Goal: Information Seeking & Learning: Learn about a topic

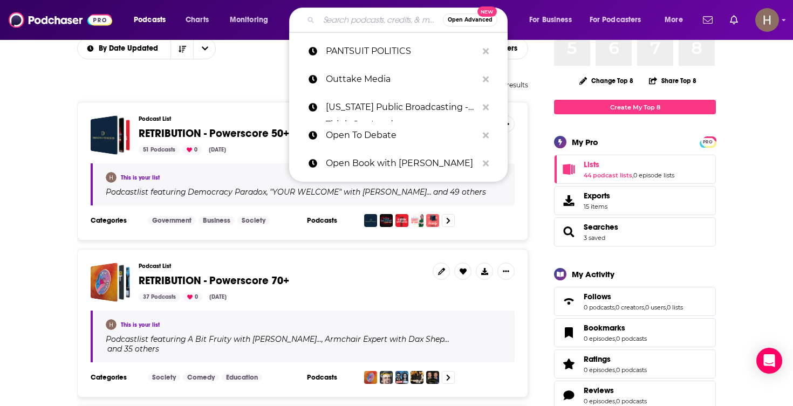
click at [347, 23] on input "Search podcasts, credits, & more..." at bounding box center [381, 19] width 124 height 17
paste input "[PERSON_NAME] podcast"
type input "[PERSON_NAME] podcast"
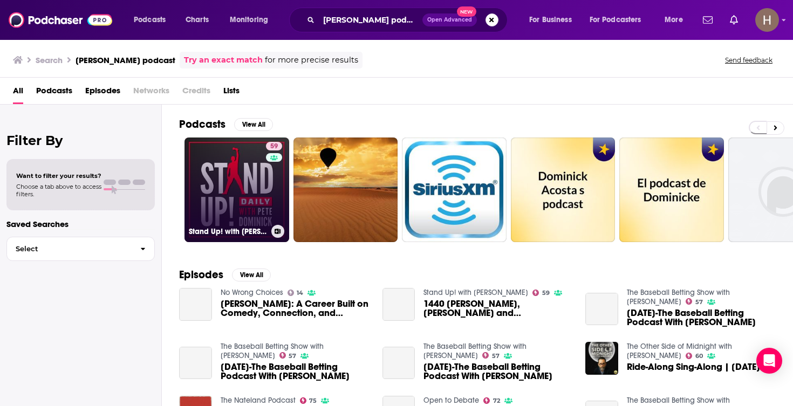
click at [223, 176] on link "59 Stand Up! with [PERSON_NAME]" at bounding box center [236, 190] width 105 height 105
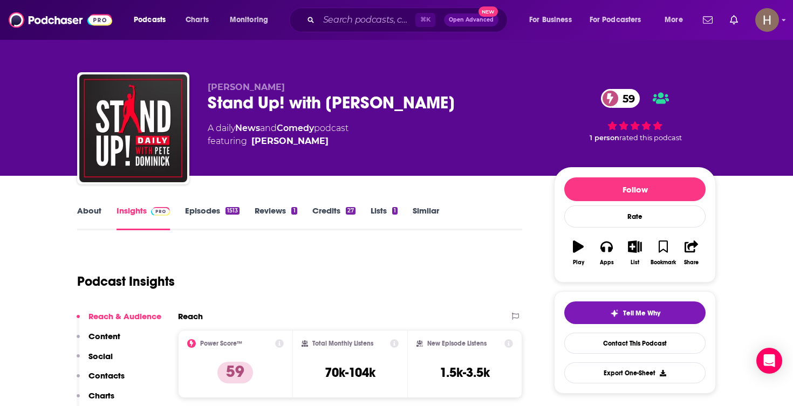
click at [633, 248] on icon "button" at bounding box center [634, 247] width 13 height 12
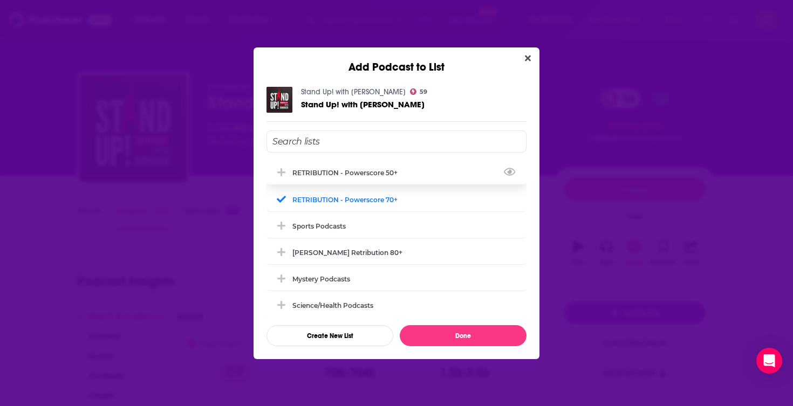
click at [409, 169] on div "RETRIBUTION - Powerscore 50+" at bounding box center [396, 173] width 260 height 24
click at [293, 198] on div "RETRIBUTION - Powerscore 70+" at bounding box center [348, 199] width 112 height 8
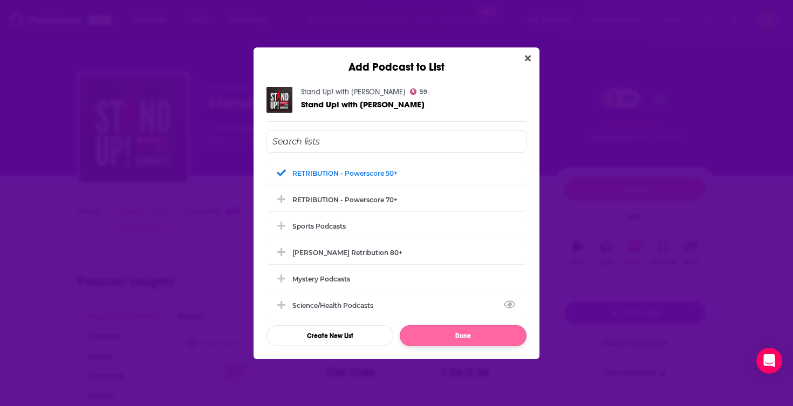
click at [428, 340] on button "Done" at bounding box center [463, 335] width 127 height 21
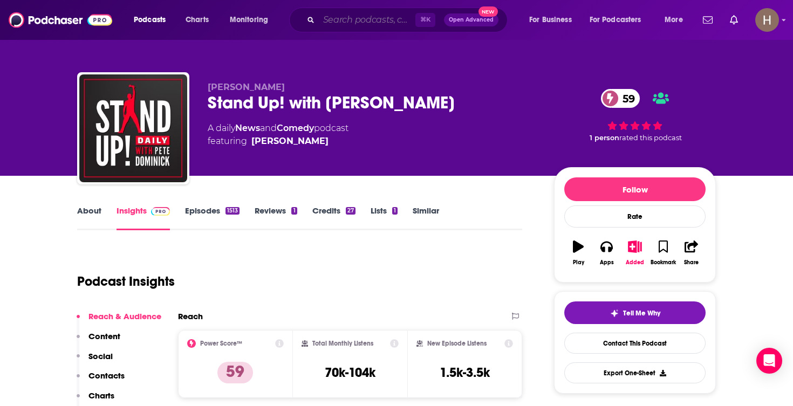
click at [376, 16] on input "Search podcasts, credits, & more..." at bounding box center [367, 19] width 97 height 17
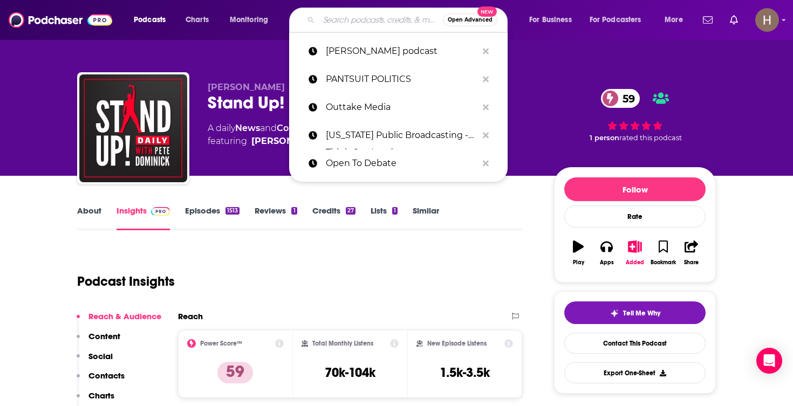
paste input "Pivot with [PERSON_NAME]"
type input "Pivot with [PERSON_NAME]"
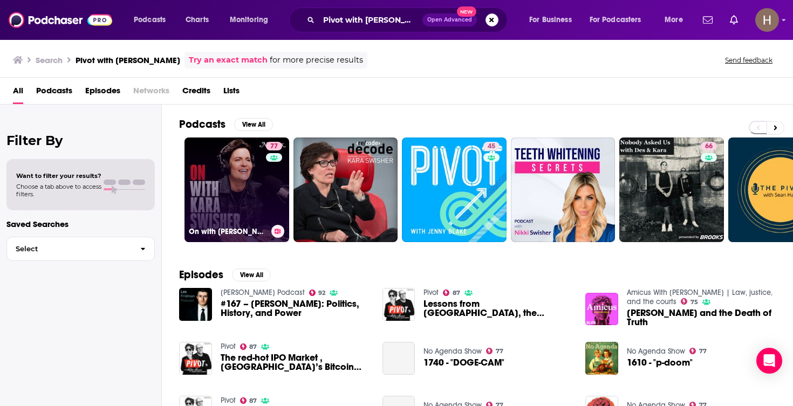
click at [276, 230] on icon at bounding box center [278, 231] width 6 height 5
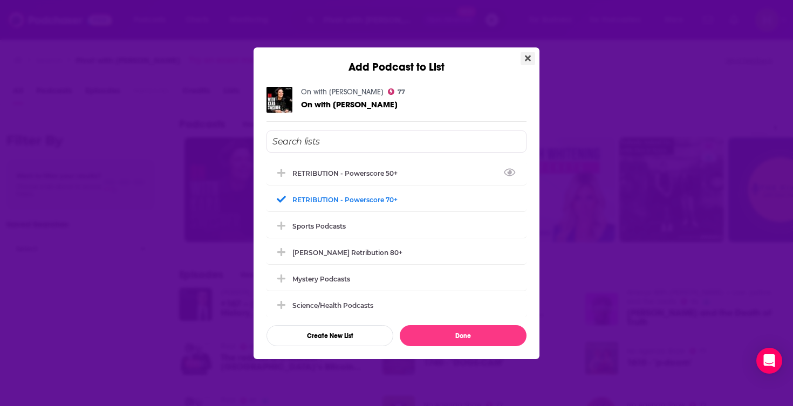
click at [525, 52] on button "Close" at bounding box center [527, 58] width 15 height 13
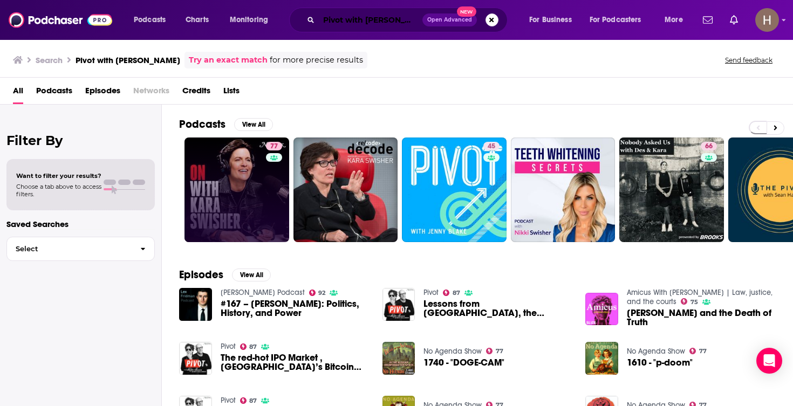
click at [377, 16] on input "Pivot with [PERSON_NAME]" at bounding box center [371, 19] width 104 height 17
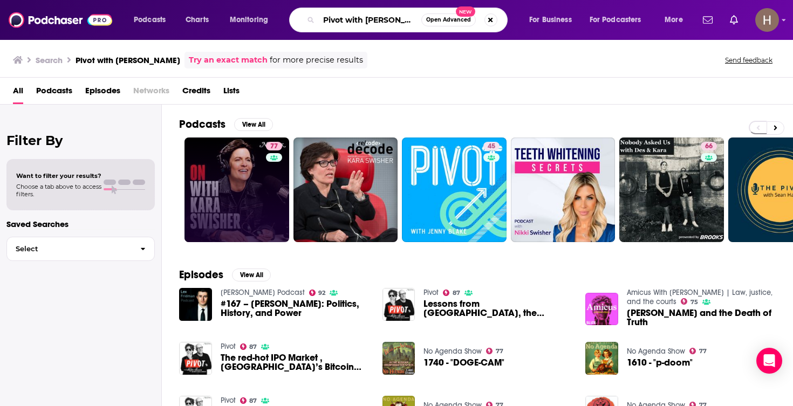
click at [377, 16] on input "Pivot with [PERSON_NAME]" at bounding box center [370, 19] width 102 height 17
paste input "laybook Deep Dive with [PERSON_NAME]"
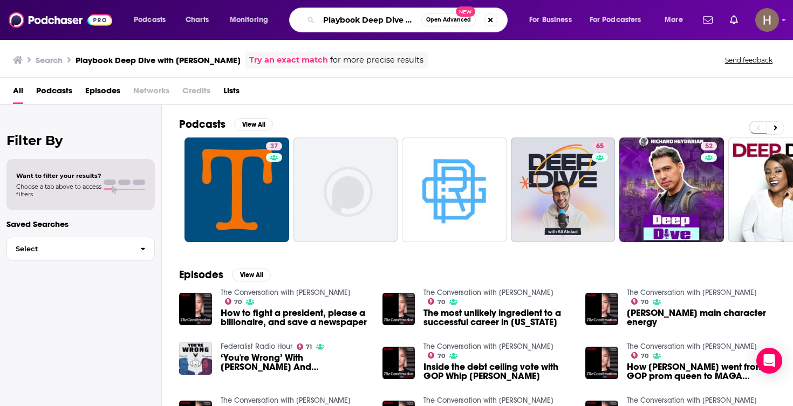
click at [374, 17] on input "Playbook Deep Dive with [PERSON_NAME]" at bounding box center [370, 19] width 102 height 17
paste input "olitely Rude with [PERSON_NAME]"
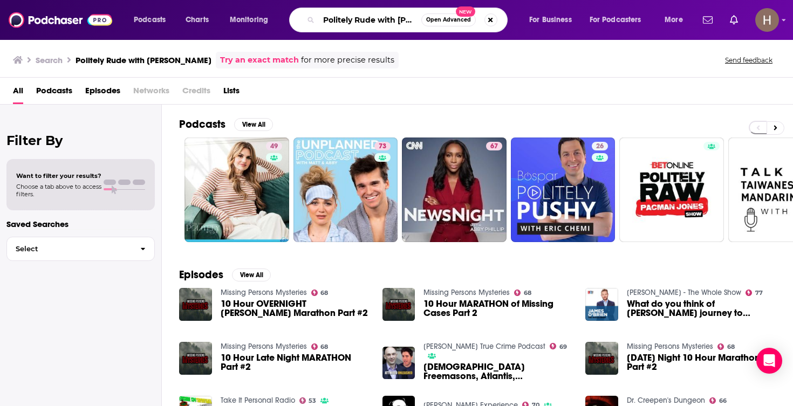
click at [359, 19] on input "Politely Rude with [PERSON_NAME]" at bounding box center [370, 19] width 102 height 17
paste input "OLITICS GIRL WITH [PERSON_NAME]"
type input "POLITICS GIRL WITH [PERSON_NAME]"
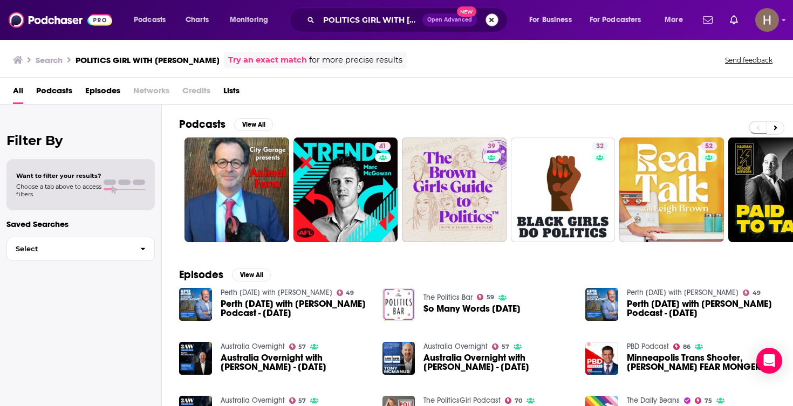
click at [487, 21] on button "Search podcasts, credits, & more..." at bounding box center [491, 19] width 13 height 13
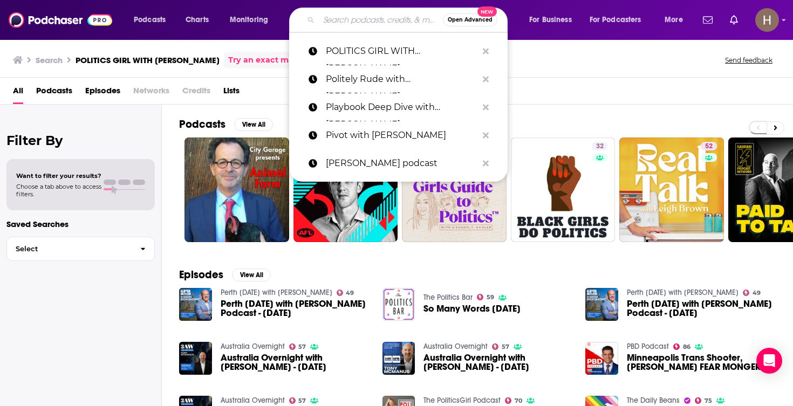
paste input "Politics War Room"
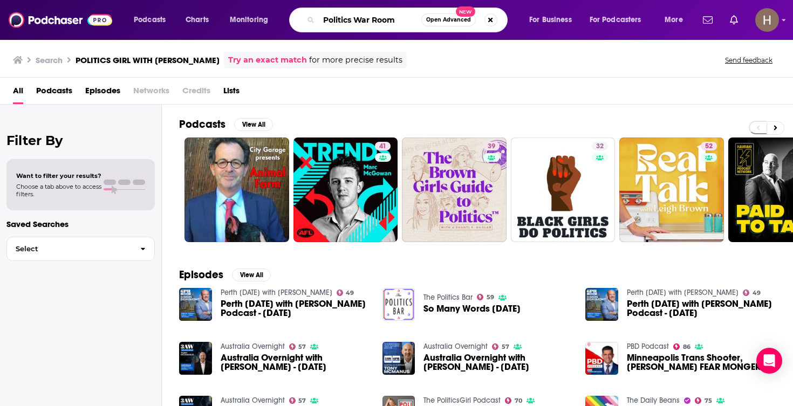
type input "Politics War Room"
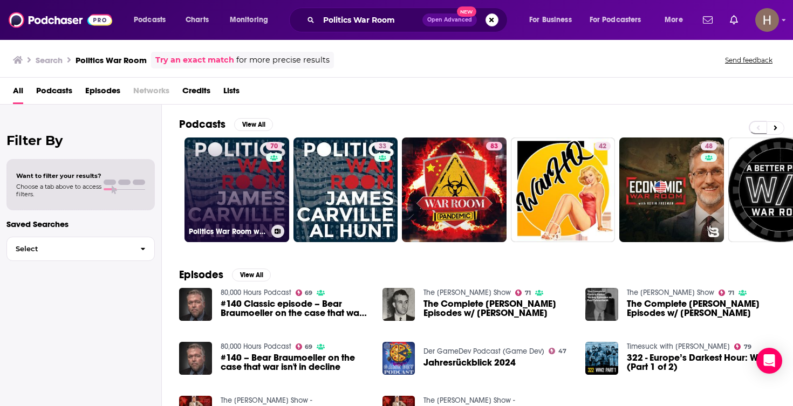
click at [251, 202] on link "70 Politics War Room with [PERSON_NAME] & [PERSON_NAME]" at bounding box center [236, 190] width 105 height 105
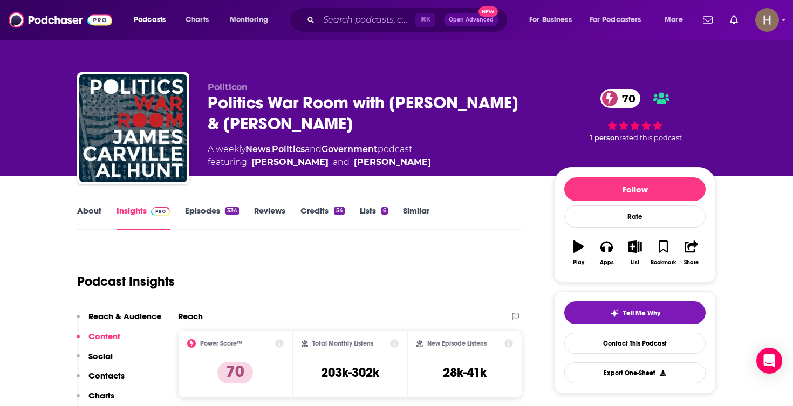
click at [634, 252] on icon "button" at bounding box center [634, 247] width 13 height 12
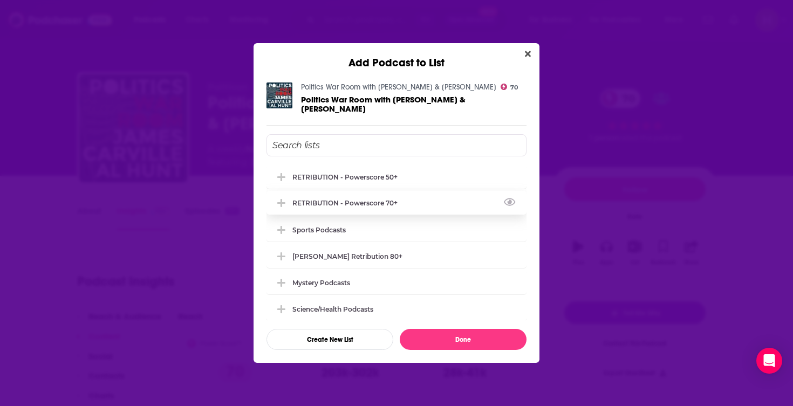
click at [352, 199] on div "RETRIBUTION - Powerscore 70+" at bounding box center [348, 203] width 112 height 8
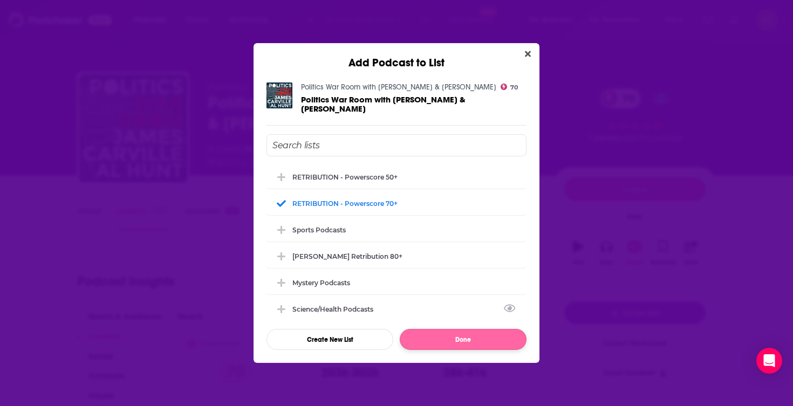
click at [465, 335] on button "Done" at bounding box center [463, 339] width 127 height 21
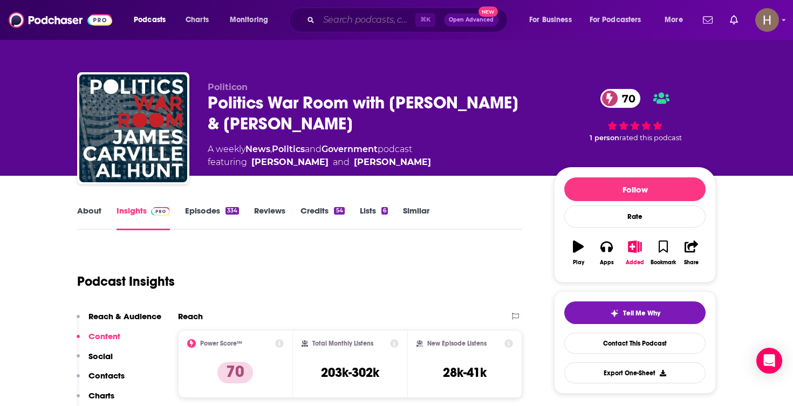
click at [368, 24] on input "Search podcasts, credits, & more..." at bounding box center [367, 19] width 97 height 17
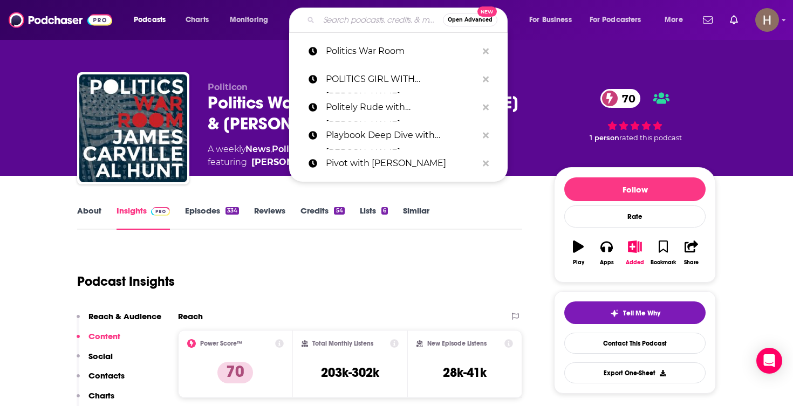
paste input "Presidencies of the [GEOGRAPHIC_DATA]"
type input "Presidencies of the [GEOGRAPHIC_DATA]"
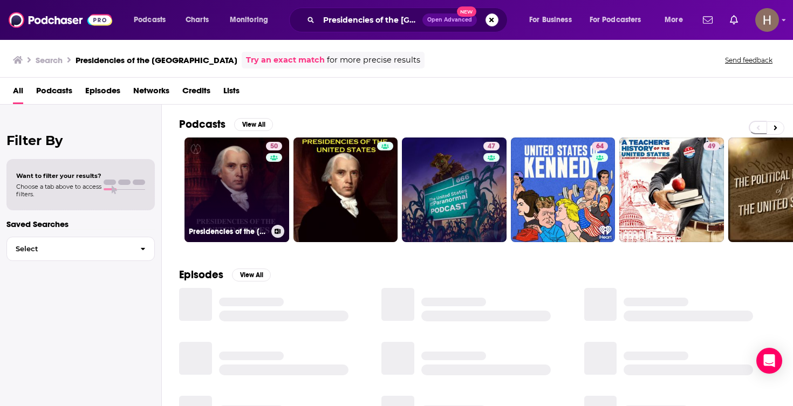
click at [225, 194] on link "50 Presidencies of the [GEOGRAPHIC_DATA]" at bounding box center [236, 190] width 105 height 105
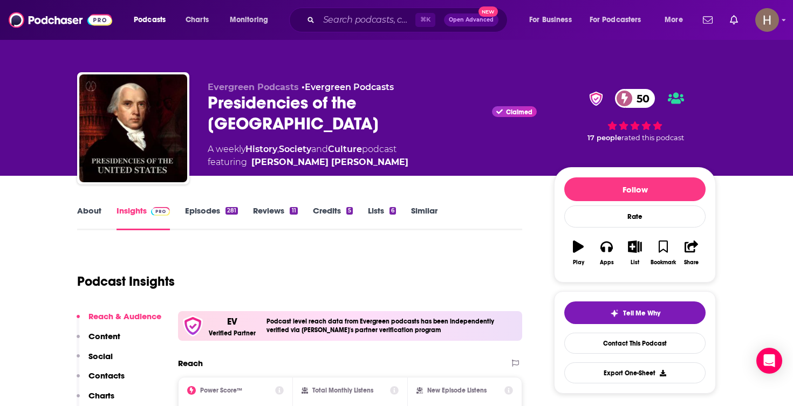
click at [627, 254] on button "List" at bounding box center [635, 252] width 28 height 39
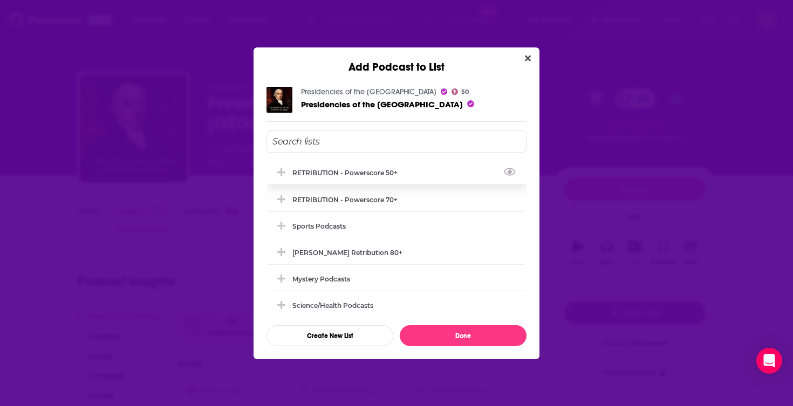
click at [373, 178] on div "RETRIBUTION - Powerscore 50+" at bounding box center [396, 173] width 260 height 24
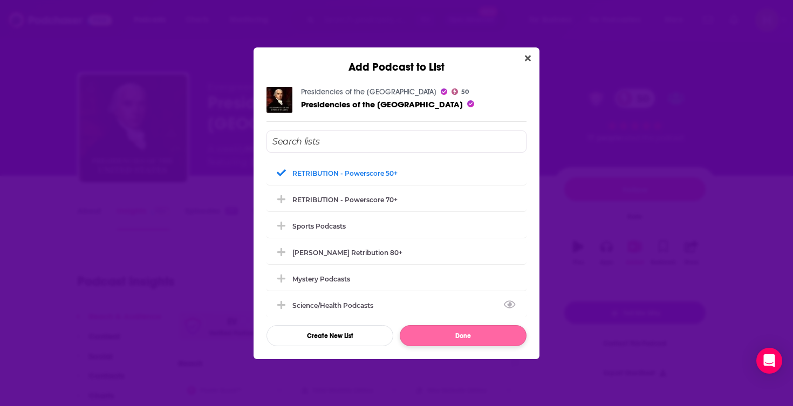
click at [472, 338] on button "Done" at bounding box center [463, 335] width 127 height 21
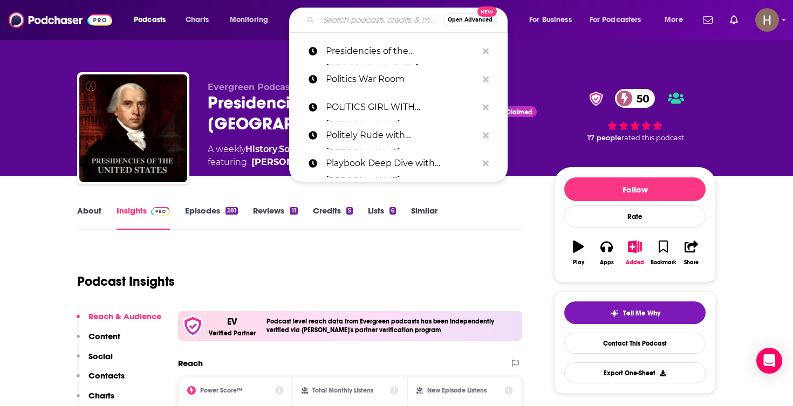
click at [358, 22] on input "Search podcasts, credits, & more..." at bounding box center [381, 19] width 124 height 17
paste input "Presidential / [US_STATE] Post"
type input "Presidential / [US_STATE] Post"
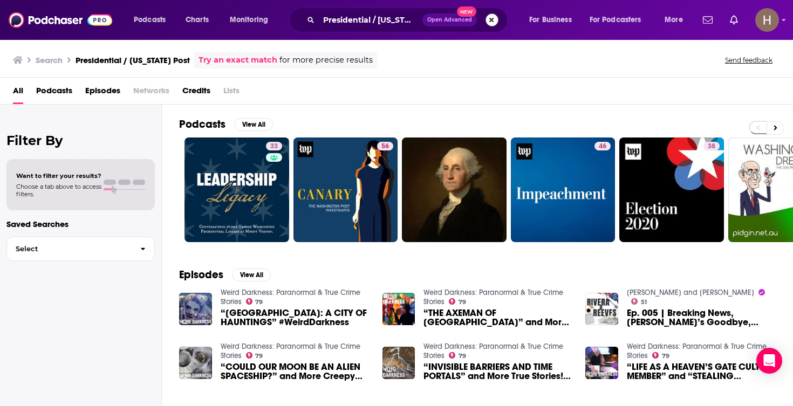
click at [489, 21] on button "Search podcasts, credits, & more..." at bounding box center [491, 19] width 13 height 13
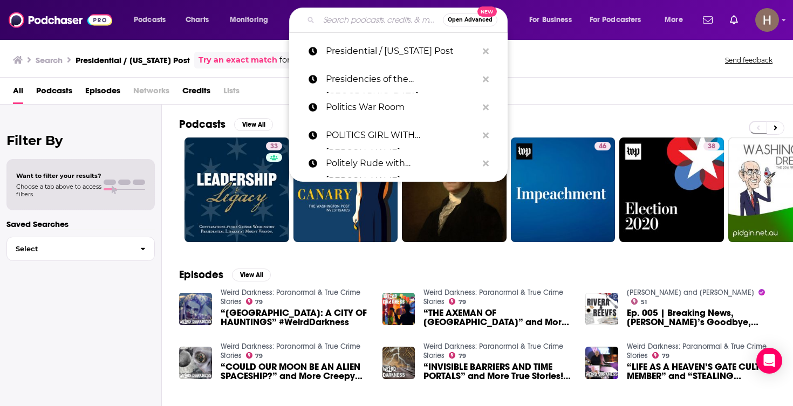
paste input "Prof. G show with [PERSON_NAME]"
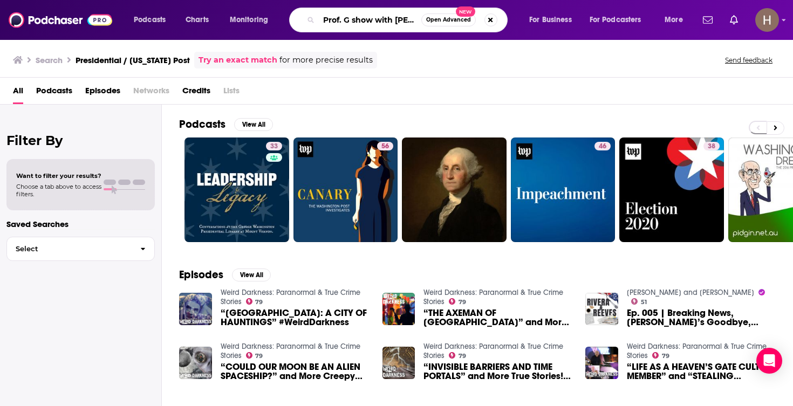
type input "Prof. G show with [PERSON_NAME]"
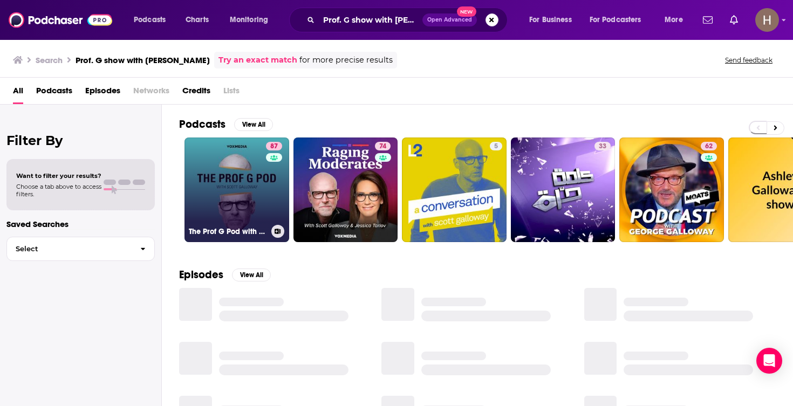
click at [248, 194] on link "87 The Prof G Pod with [PERSON_NAME]" at bounding box center [236, 190] width 105 height 105
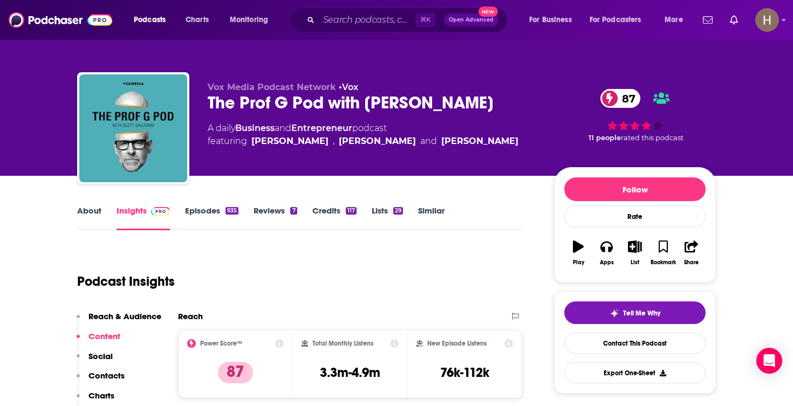
click at [631, 253] on button "List" at bounding box center [635, 252] width 28 height 39
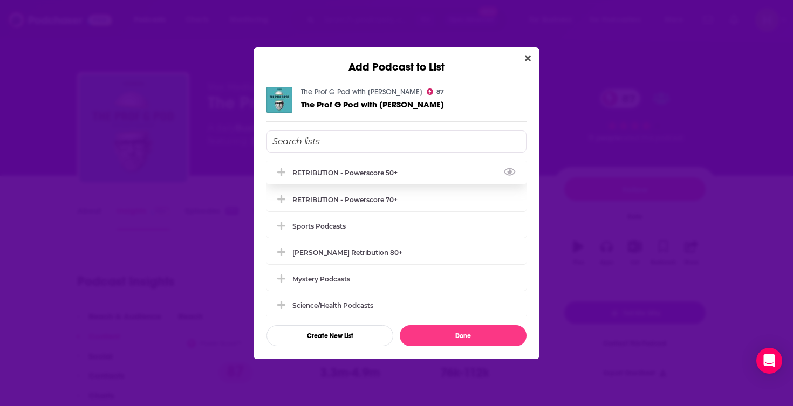
click at [307, 181] on div "RETRIBUTION - Powerscore 50+" at bounding box center [396, 173] width 260 height 24
click at [306, 202] on div "RETRIBUTION - Powerscore 70+" at bounding box center [348, 199] width 112 height 8
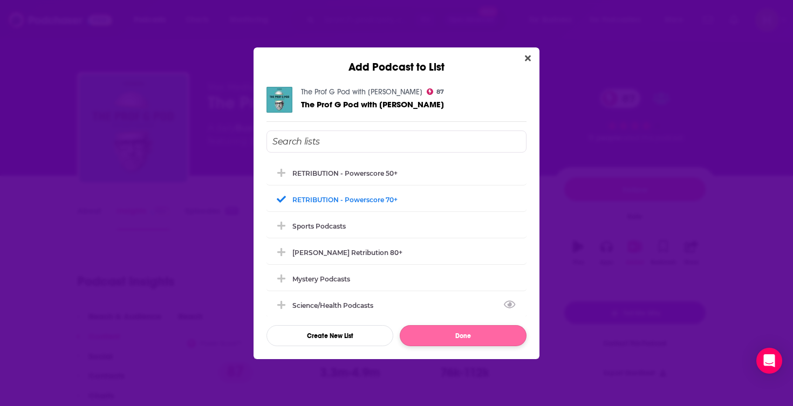
click at [450, 332] on button "Done" at bounding box center [463, 335] width 127 height 21
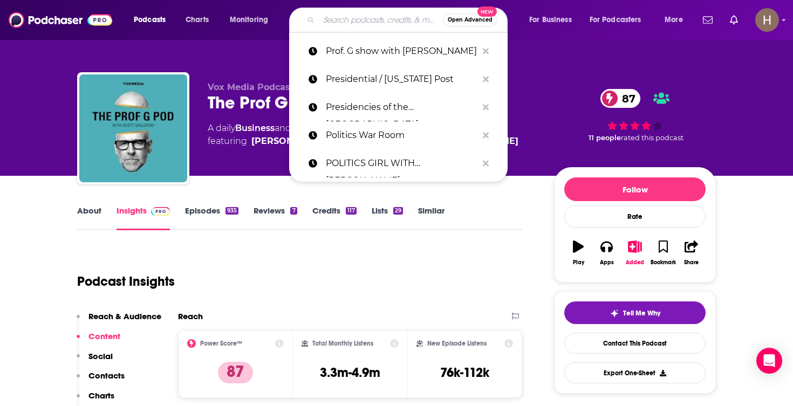
click at [367, 15] on input "Search podcasts, credits, & more..." at bounding box center [381, 19] width 124 height 17
paste input "Public Defenseless Podcast"
type input "Public Defenseless Podcast"
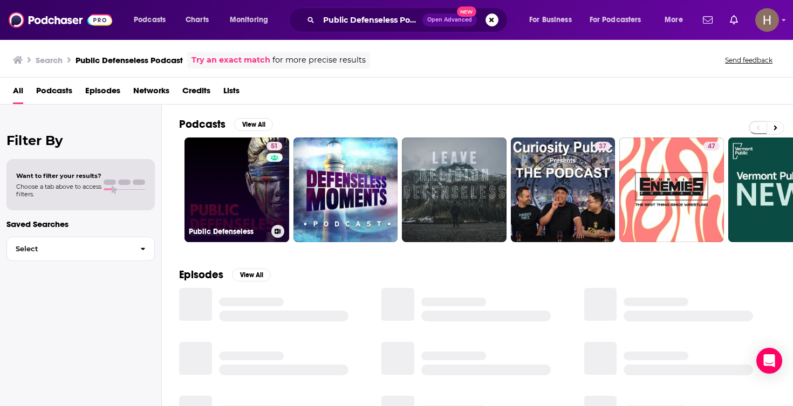
click at [267, 187] on div "51" at bounding box center [275, 183] width 18 height 83
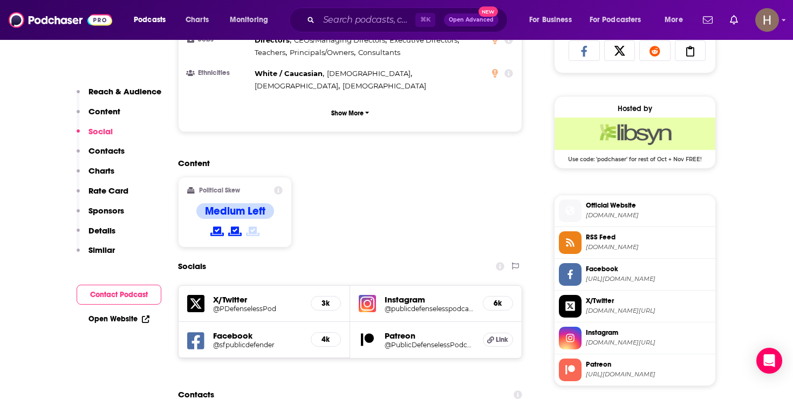
scroll to position [733, 0]
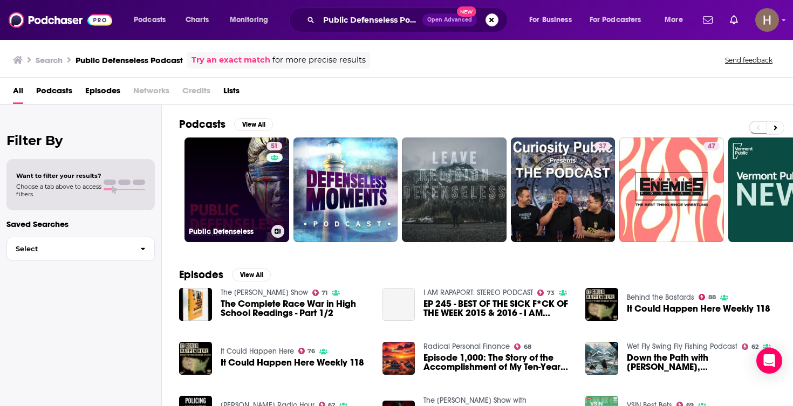
click at [277, 229] on icon at bounding box center [277, 231] width 6 height 5
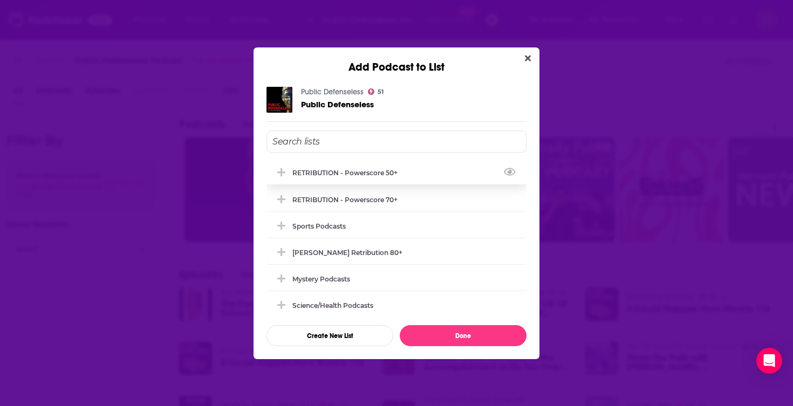
click at [346, 180] on div "RETRIBUTION - Powerscore 50+" at bounding box center [396, 173] width 260 height 24
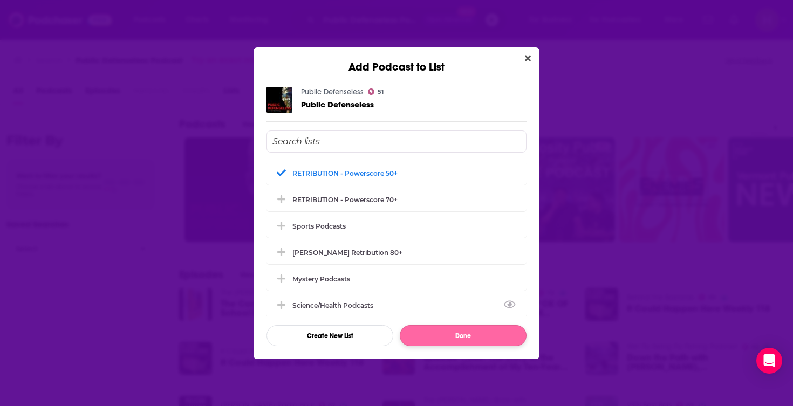
click at [438, 327] on button "Done" at bounding box center [463, 335] width 127 height 21
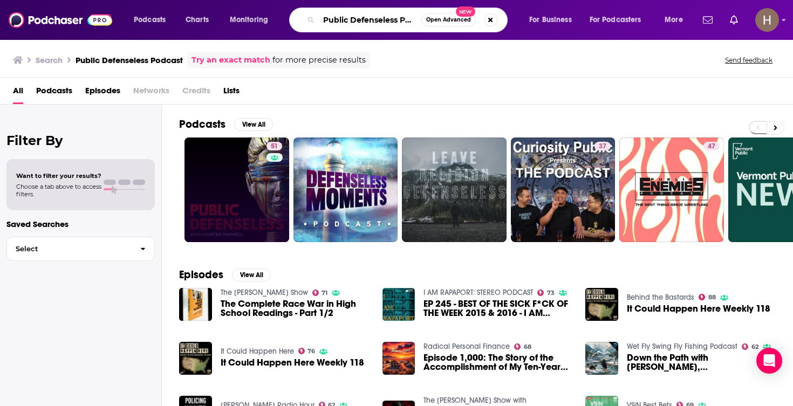
click at [394, 24] on input "Public Defenseless Podcast" at bounding box center [370, 19] width 102 height 17
click at [487, 19] on button "Search podcasts, credits, & more..." at bounding box center [490, 19] width 13 height 13
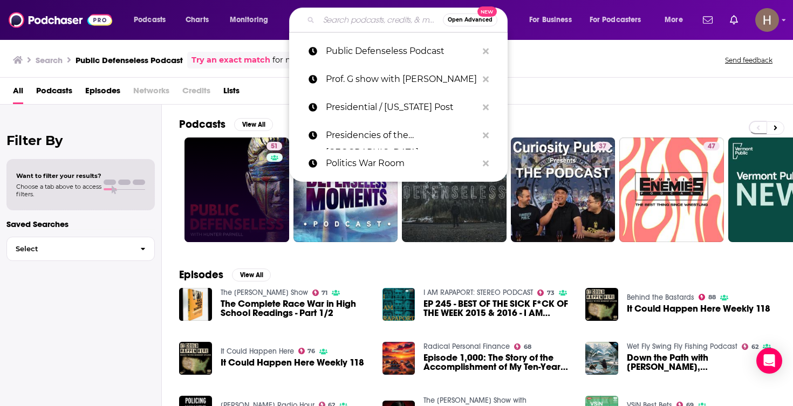
paste input "Pulling the Thread"
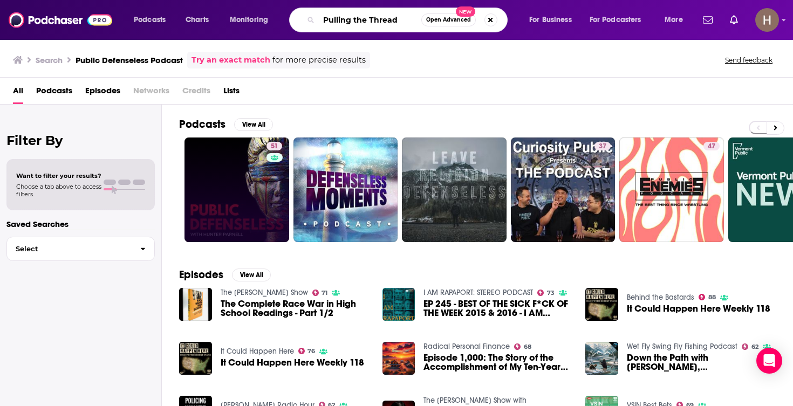
type input "Pulling the Thread"
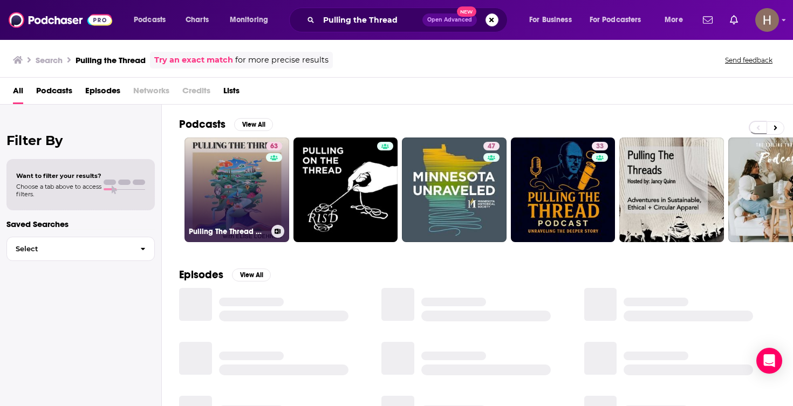
click at [276, 235] on button at bounding box center [277, 231] width 13 height 13
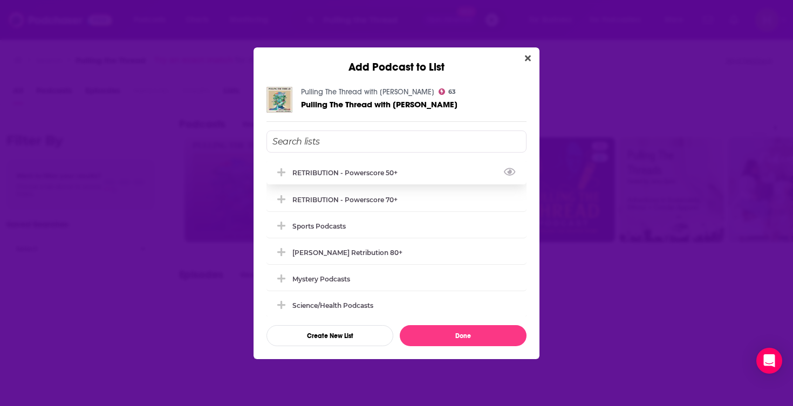
click at [382, 180] on div "RETRIBUTION - Powerscore 50+" at bounding box center [396, 173] width 260 height 24
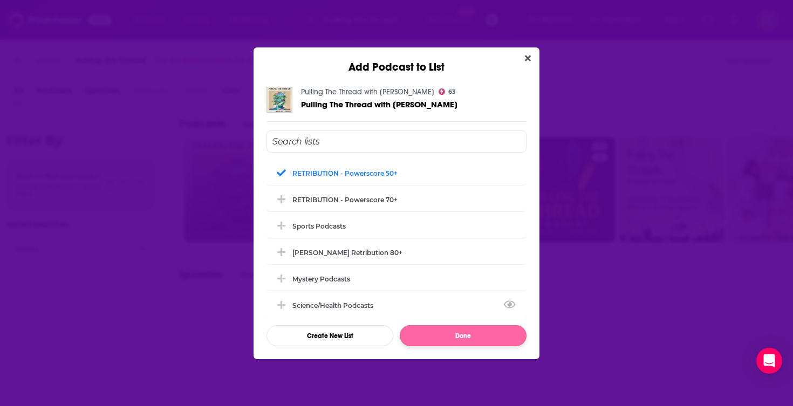
click at [429, 332] on button "Done" at bounding box center [463, 335] width 127 height 21
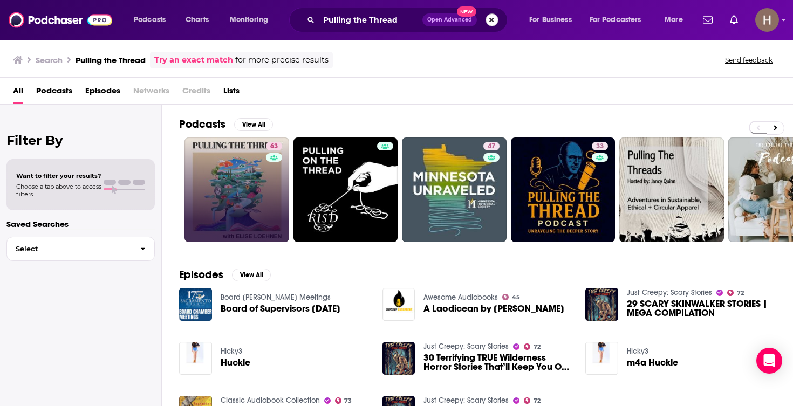
click at [492, 21] on button "Search podcasts, credits, & more..." at bounding box center [491, 19] width 13 height 13
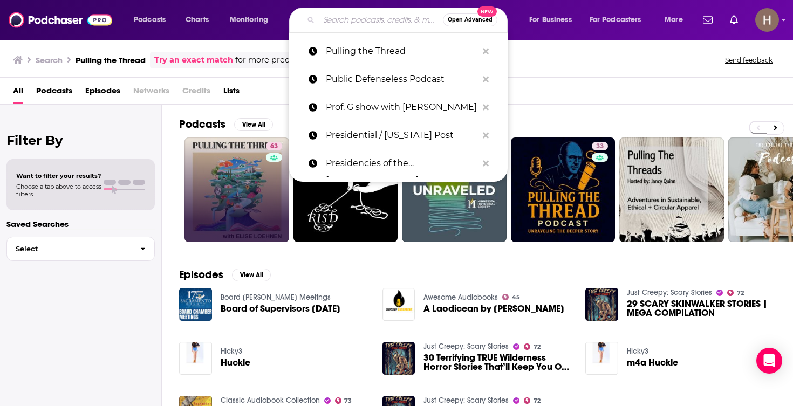
paste input "Q Pod (Quillette Podcast)"
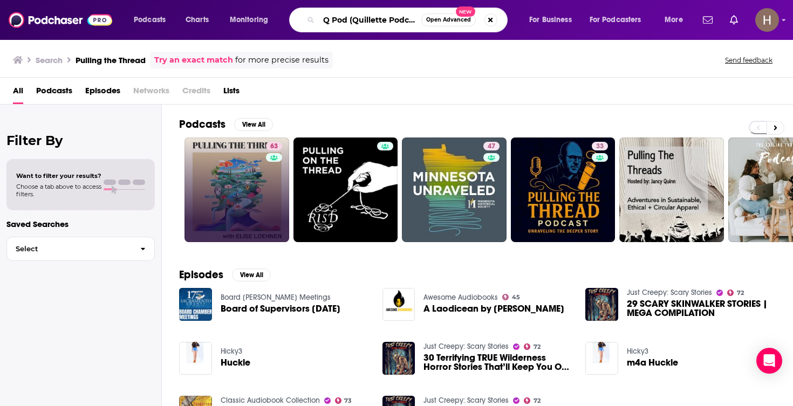
type input "Q Pod (Quillette Podcast)"
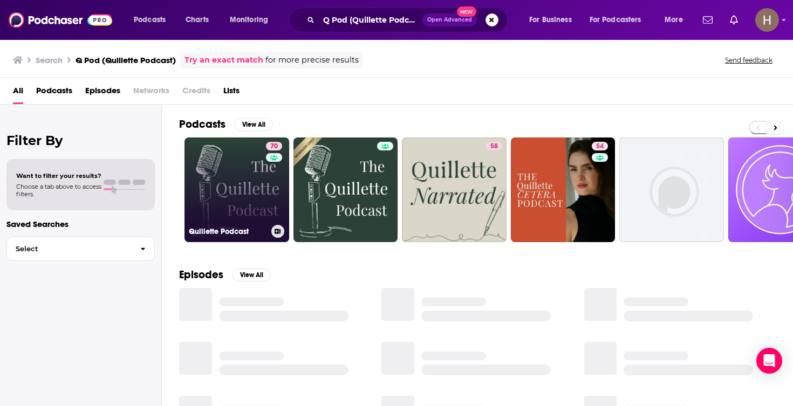
click at [278, 231] on icon at bounding box center [278, 231] width 6 height 5
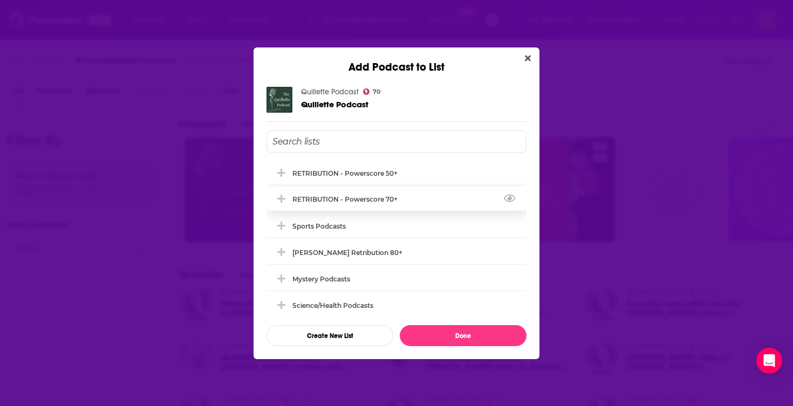
click at [369, 200] on div "RETRIBUTION - Powerscore 70+" at bounding box center [348, 199] width 112 height 8
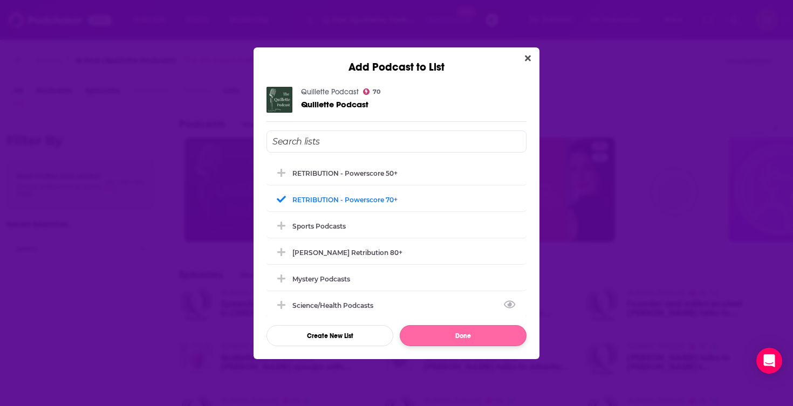
click at [455, 331] on button "Done" at bounding box center [463, 335] width 127 height 21
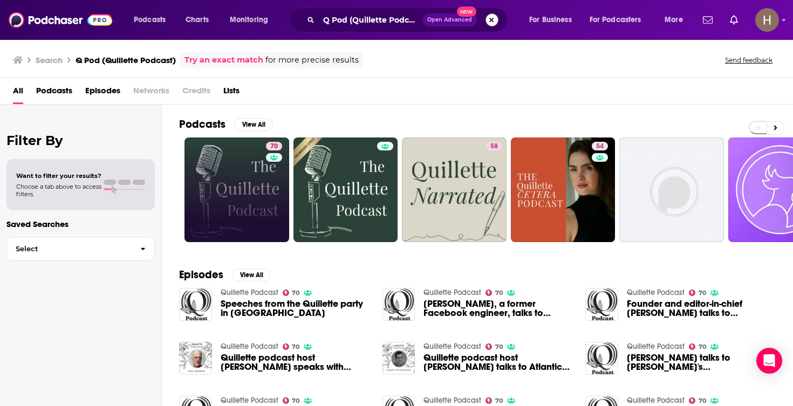
click at [495, 17] on button "Search podcasts, credits, & more..." at bounding box center [491, 19] width 13 height 13
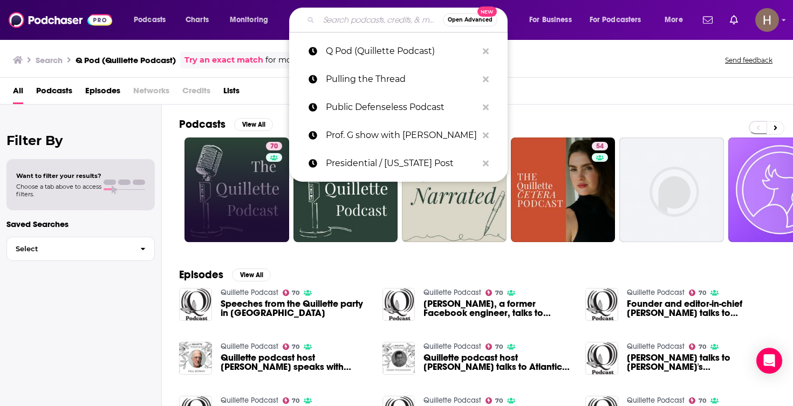
paste input "Raising Parents with [PERSON_NAME]"
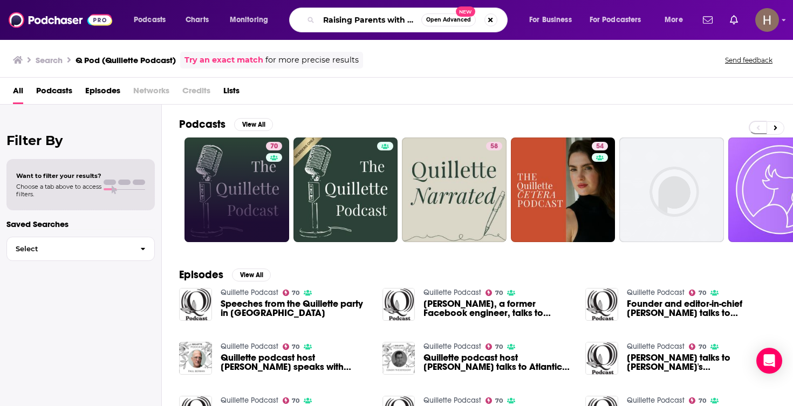
type input "Raising Parents with [PERSON_NAME]"
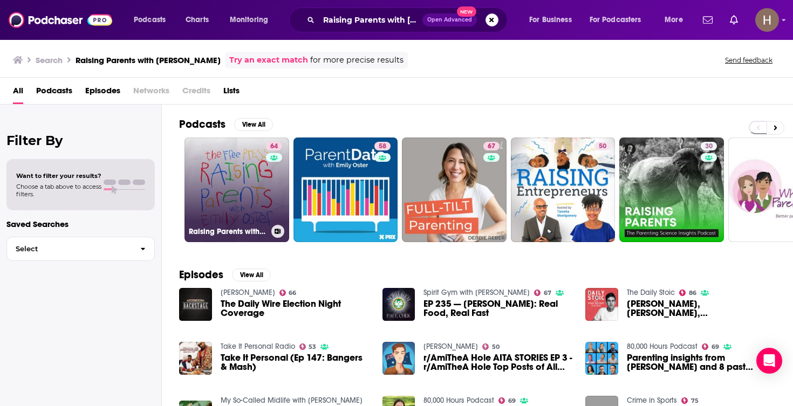
click at [248, 191] on link "64 Raising Parents with [PERSON_NAME]" at bounding box center [236, 190] width 105 height 105
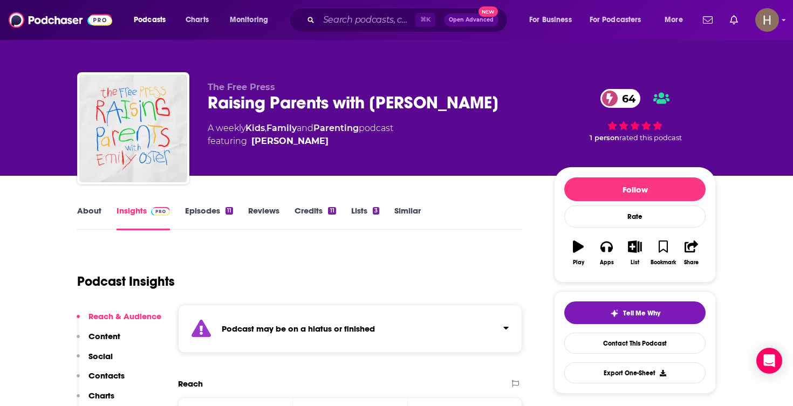
click at [507, 330] on icon "Click to expand status details" at bounding box center [505, 328] width 5 height 9
click at [636, 249] on icon "button" at bounding box center [634, 247] width 13 height 12
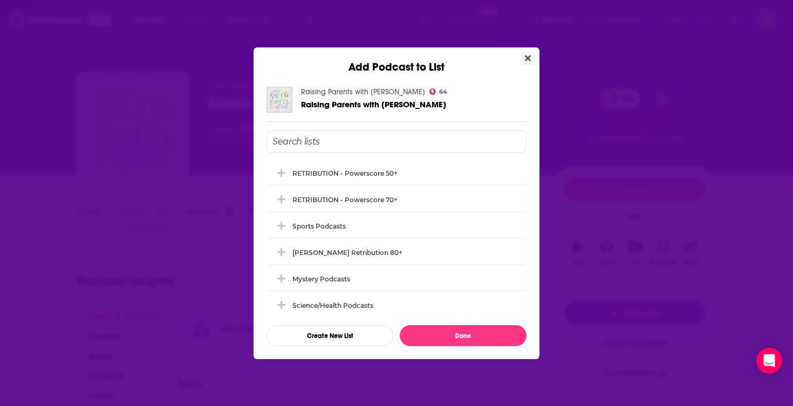
click at [527, 57] on icon "Close" at bounding box center [528, 58] width 6 height 6
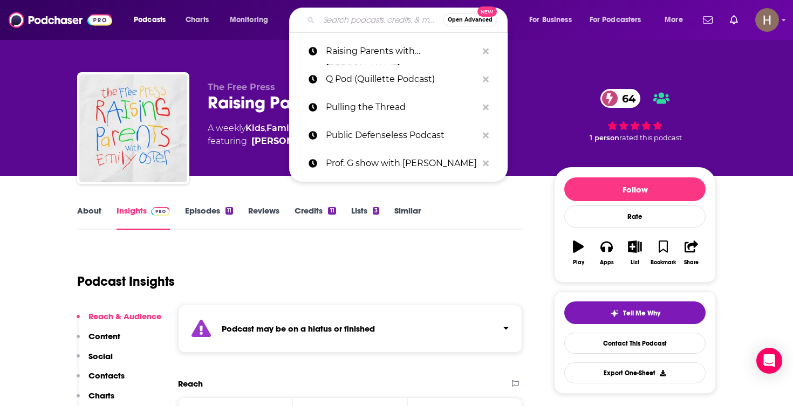
click at [375, 17] on input "Search podcasts, credits, & more..." at bounding box center [381, 19] width 124 height 17
paste input "[PERSON_NAME] Radio Hour"
type input "[PERSON_NAME] Radio Hour"
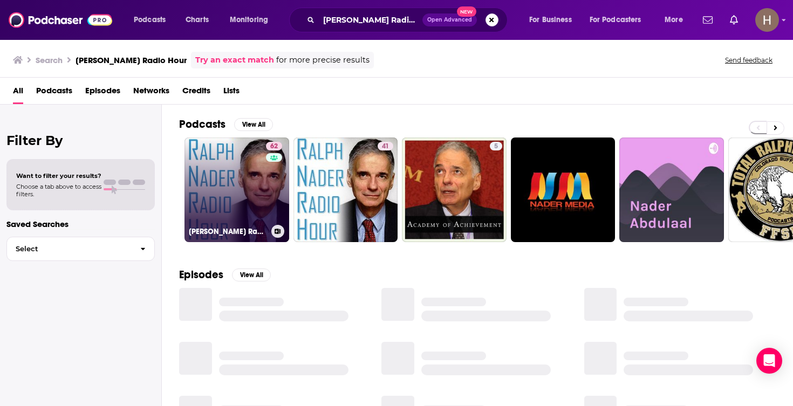
click at [237, 212] on link "62 [PERSON_NAME] Radio Hour" at bounding box center [236, 190] width 105 height 105
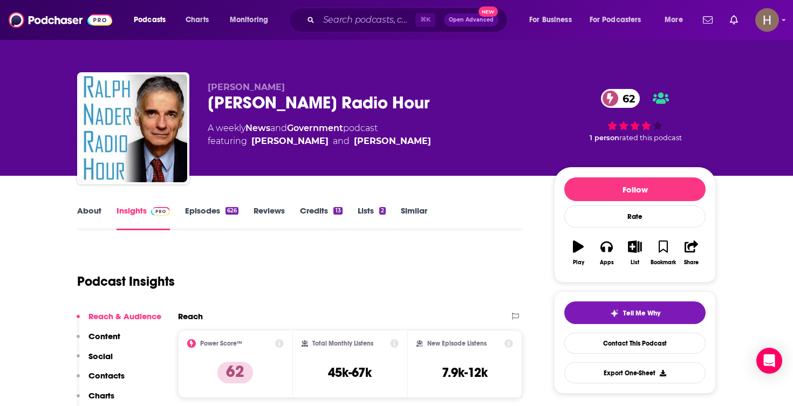
click at [635, 255] on button "List" at bounding box center [635, 252] width 28 height 39
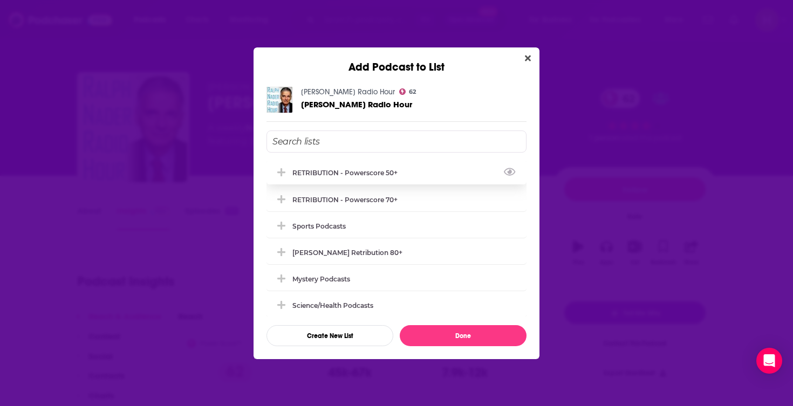
click at [357, 179] on div "RETRIBUTION - Powerscore 50+" at bounding box center [396, 173] width 260 height 24
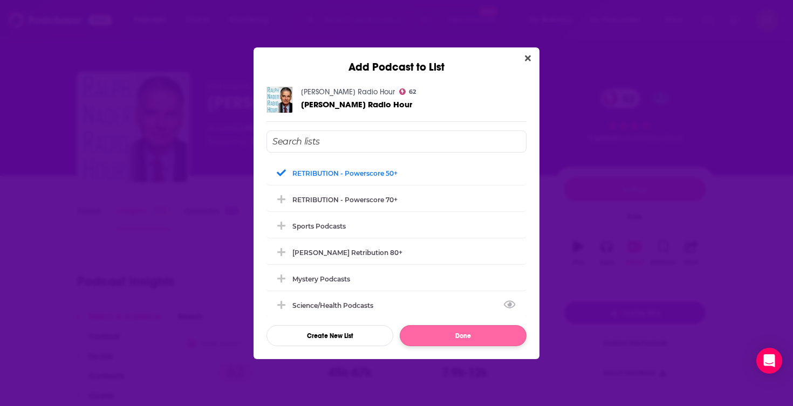
click at [434, 336] on button "Done" at bounding box center [463, 335] width 127 height 21
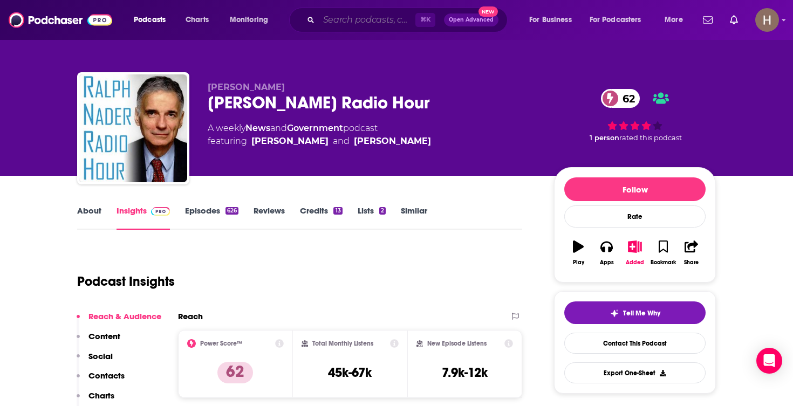
click at [408, 25] on input "Search podcasts, credits, & more..." at bounding box center [367, 19] width 97 height 17
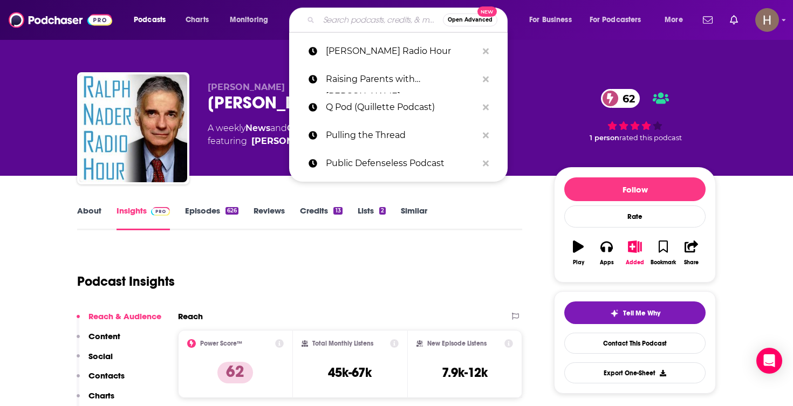
paste input "RAV's American Sunrise Show"
type input "RAV's American Sunrise Show"
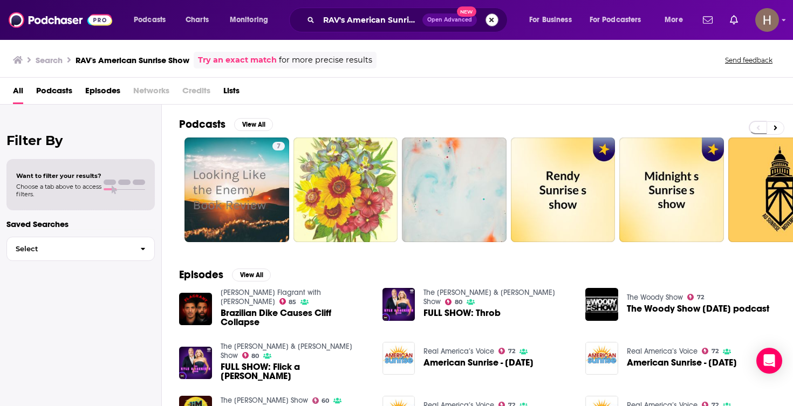
click at [492, 19] on button "Search podcasts, credits, & more..." at bounding box center [491, 19] width 13 height 13
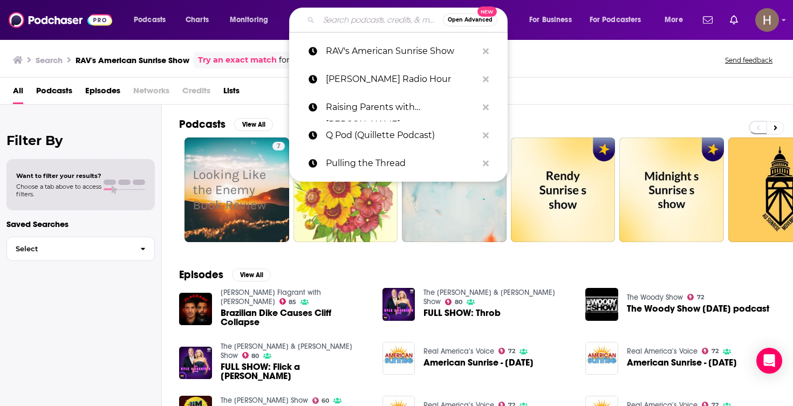
paste input "Real Talk with [PERSON_NAME]"
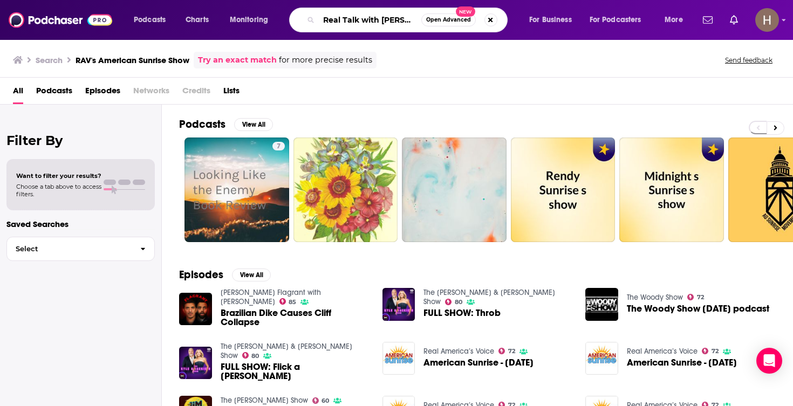
type input "Real Talk with [PERSON_NAME]"
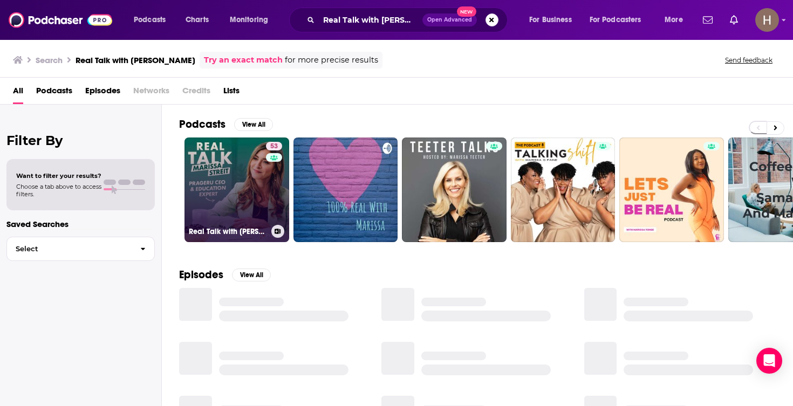
click at [237, 191] on link "53 Real Talk with [PERSON_NAME]" at bounding box center [236, 190] width 105 height 105
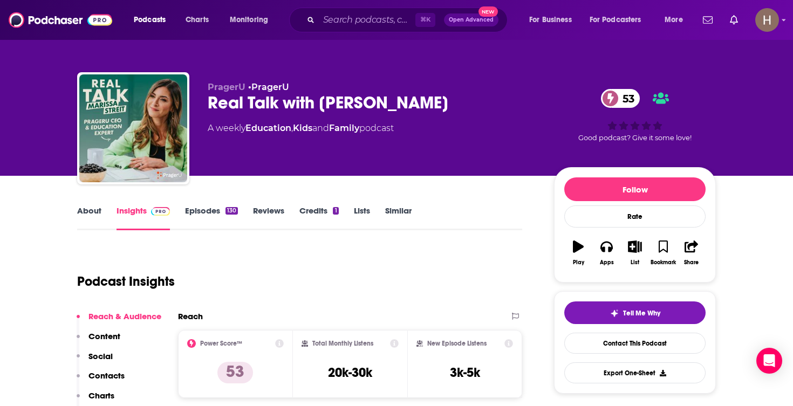
click at [633, 248] on icon "button" at bounding box center [634, 247] width 13 height 12
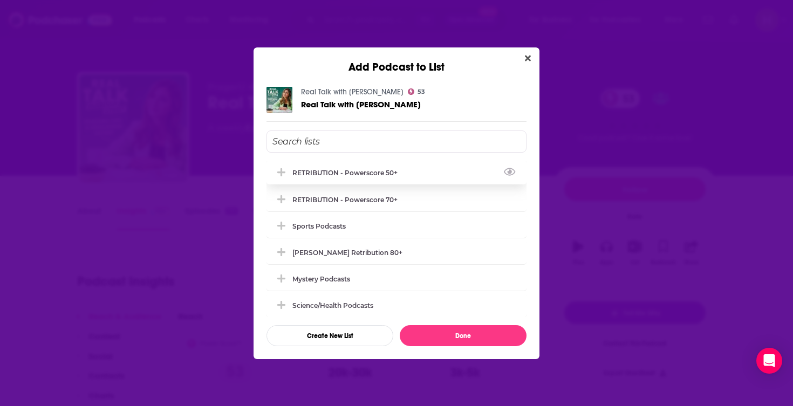
click at [359, 173] on div "RETRIBUTION - Powerscore 50+" at bounding box center [348, 173] width 112 height 8
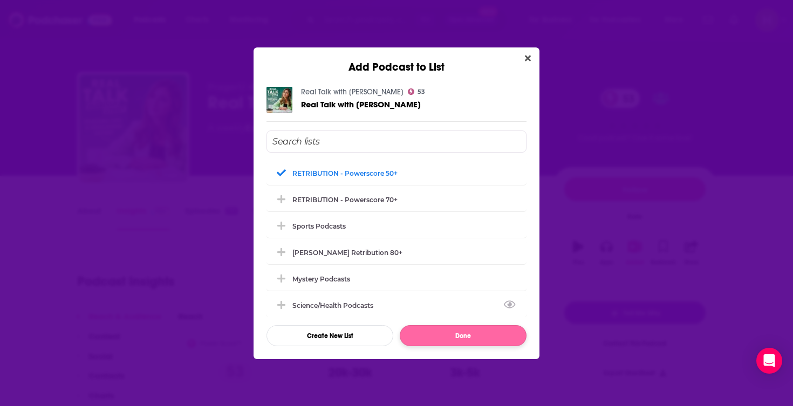
click at [463, 331] on button "Done" at bounding box center [463, 335] width 127 height 21
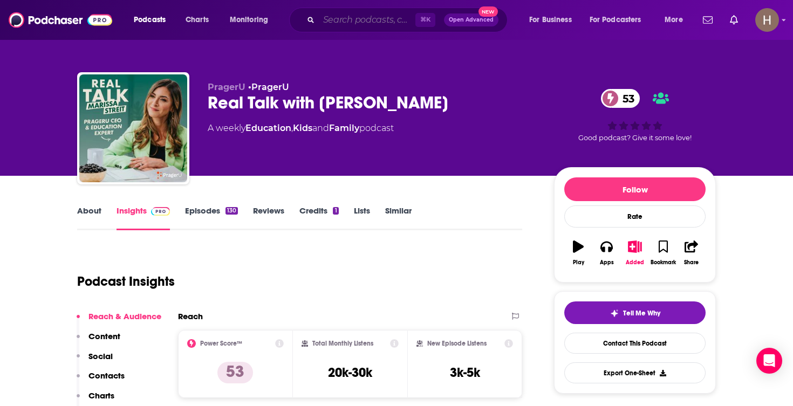
click at [346, 21] on input "Search podcasts, credits, & more..." at bounding box center [367, 19] width 97 height 17
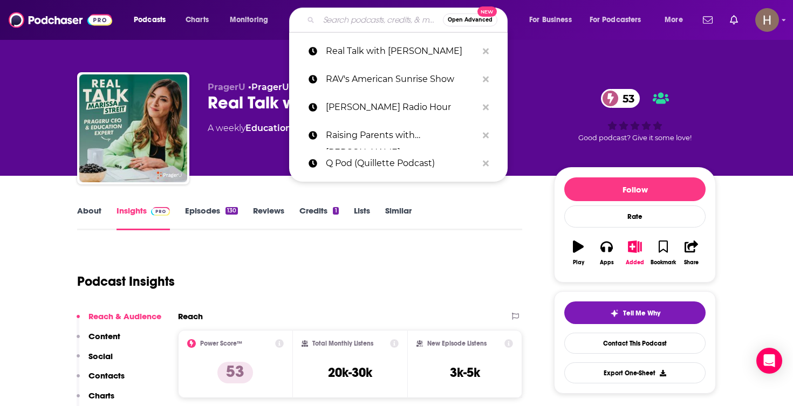
paste input "RealClearPolitics"
type input "RealClearPolitics"
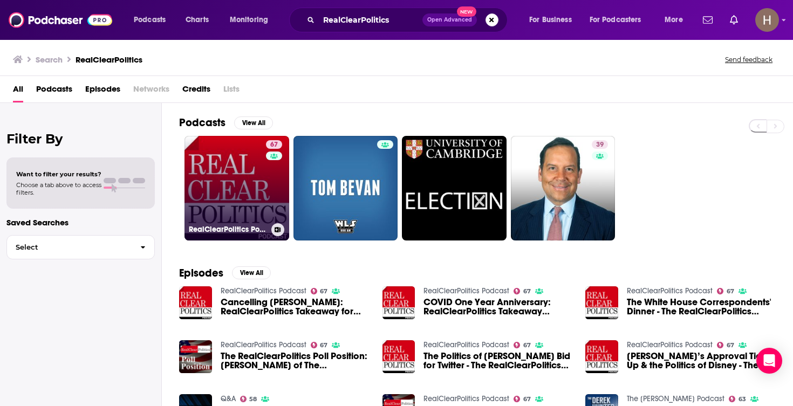
click at [256, 202] on link "67 RealClearPolitics Podcast" at bounding box center [236, 188] width 105 height 105
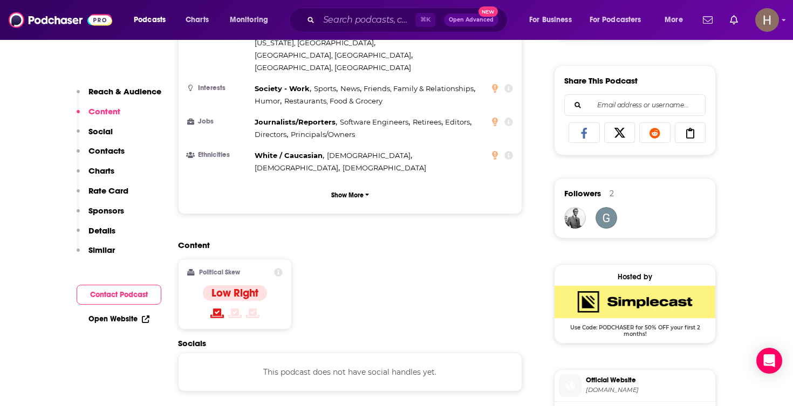
scroll to position [668, 0]
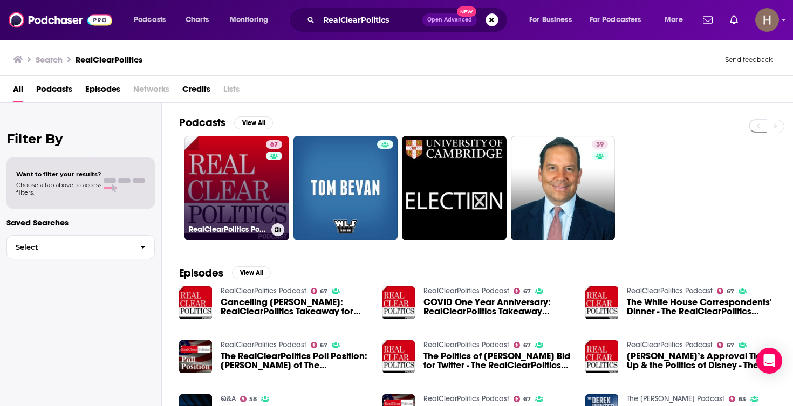
click at [279, 231] on icon at bounding box center [278, 229] width 6 height 5
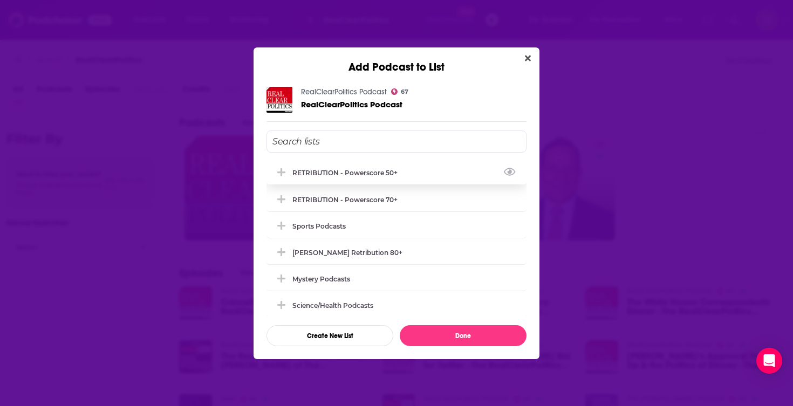
click at [362, 178] on div "RETRIBUTION - Powerscore 50+" at bounding box center [396, 173] width 260 height 24
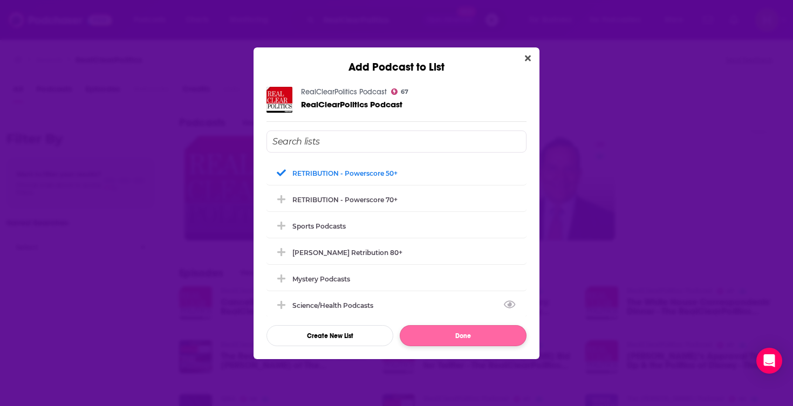
click at [455, 336] on button "Done" at bounding box center [463, 335] width 127 height 21
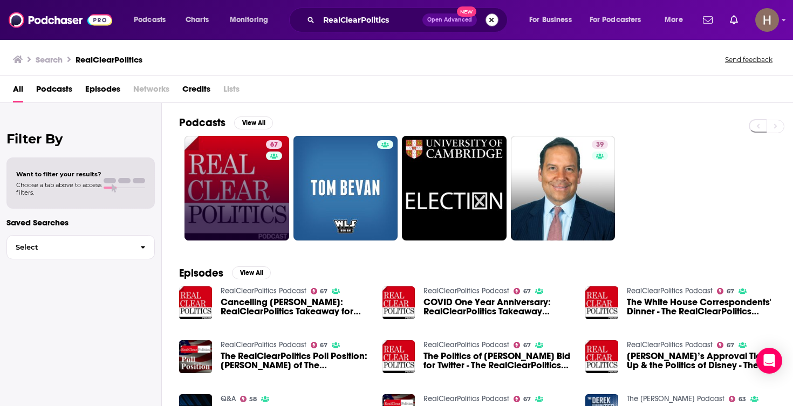
click at [486, 19] on button "Search podcasts, credits, & more..." at bounding box center [491, 19] width 13 height 13
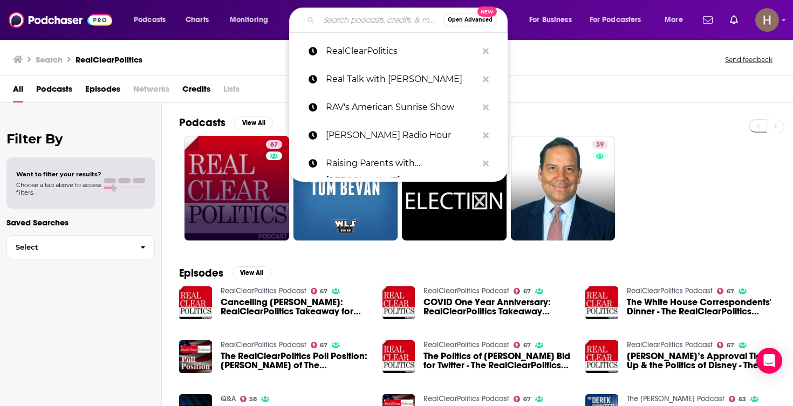
paste input "Reasonably Happy podcast"
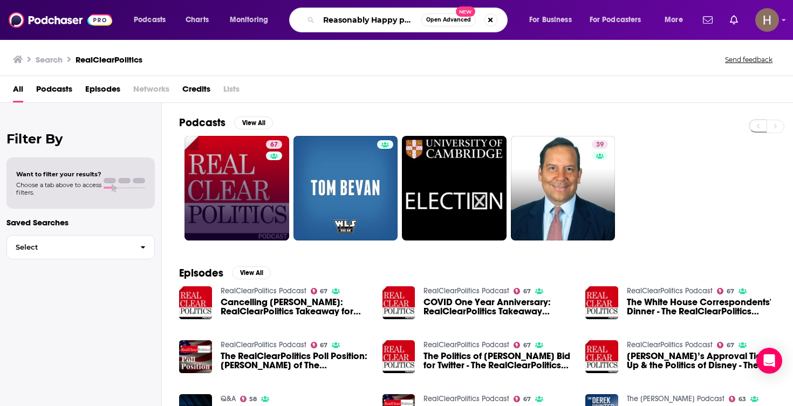
type input "Reasonably Happy podcast"
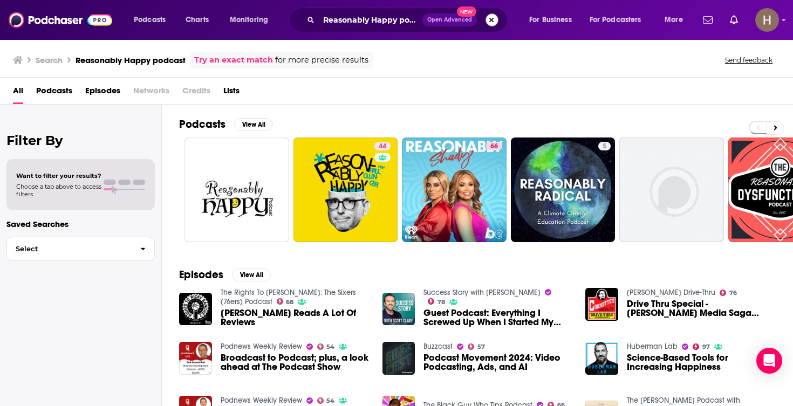
click at [494, 20] on button "Search podcasts, credits, & more..." at bounding box center [491, 19] width 13 height 13
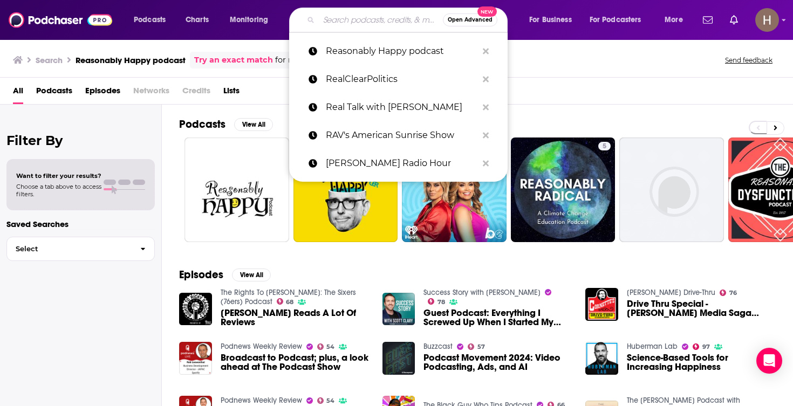
paste input "Red Scare Podcast"
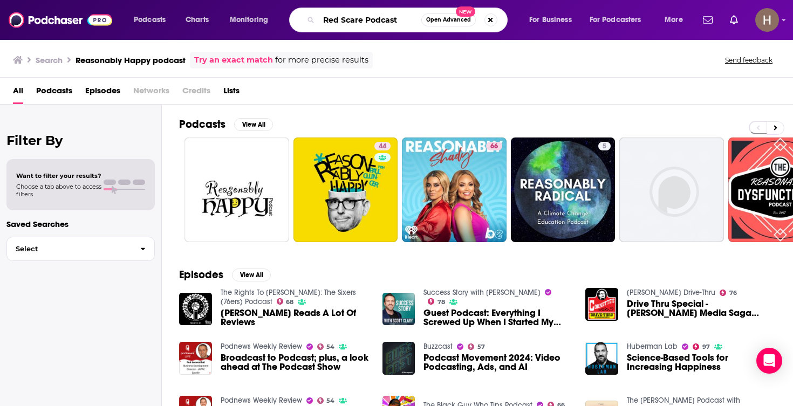
type input "Red Scare Podcast"
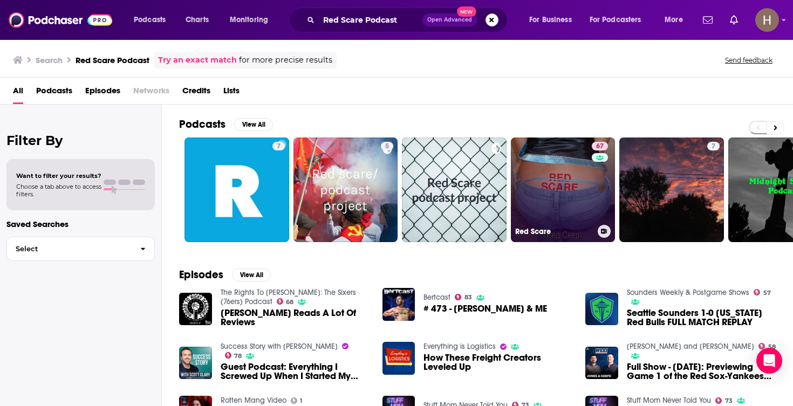
click at [548, 167] on link "67 Red Scare" at bounding box center [563, 190] width 105 height 105
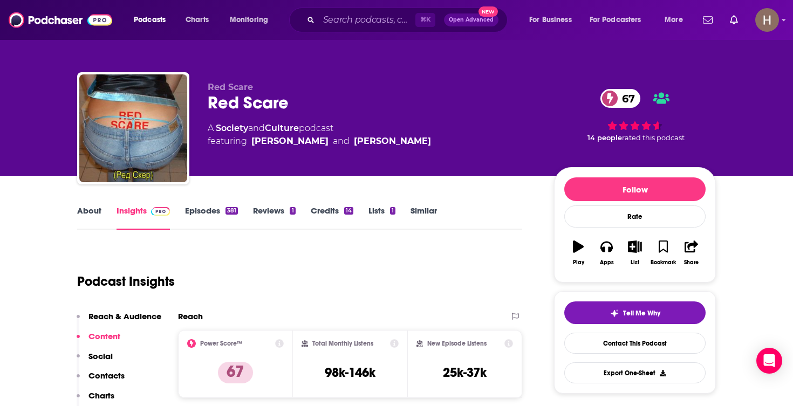
click at [99, 213] on link "About" at bounding box center [89, 217] width 24 height 25
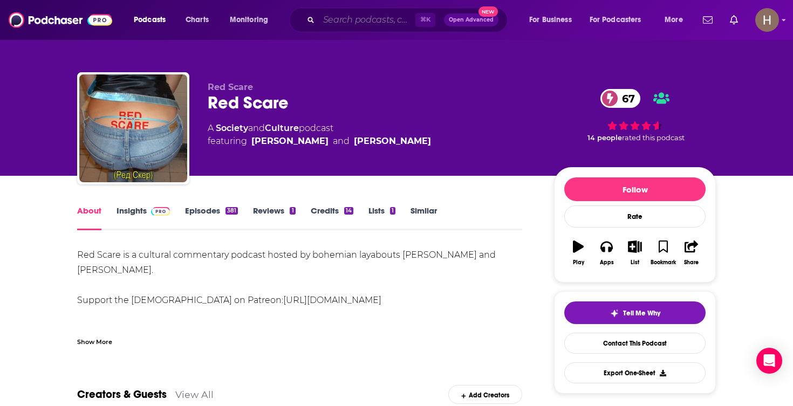
click at [369, 22] on input "Search podcasts, credits, & more..." at bounding box center [367, 19] width 97 height 17
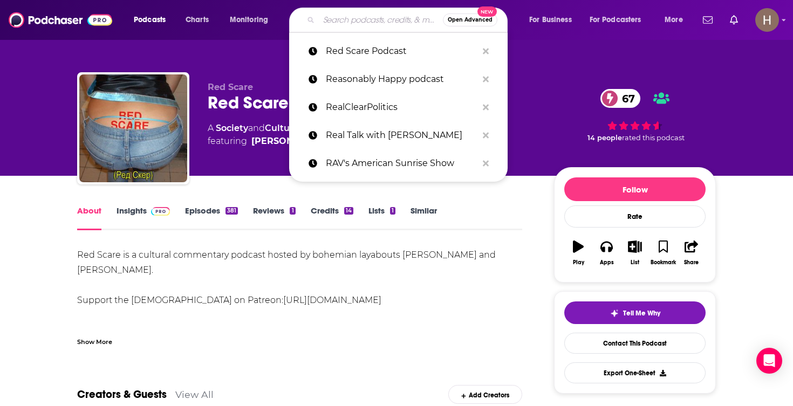
paste input "Relatable with [PERSON_NAME] [PERSON_NAME]"
type input "Relatable with [PERSON_NAME] [PERSON_NAME]"
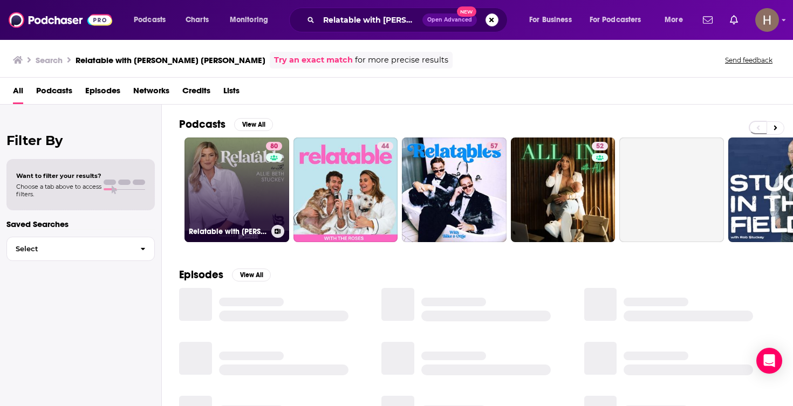
click at [256, 180] on link "80 Relatable with [PERSON_NAME] [PERSON_NAME]" at bounding box center [236, 190] width 105 height 105
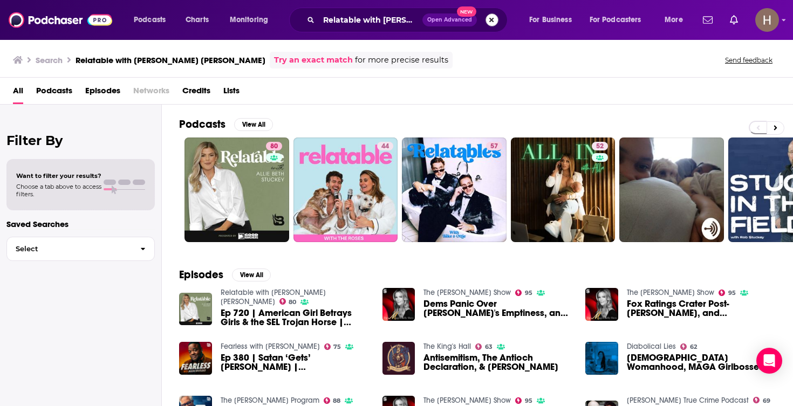
click at [490, 18] on button "Search podcasts, credits, & more..." at bounding box center [491, 19] width 13 height 13
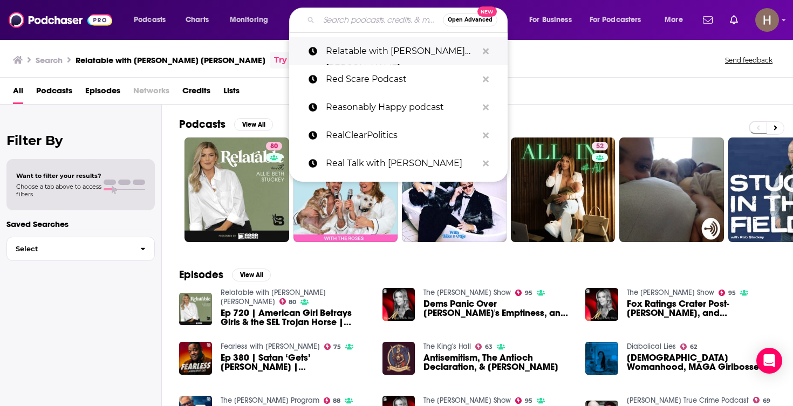
paste input "Review of Democracy Podcast"
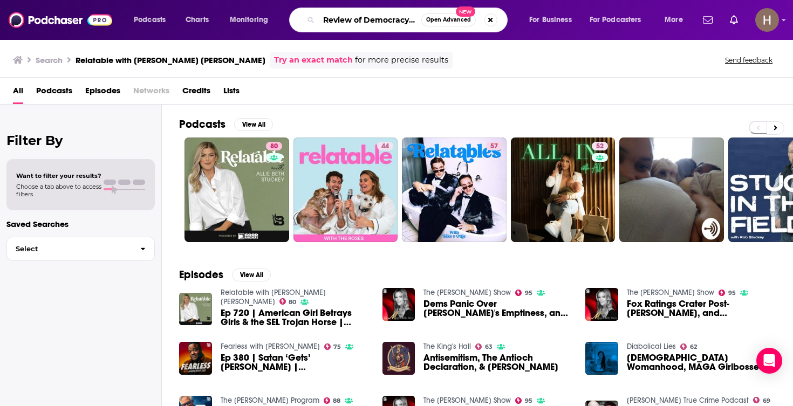
type input "Review of Democracy Podcast"
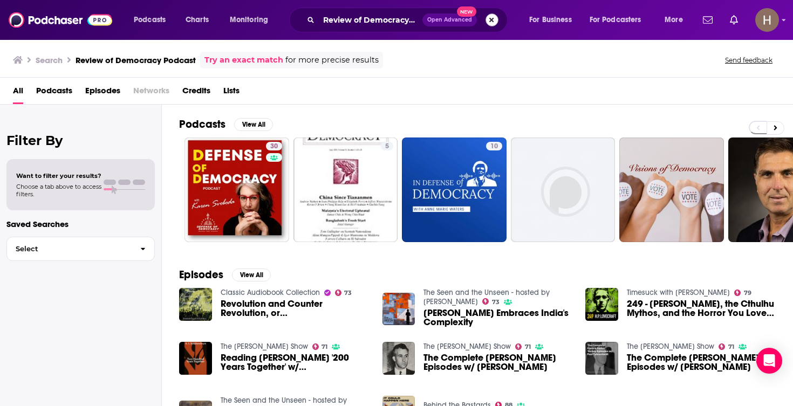
click at [490, 20] on button "Search podcasts, credits, & more..." at bounding box center [491, 19] width 13 height 13
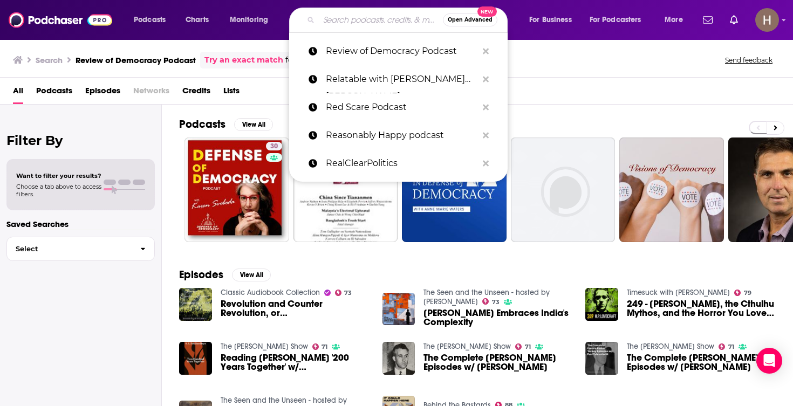
paste input "[PERSON_NAME] The Lincoln Project Podcast"
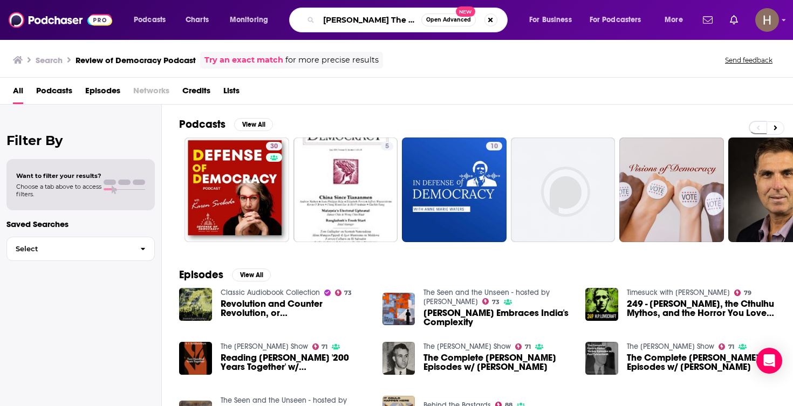
type input "[PERSON_NAME] The Lincoln Project Podcast"
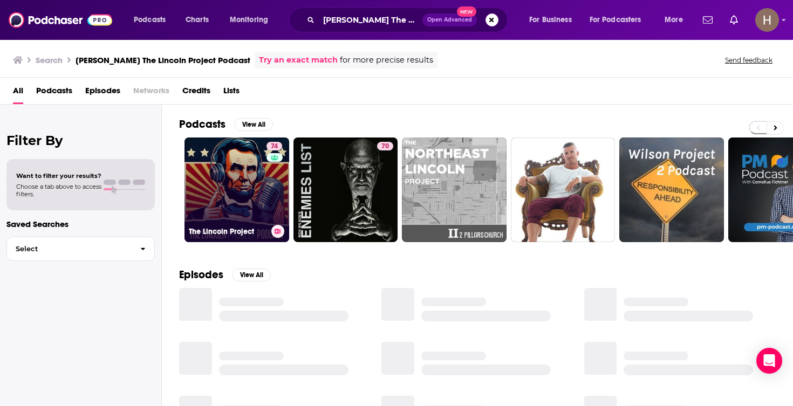
click at [234, 188] on link "74 The Lincoln Project" at bounding box center [236, 190] width 105 height 105
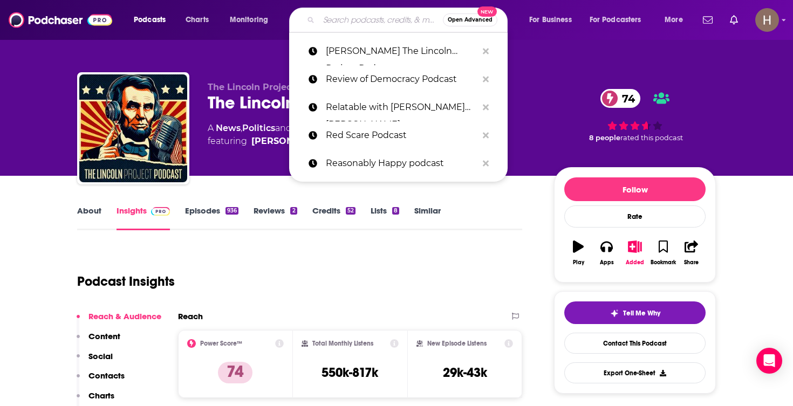
click at [370, 20] on input "Search podcasts, credits, & more..." at bounding box center [381, 19] width 124 height 17
paste input "[PERSON_NAME] Enemies List"
type input "[PERSON_NAME] Enemies List"
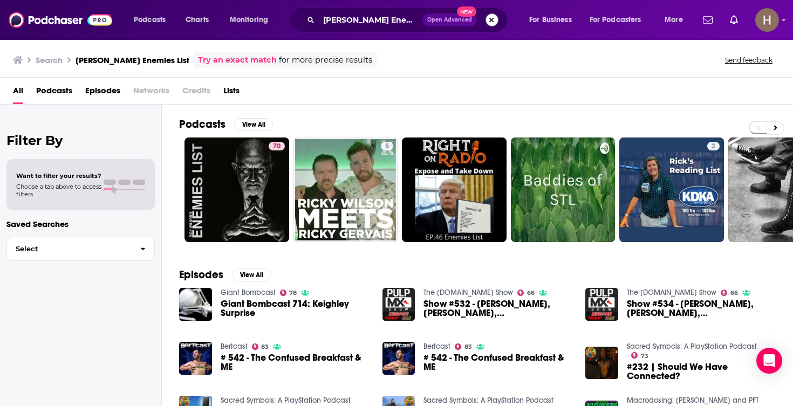
click at [491, 20] on button "Search podcasts, credits, & more..." at bounding box center [491, 19] width 13 height 13
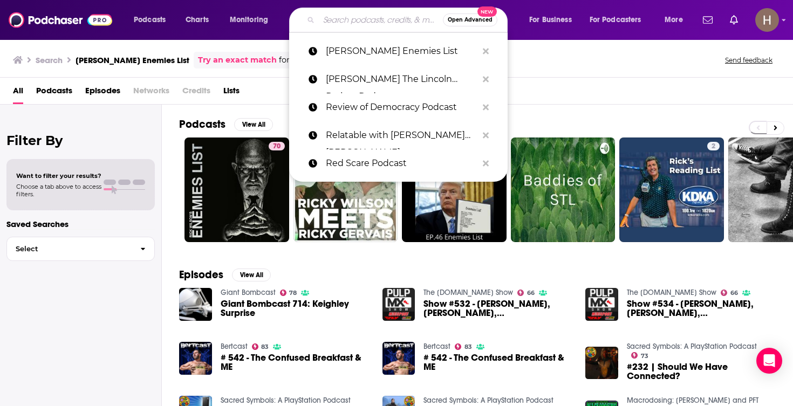
paste input "[PERSON_NAME] Show"
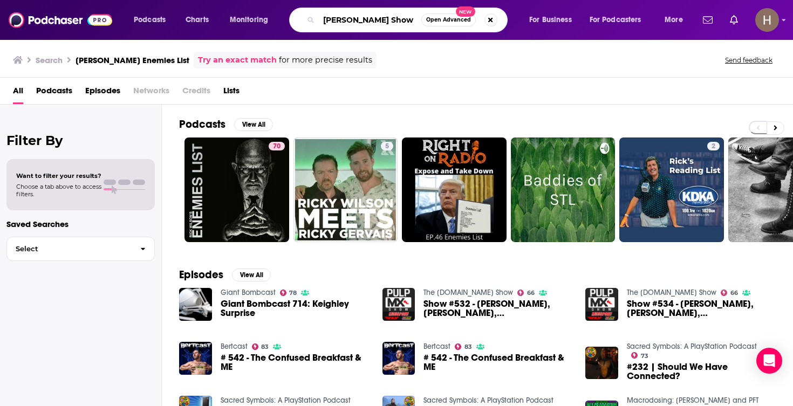
type input "[PERSON_NAME] Show"
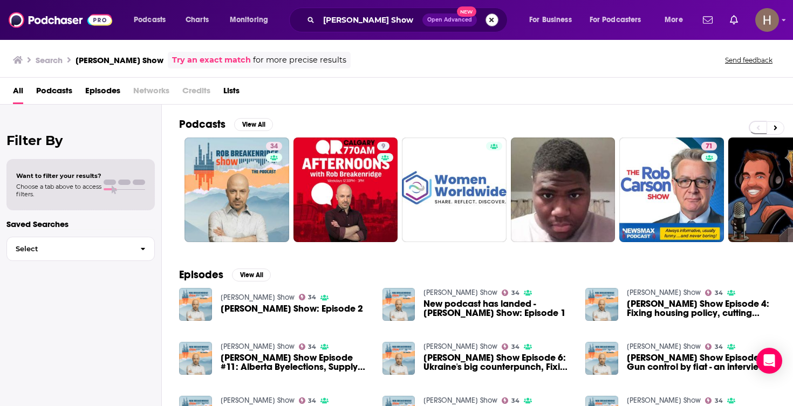
click at [491, 21] on button "Search podcasts, credits, & more..." at bounding box center [491, 19] width 13 height 13
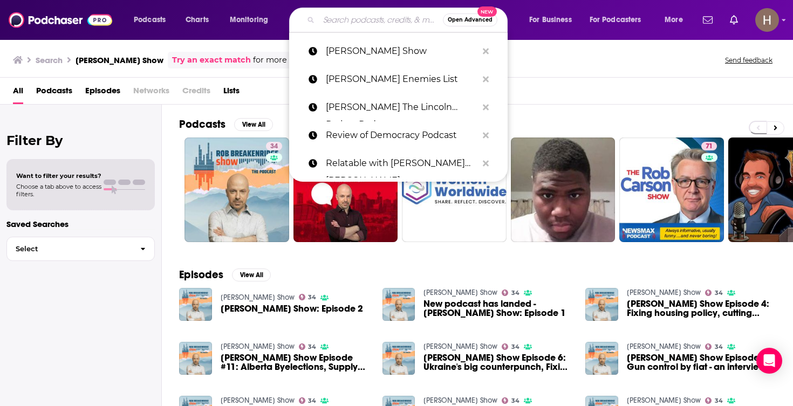
paste input "[PERSON_NAME] Radio Show"
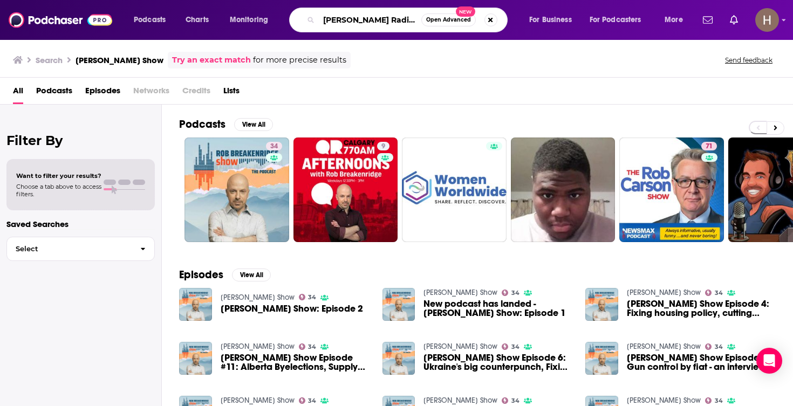
type input "[PERSON_NAME] Radio Show"
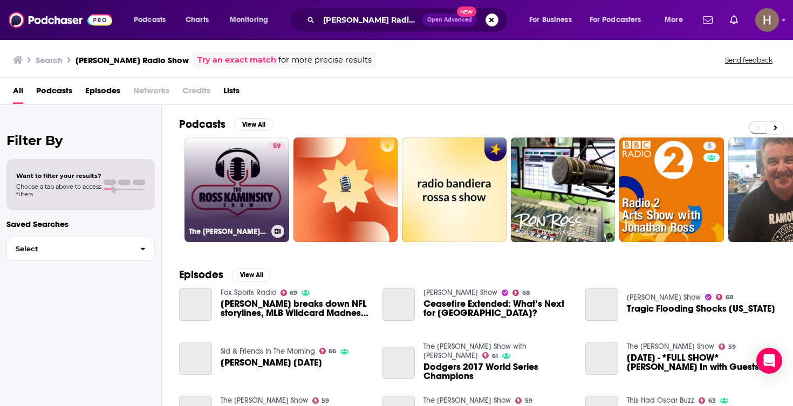
click at [256, 195] on link "59 The [PERSON_NAME] Show" at bounding box center [236, 190] width 105 height 105
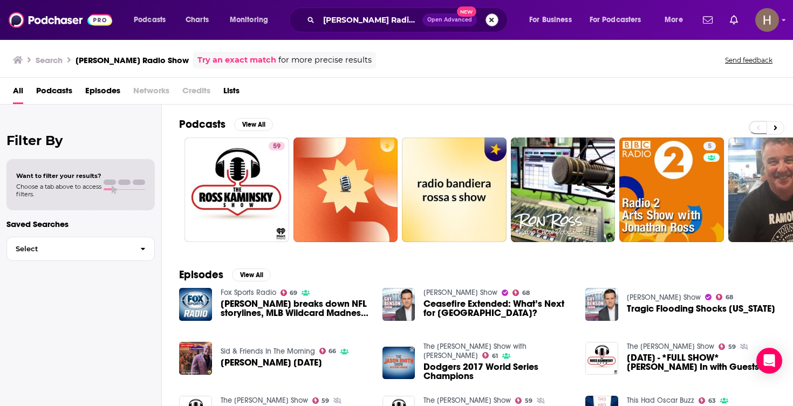
click at [494, 19] on button "Search podcasts, credits, & more..." at bounding box center [491, 19] width 13 height 13
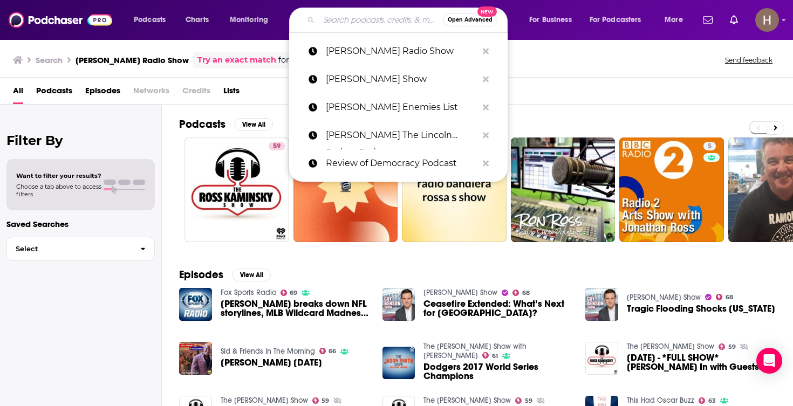
paste input "Ruthless podcast"
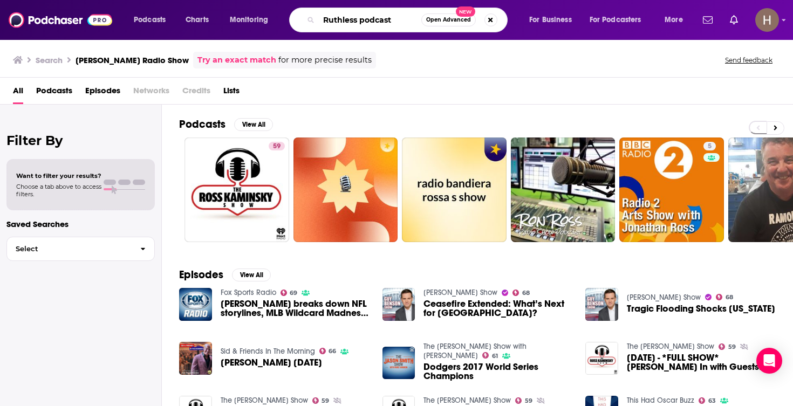
type input "Ruthless podcast"
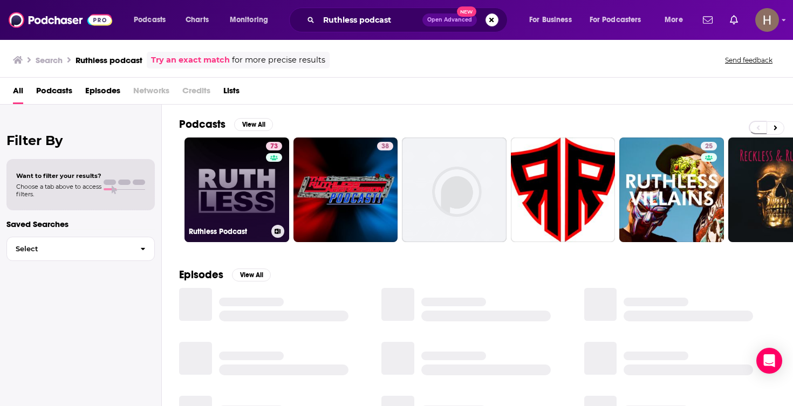
click at [234, 187] on link "73 Ruthless Podcast" at bounding box center [236, 190] width 105 height 105
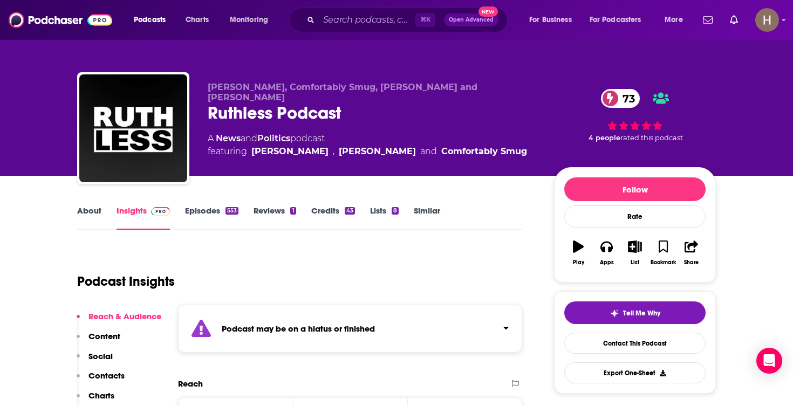
click at [500, 322] on button "Click to expand status details" at bounding box center [501, 325] width 14 height 15
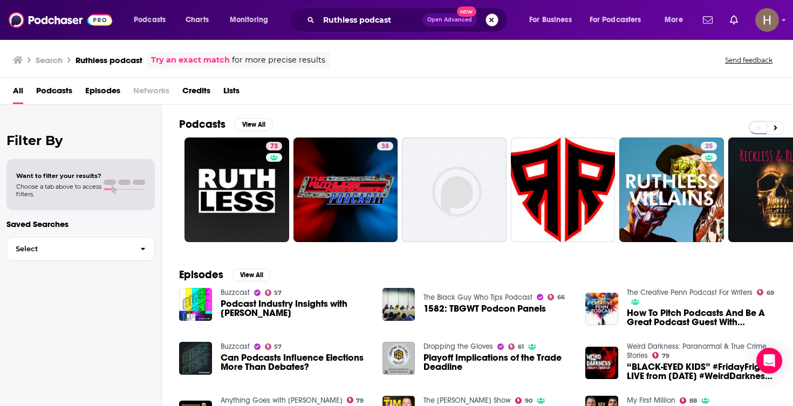
click at [488, 18] on button "Search podcasts, credits, & more..." at bounding box center [491, 19] width 13 height 13
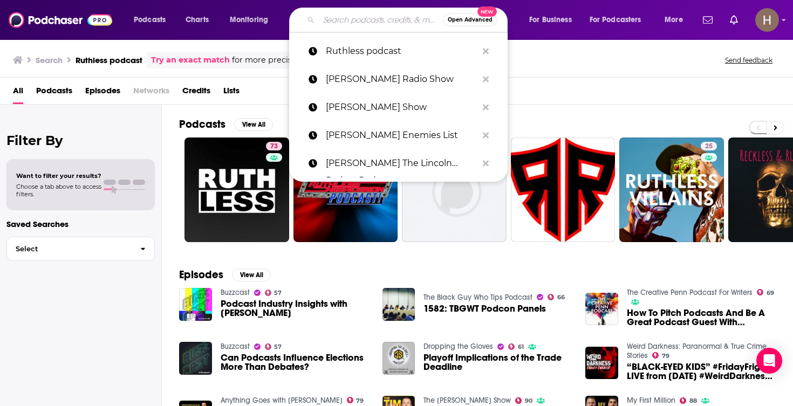
paste input "Salem Media - Faith Under Fire"
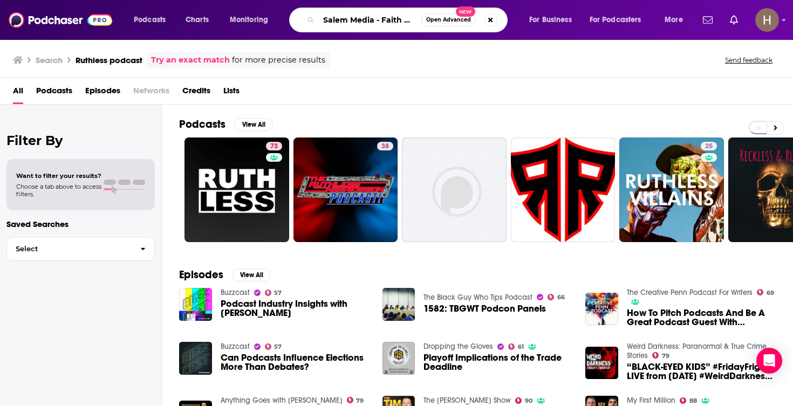
type input "Salem Media - Faith Under Fire"
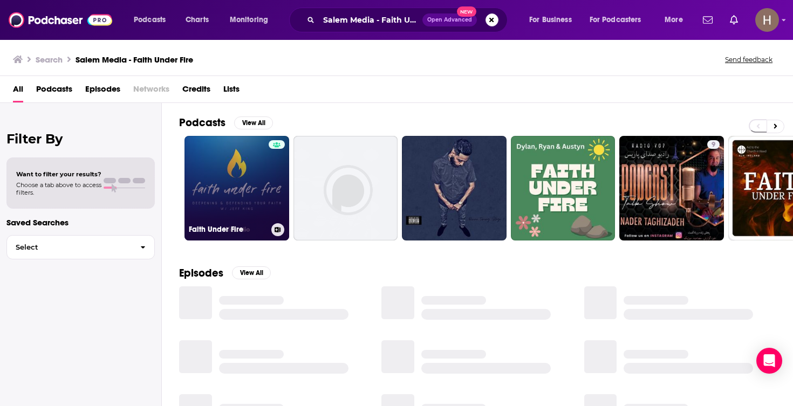
click at [246, 181] on link "Faith Under Fire" at bounding box center [236, 188] width 105 height 105
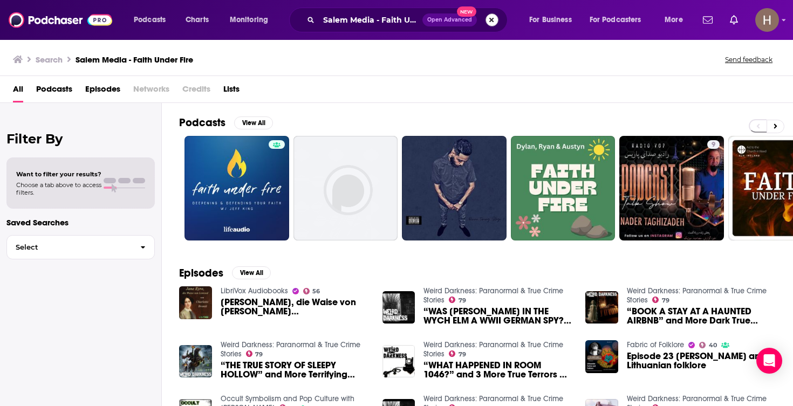
click at [491, 20] on button "Search podcasts, credits, & more..." at bounding box center [491, 19] width 13 height 13
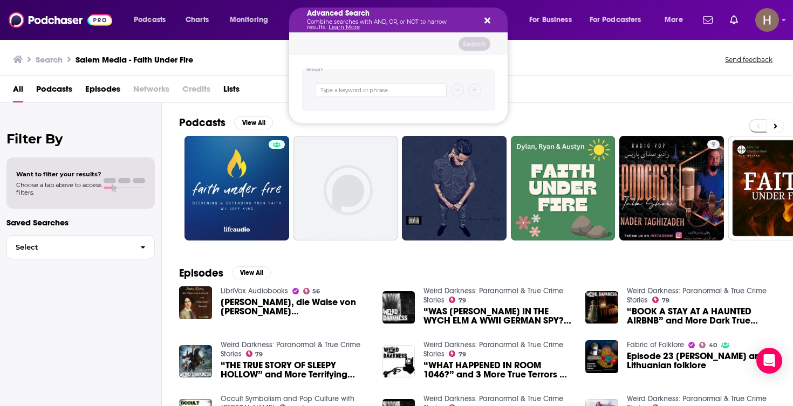
click at [484, 19] on icon "Search podcasts, credits, & more..." at bounding box center [487, 20] width 6 height 9
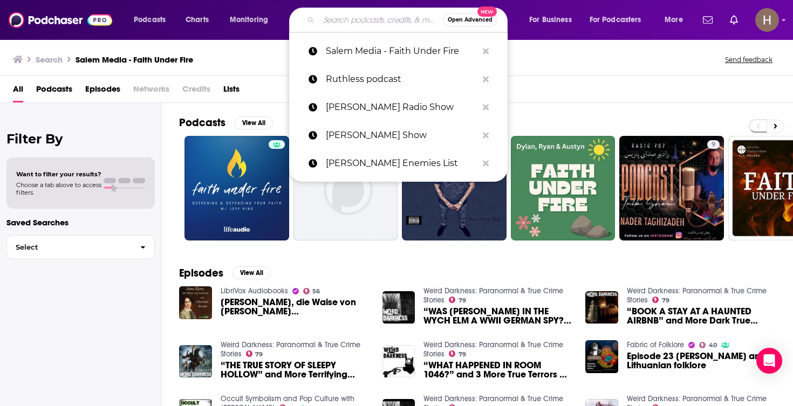
click at [363, 21] on input "Search podcasts, credits, & more..." at bounding box center [381, 19] width 124 height 17
paste input "[PERSON_NAME]"
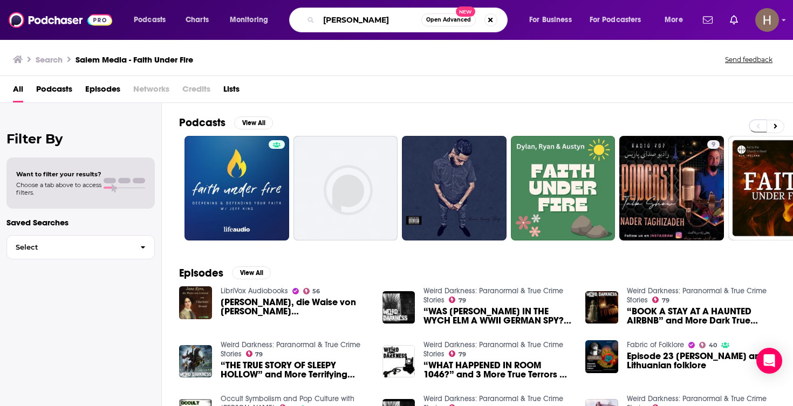
type input "[PERSON_NAME]"
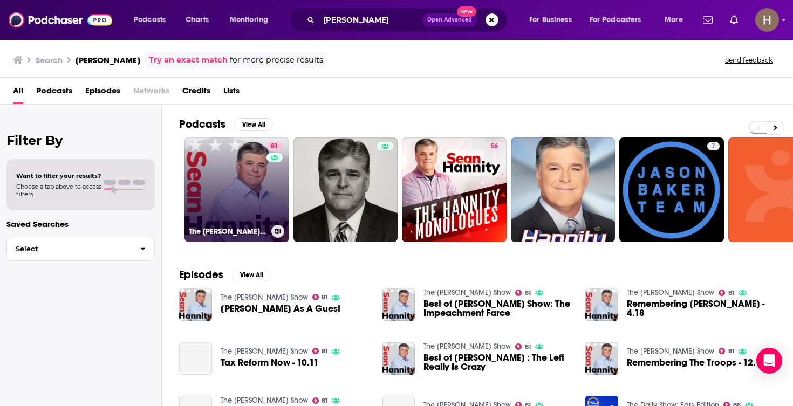
click at [248, 185] on link "81 The [PERSON_NAME] Show" at bounding box center [236, 190] width 105 height 105
click at [279, 225] on button at bounding box center [277, 231] width 13 height 13
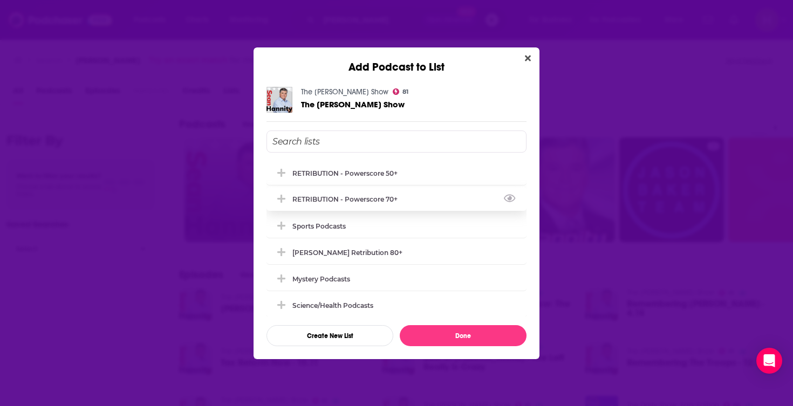
click at [369, 198] on div "RETRIBUTION - Powerscore 70+" at bounding box center [348, 199] width 112 height 8
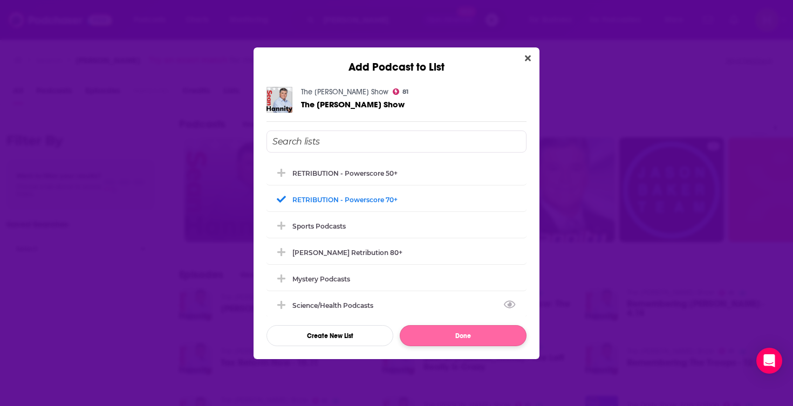
click at [458, 339] on button "Done" at bounding box center [463, 335] width 127 height 21
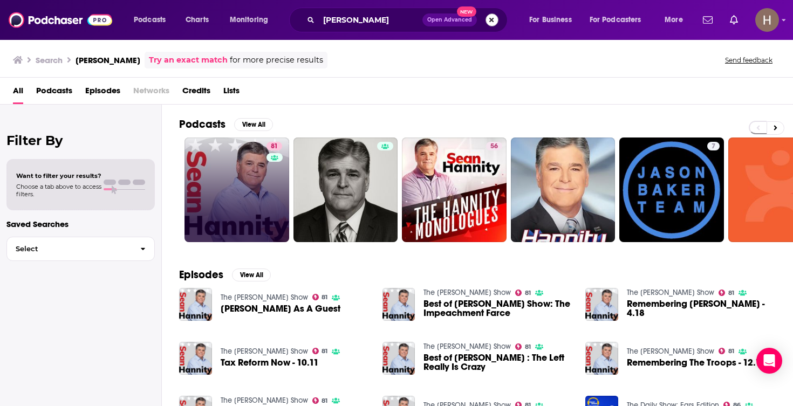
click at [496, 16] on button "Search podcasts, credits, & more..." at bounding box center [491, 19] width 13 height 13
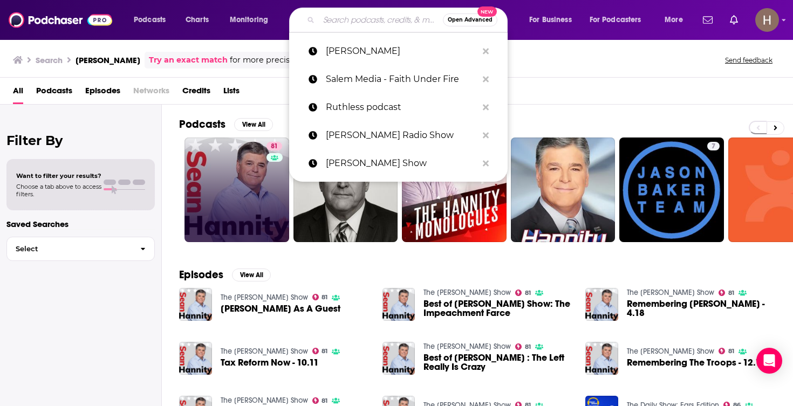
paste input "Self Evident"
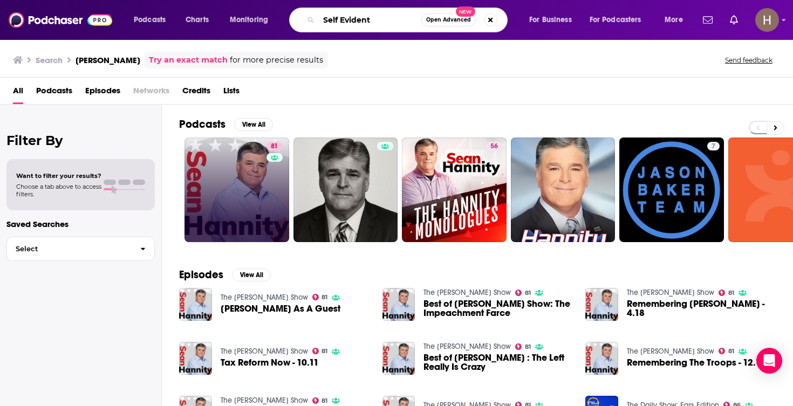
type input "Self Evident"
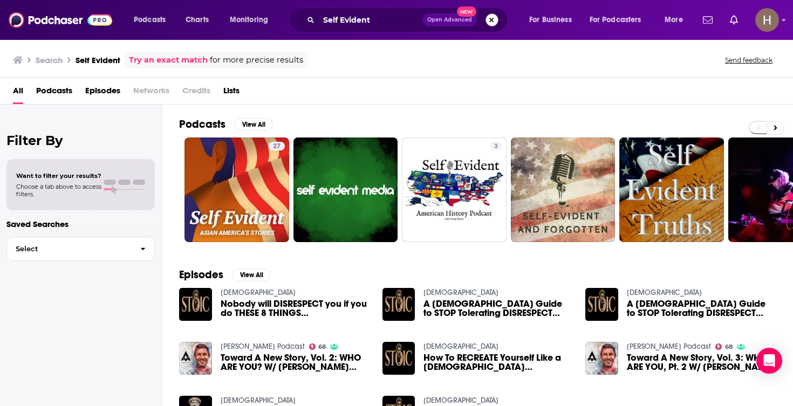
click at [491, 18] on button "Search podcasts, credits, & more..." at bounding box center [491, 19] width 13 height 13
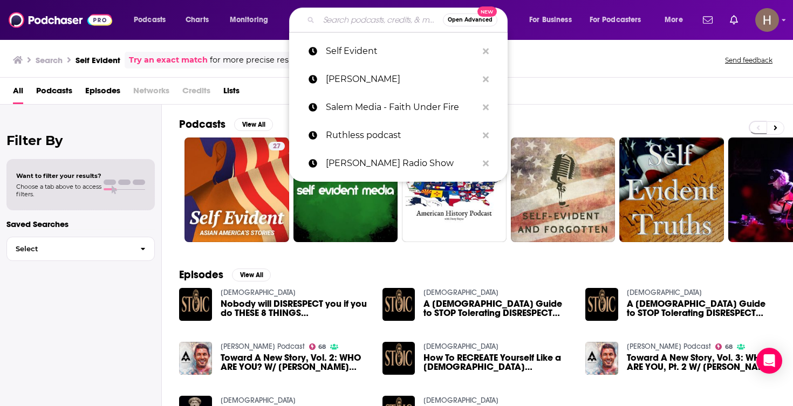
paste input "[PERSON_NAME] Show"
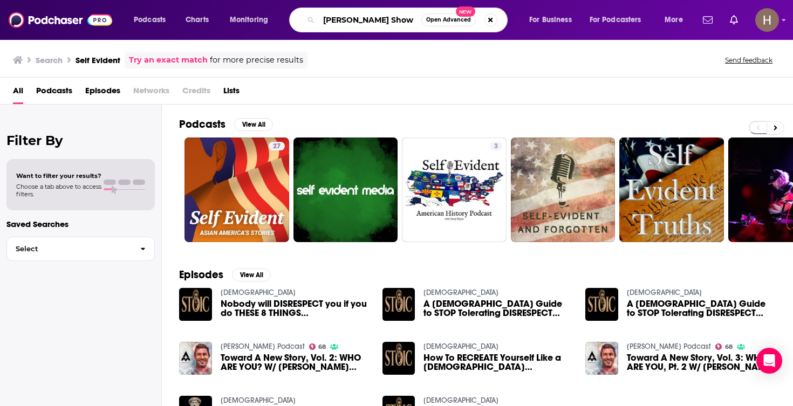
type input "[PERSON_NAME] Show"
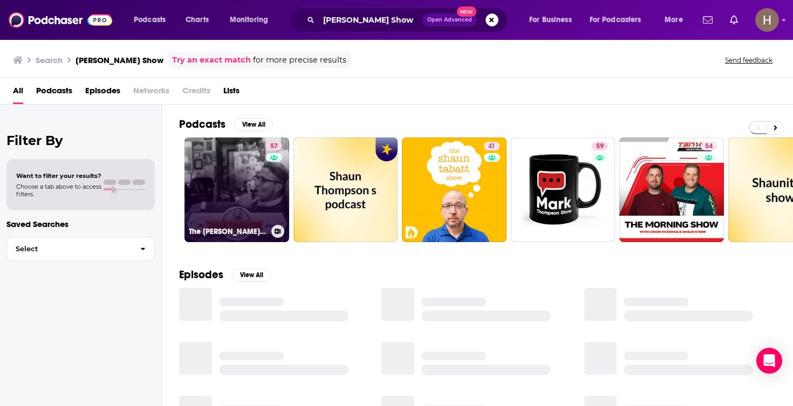
click at [240, 193] on link "57 The [PERSON_NAME] Show" at bounding box center [236, 190] width 105 height 105
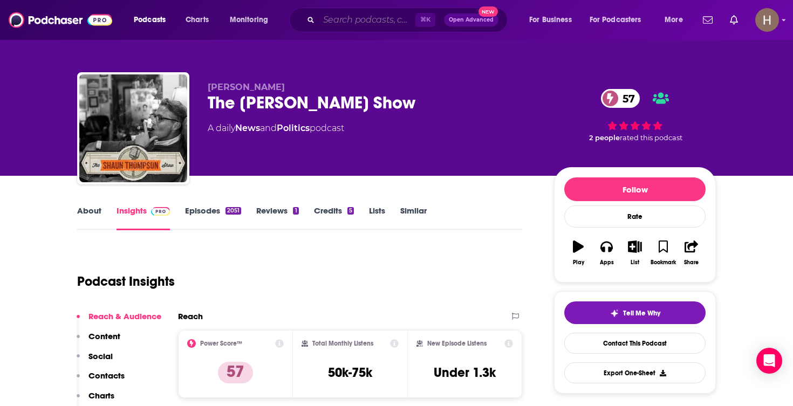
click at [368, 23] on input "Search podcasts, credits, & more..." at bounding box center [367, 19] width 97 height 17
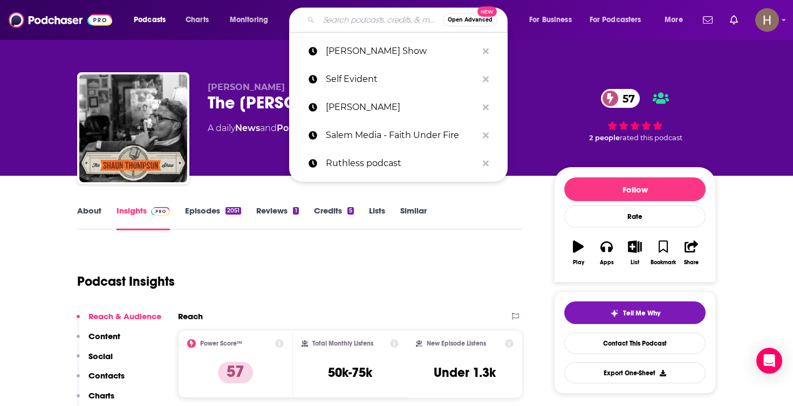
paste input "Short Circuit Podcast"
type input "Short Circuit Podcast"
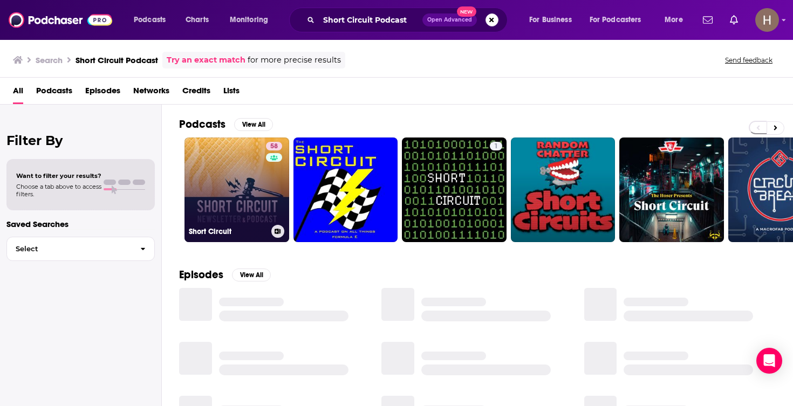
click at [242, 193] on link "58 Short Circuit" at bounding box center [236, 190] width 105 height 105
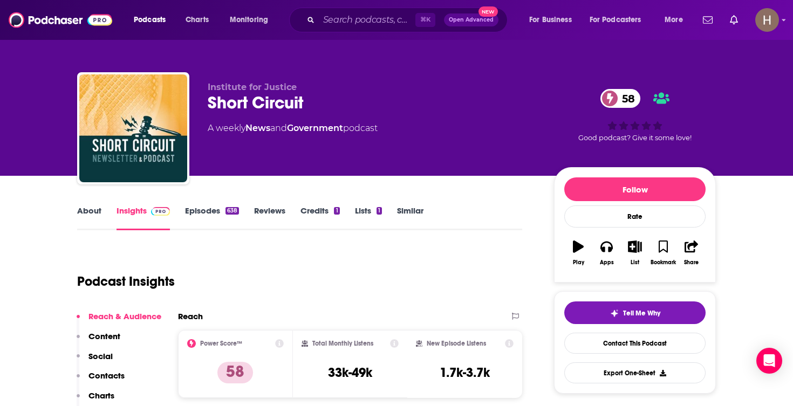
click at [633, 248] on icon "button" at bounding box center [634, 247] width 13 height 12
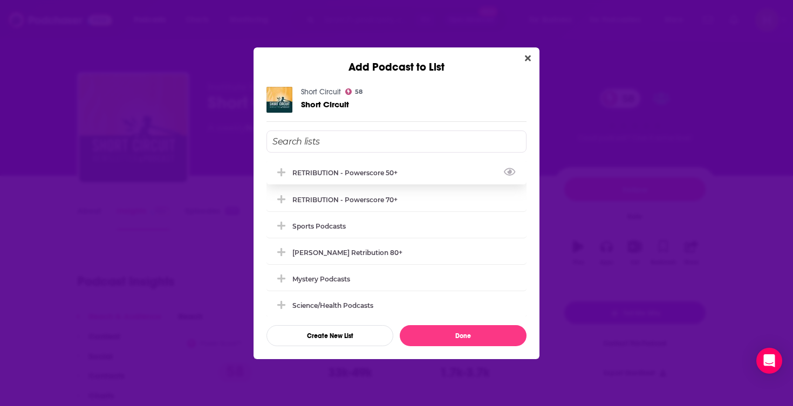
click at [363, 170] on div "RETRIBUTION - Powerscore 50+" at bounding box center [348, 173] width 112 height 8
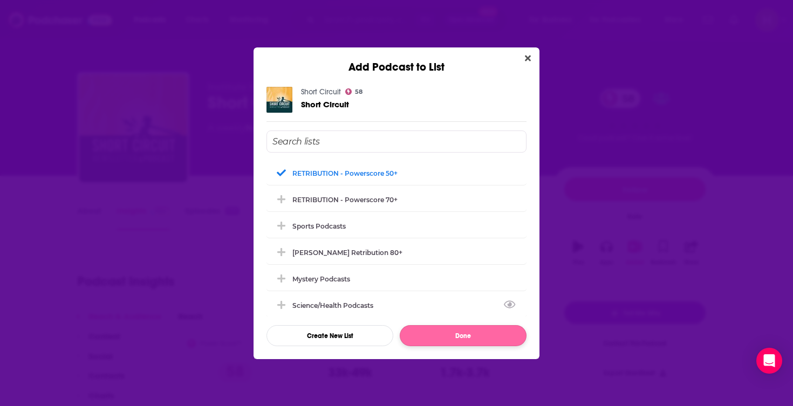
click at [448, 329] on button "Done" at bounding box center [463, 335] width 127 height 21
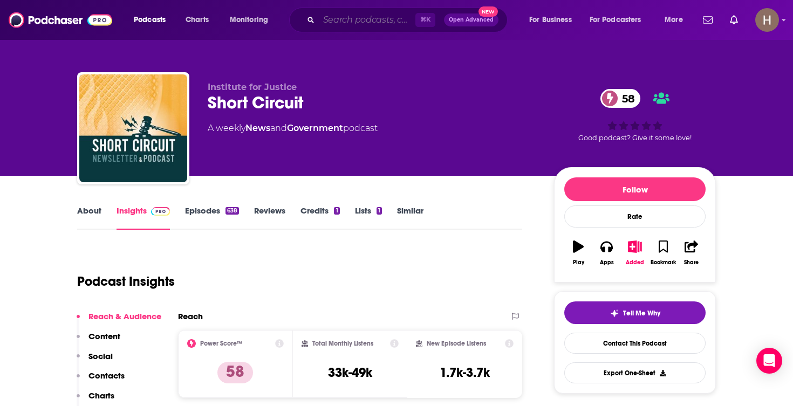
click at [397, 15] on input "Search podcasts, credits, & more..." at bounding box center [367, 19] width 97 height 17
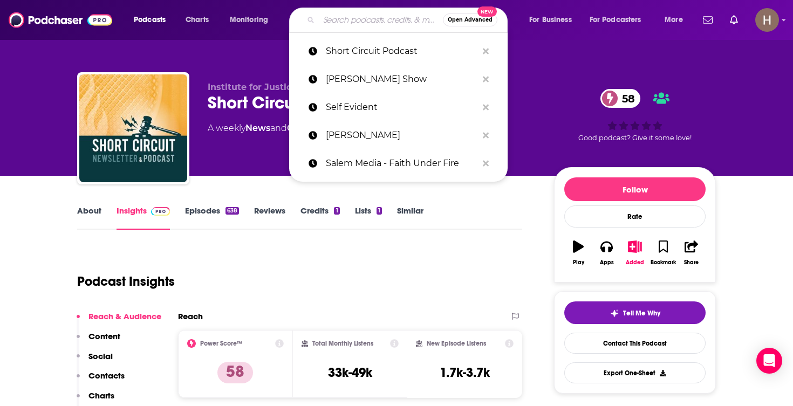
paste input "Slate Amicus"
type input "Slate Amicus"
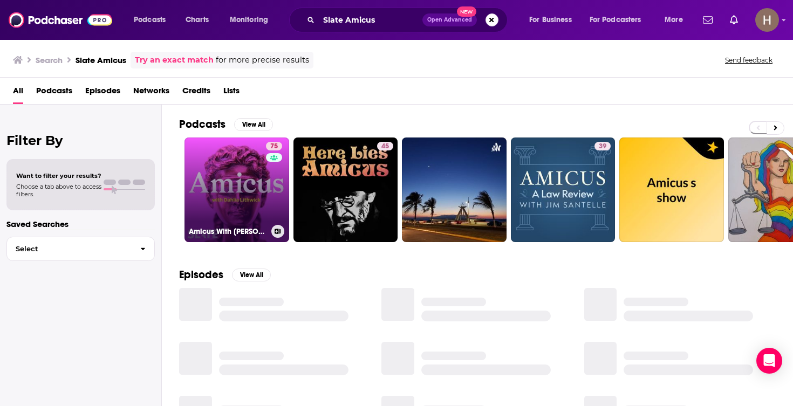
click at [260, 185] on link "75 Amicus With Dahlia Lithwick | Law, justice, and the courts" at bounding box center [236, 190] width 105 height 105
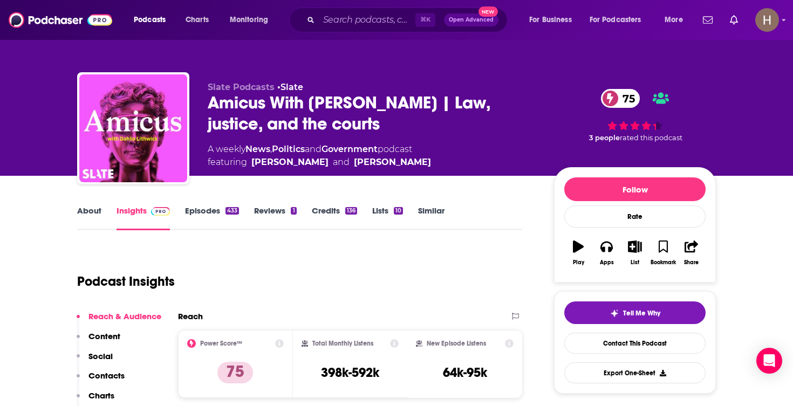
click at [637, 245] on icon "button" at bounding box center [634, 247] width 13 height 12
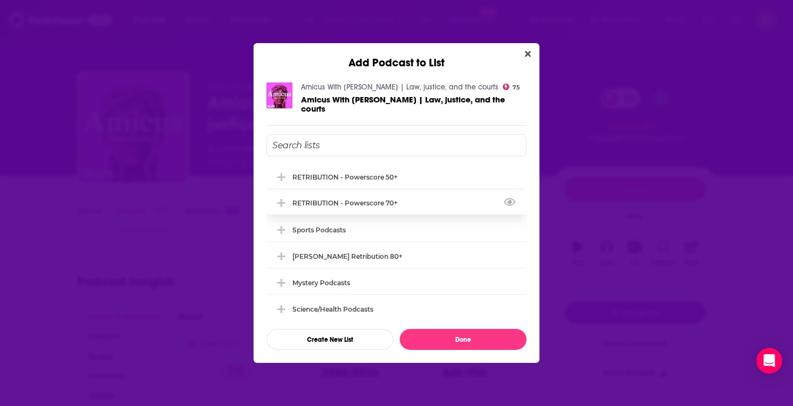
click at [356, 204] on div "RETRIBUTION - Powerscore 70+" at bounding box center [348, 203] width 112 height 8
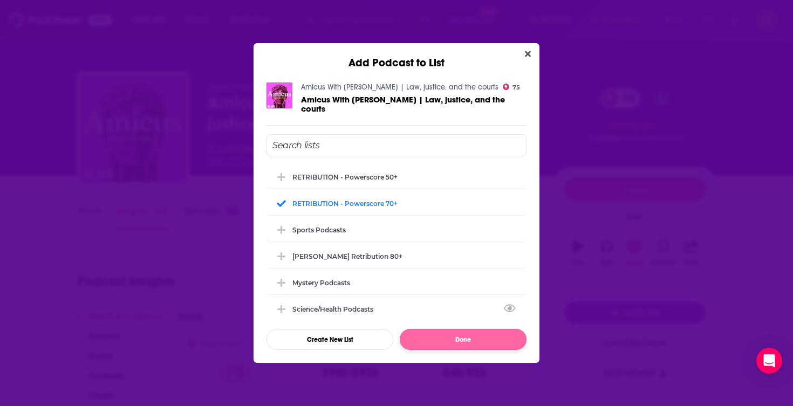
click at [461, 335] on button "Done" at bounding box center [463, 339] width 127 height 21
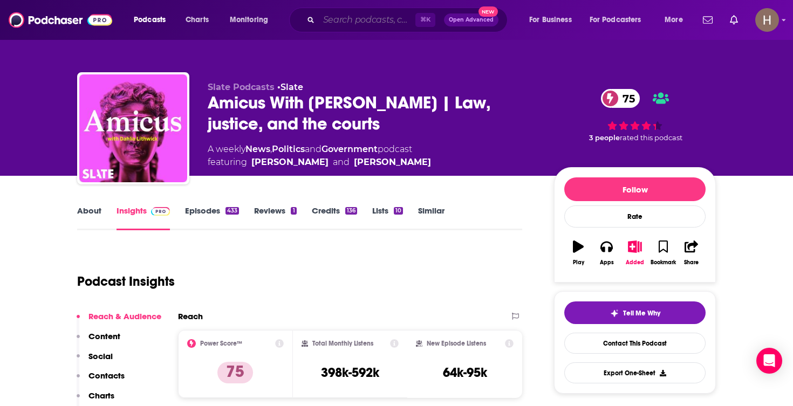
click at [351, 15] on input "Search podcasts, credits, & more..." at bounding box center [367, 19] width 97 height 17
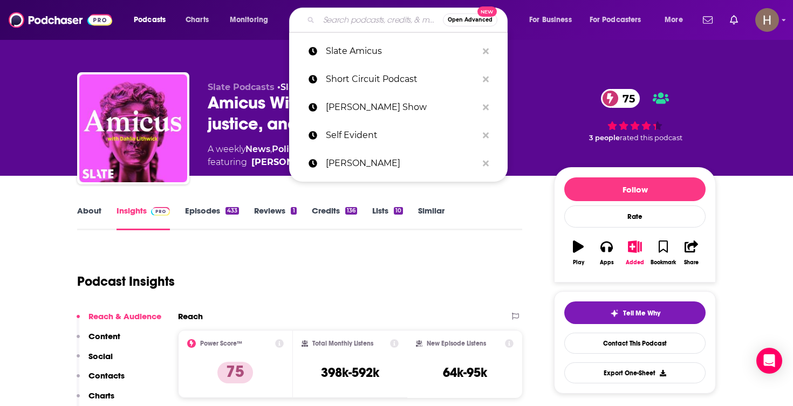
paste input "Slate Money"
type input "Slate Money"
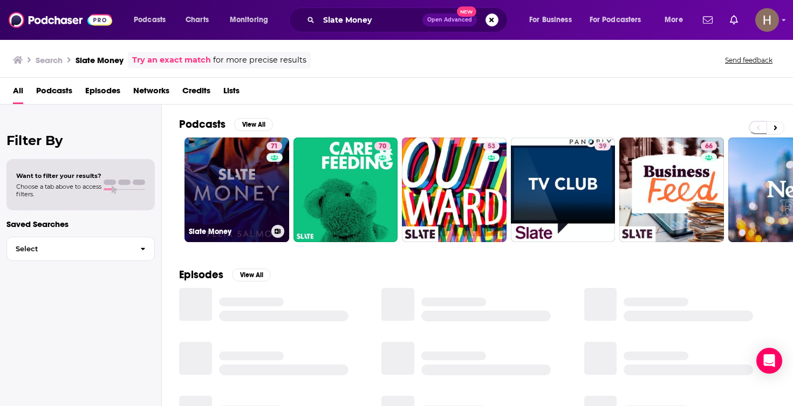
click at [236, 185] on link "71 Slate Money" at bounding box center [236, 190] width 105 height 105
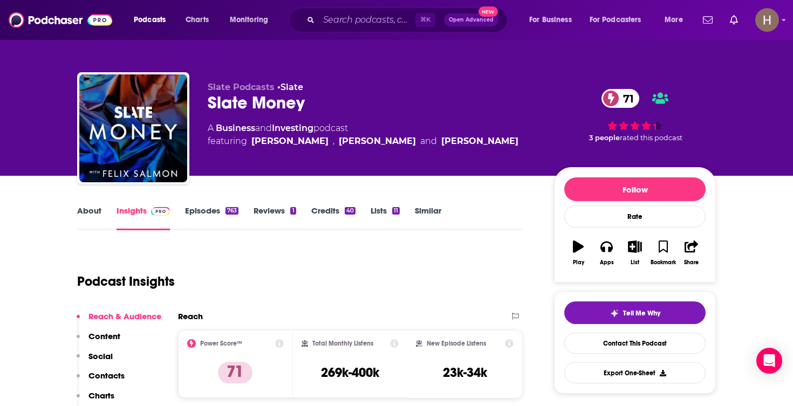
click at [634, 246] on icon "button" at bounding box center [634, 247] width 13 height 12
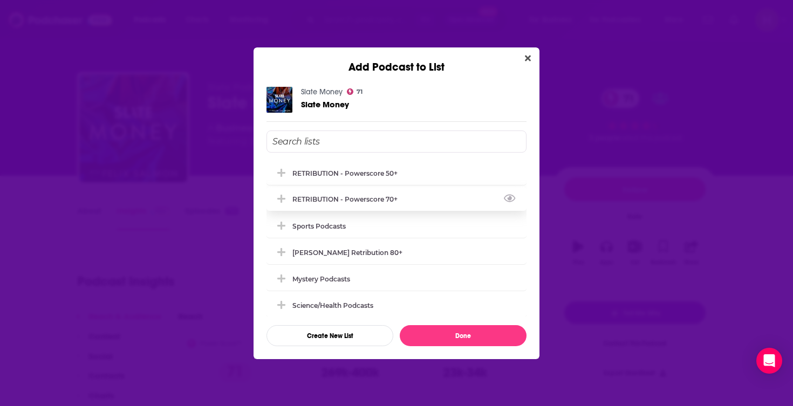
click at [394, 203] on div "RETRIBUTION - Powerscore 70+" at bounding box center [348, 199] width 112 height 8
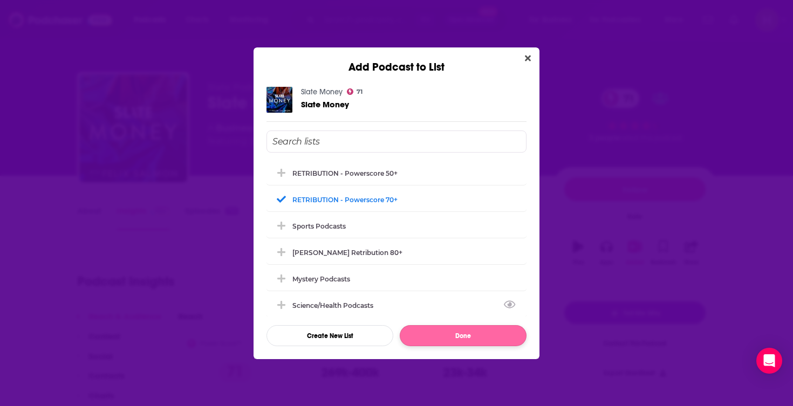
click at [448, 339] on button "Done" at bounding box center [463, 335] width 127 height 21
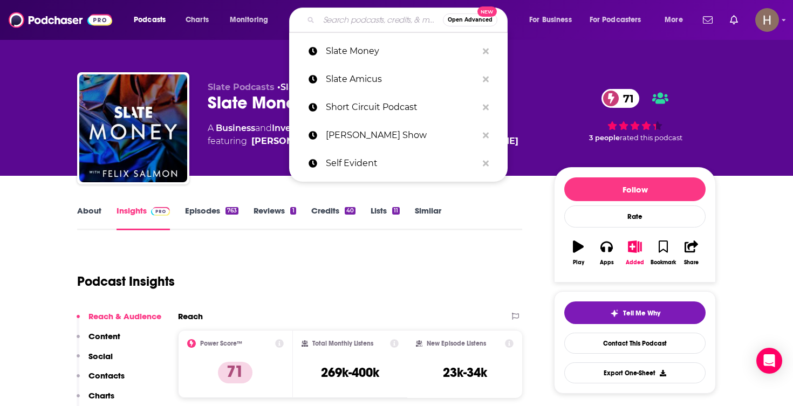
click at [391, 14] on input "Search podcasts, credits, & more..." at bounding box center [381, 19] width 124 height 17
paste input "Slate Political Gabfest"
type input "Slate Political Gabfest"
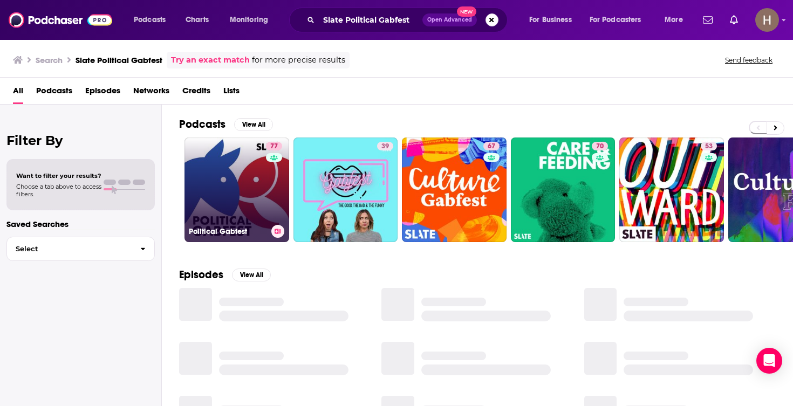
click at [268, 189] on div "77" at bounding box center [275, 183] width 19 height 83
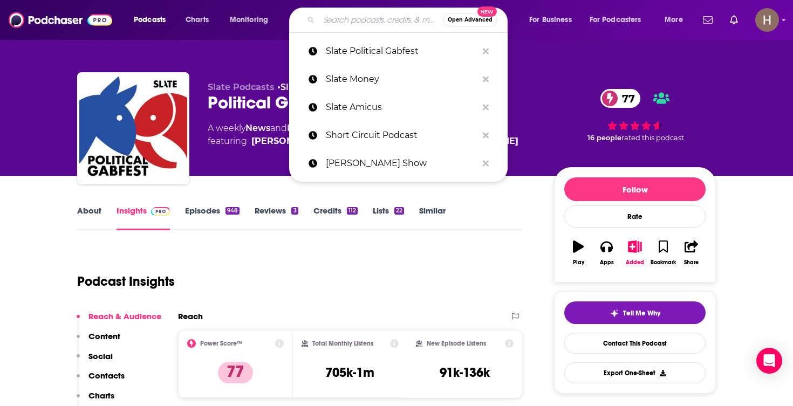
click at [340, 16] on input "Search podcasts, credits, & more..." at bounding box center [381, 19] width 124 height 17
paste input "Slow Boring"
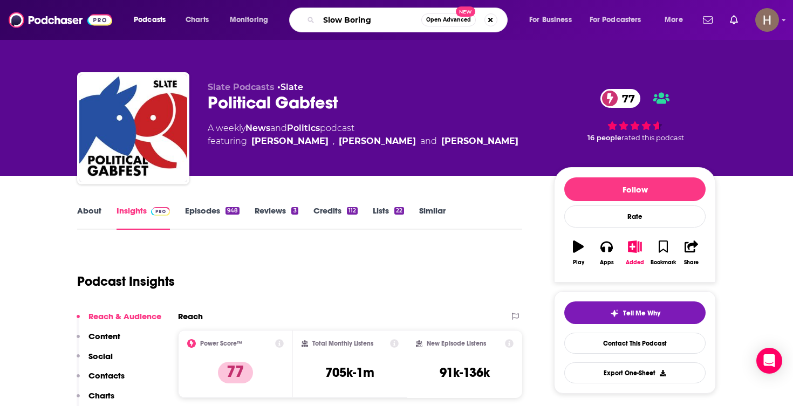
type input "Slow Boring"
click at [632, 244] on icon "button" at bounding box center [634, 247] width 13 height 12
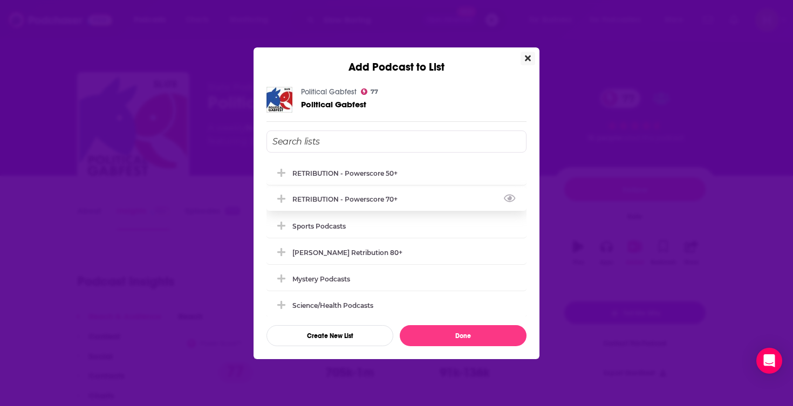
click at [412, 207] on div "RETRIBUTION - Powerscore 70+" at bounding box center [396, 199] width 260 height 24
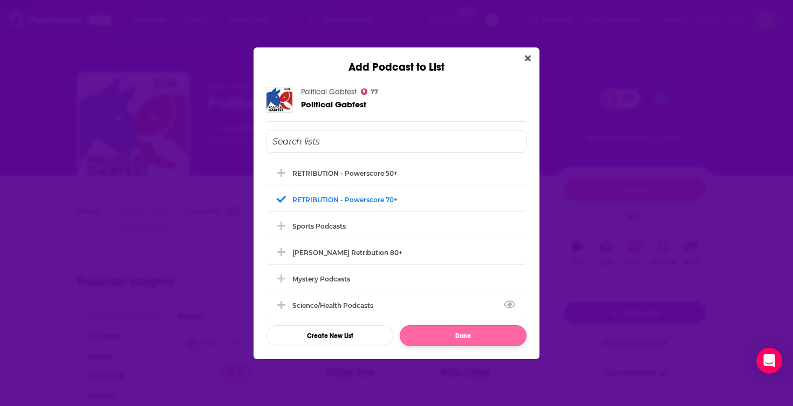
click at [467, 335] on button "Done" at bounding box center [463, 335] width 127 height 21
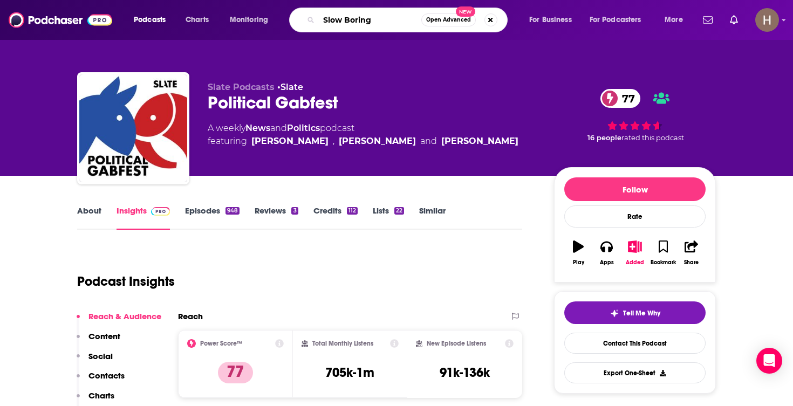
click at [382, 19] on input "Slow Boring" at bounding box center [370, 19] width 102 height 17
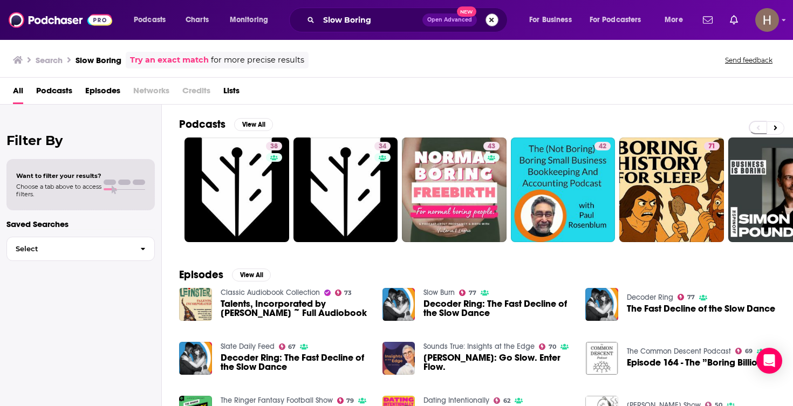
click at [492, 23] on button "Search podcasts, credits, & more..." at bounding box center [491, 19] width 13 height 13
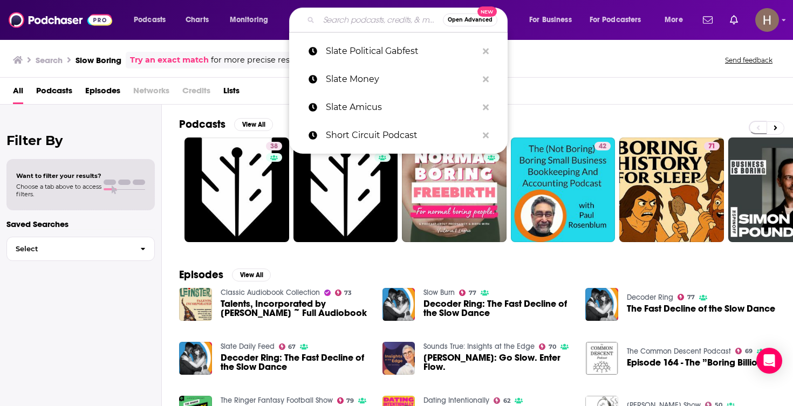
paste input "SMERCONISH / SIRIUS XM"
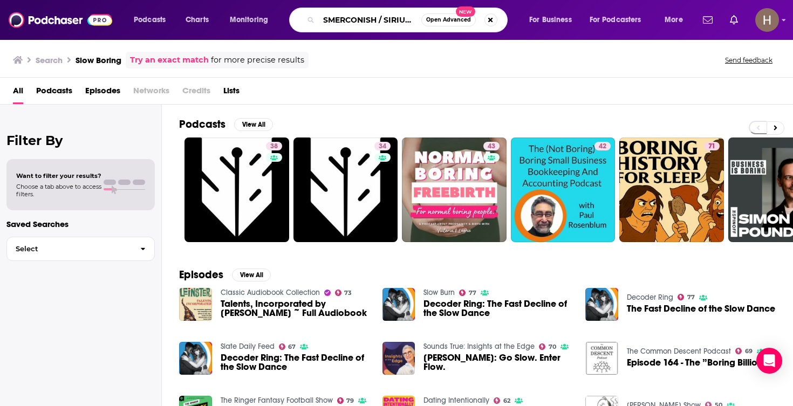
type input "SMERCONISH / SIRIUS XM"
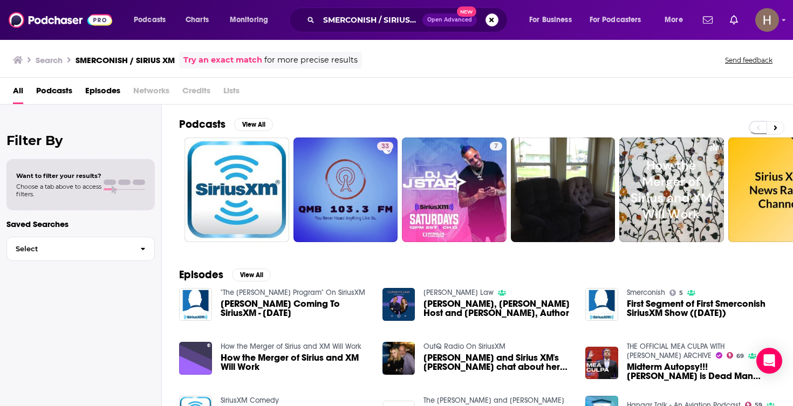
click at [493, 23] on button "Search podcasts, credits, & more..." at bounding box center [491, 19] width 13 height 13
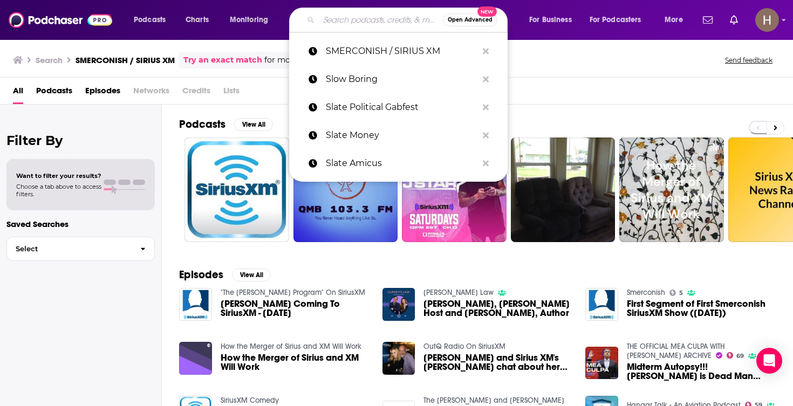
paste input "Sorry Not Sorry with Alyssa Milano"
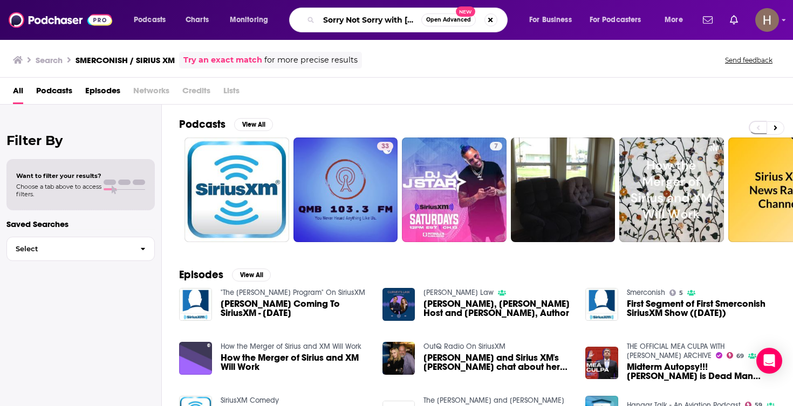
type input "Sorry Not Sorry with Alyssa Milano"
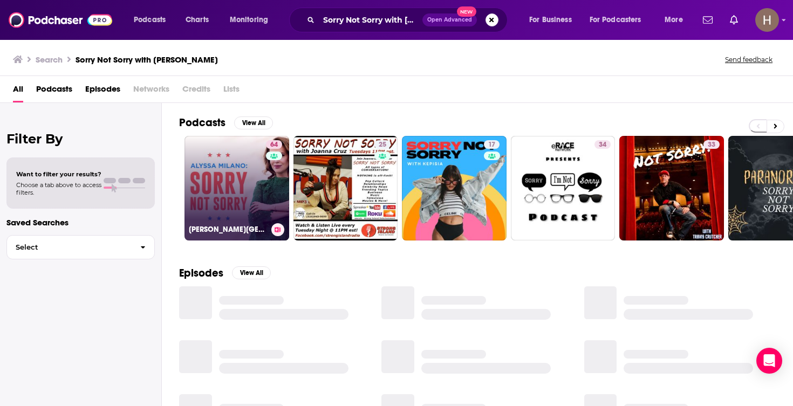
click at [244, 202] on link "64 Alyssa Milano: Sorry Not Sorry" at bounding box center [236, 188] width 105 height 105
click at [276, 231] on icon at bounding box center [278, 229] width 6 height 5
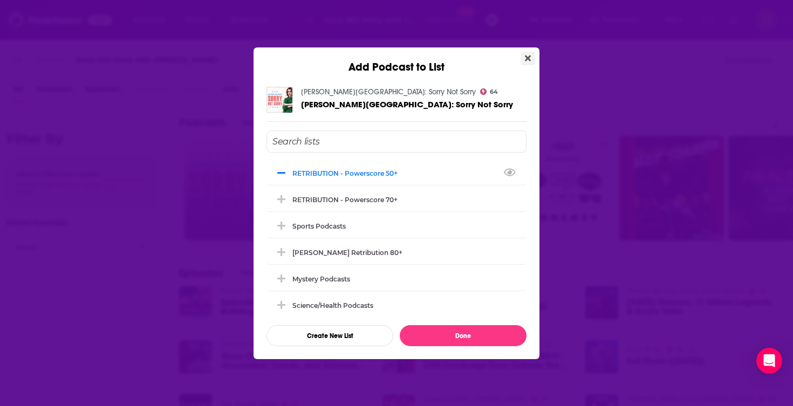
click at [530, 60] on icon "Close" at bounding box center [528, 58] width 6 height 6
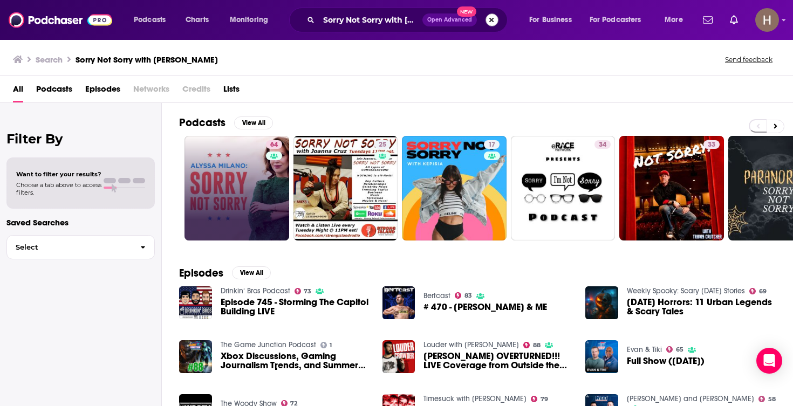
click at [487, 24] on button "Search podcasts, credits, & more..." at bounding box center [491, 19] width 13 height 13
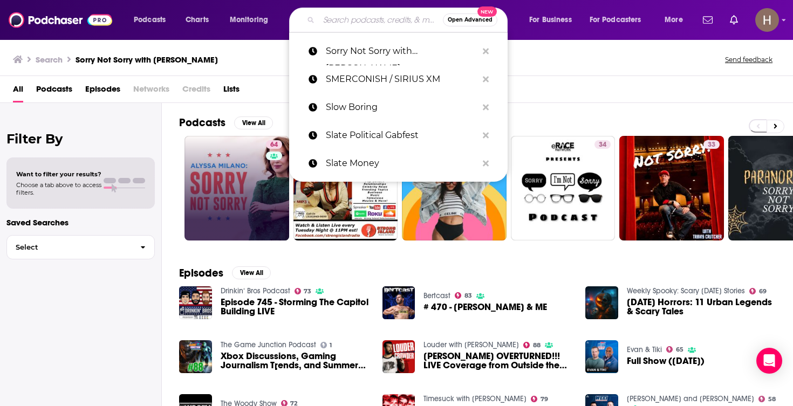
paste input "Spiked - The Brendan O'Neill Show"
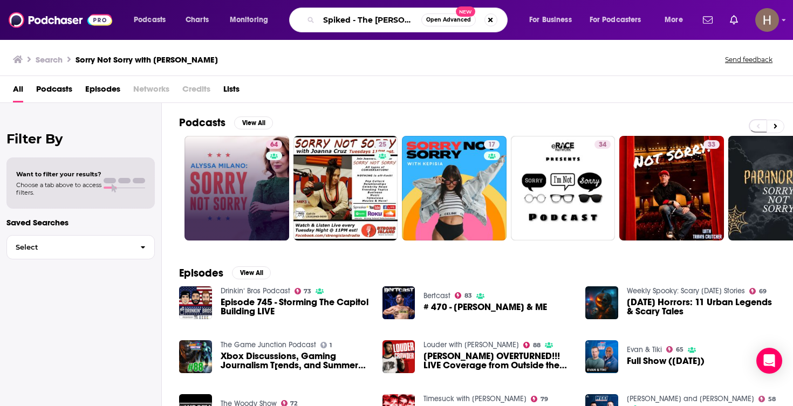
type input "Spiked - The Brendan O'Neill Show"
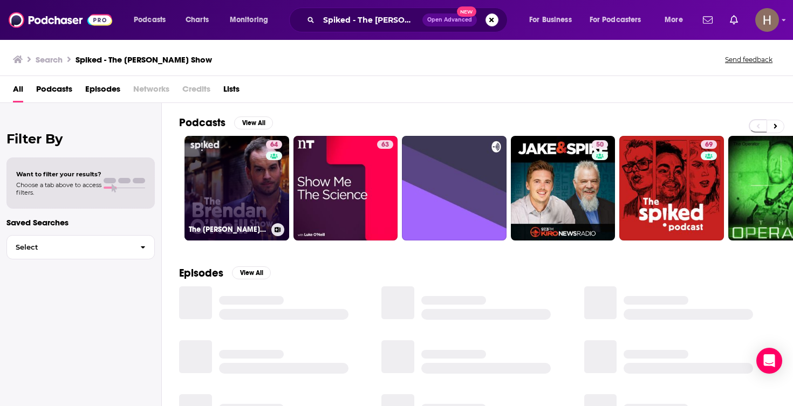
click at [245, 205] on link "64 The Brendan O'Neill Show" at bounding box center [236, 188] width 105 height 105
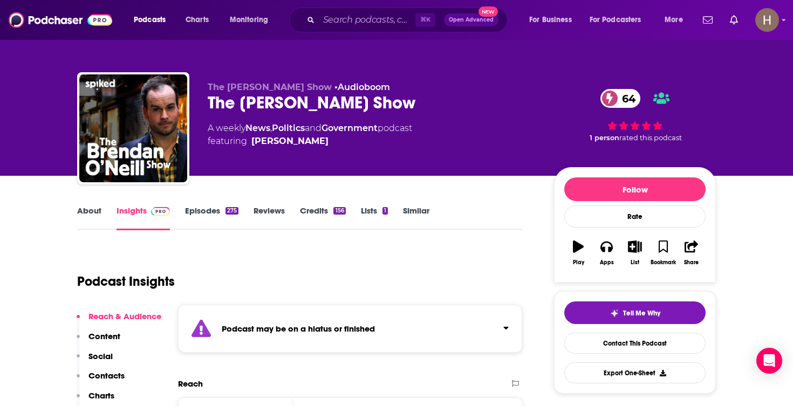
click at [637, 250] on icon "button" at bounding box center [634, 247] width 13 height 12
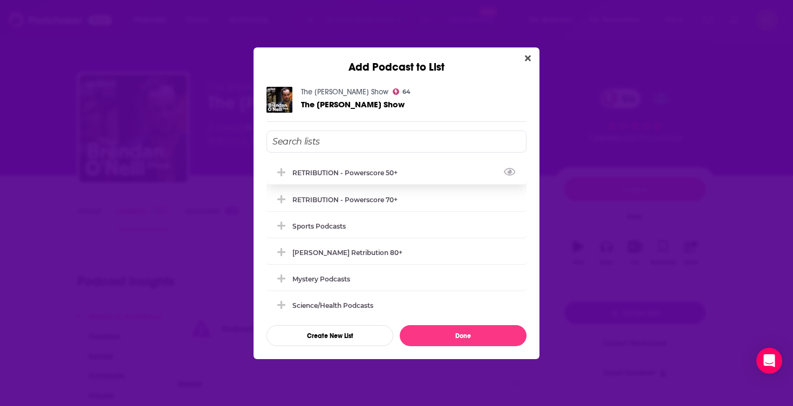
click at [420, 176] on div "RETRIBUTION - Powerscore 50+" at bounding box center [396, 173] width 260 height 24
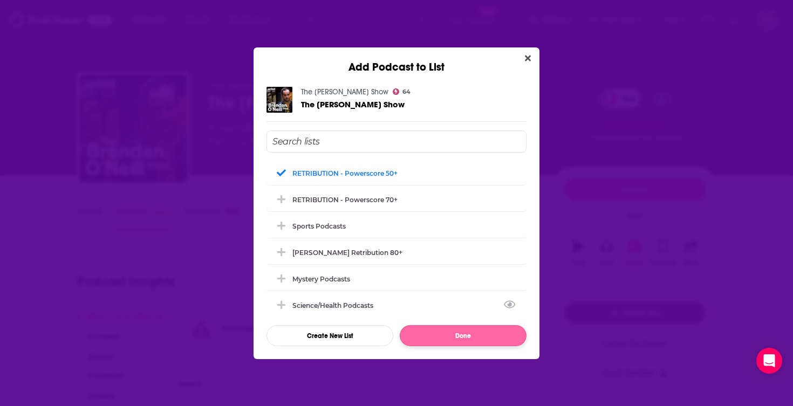
click at [453, 336] on button "Done" at bounding box center [463, 335] width 127 height 21
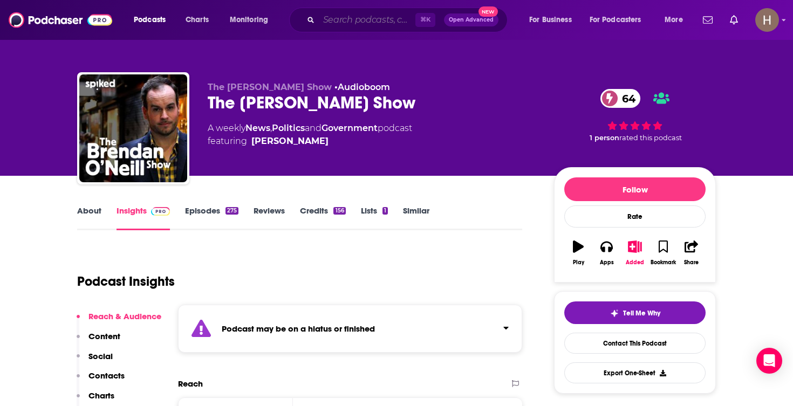
click at [373, 21] on input "Search podcasts, credits, & more..." at bounding box center [367, 19] width 97 height 17
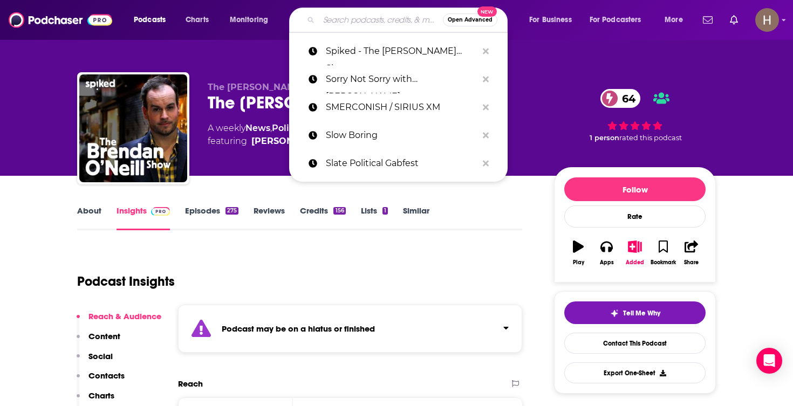
paste input "Spiked Podcast"
type input "Spiked Podcast"
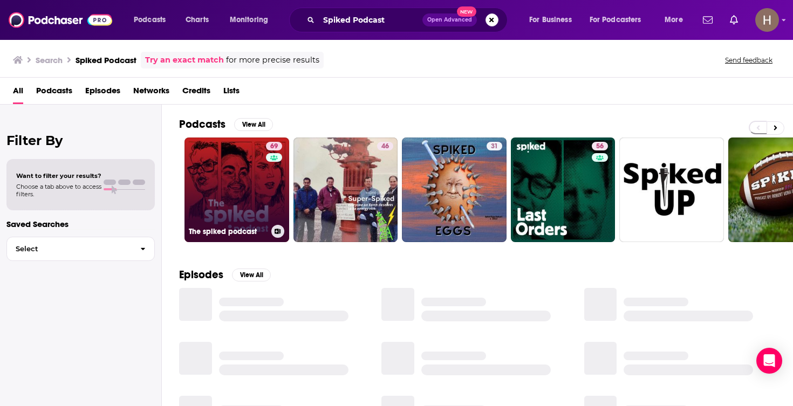
click at [248, 197] on link "69 The spiked podcast" at bounding box center [236, 190] width 105 height 105
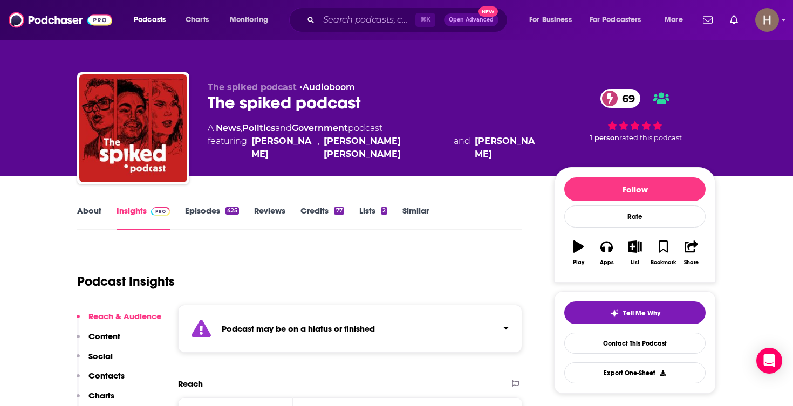
click at [335, 320] on div "Podcast may be on a hiatus or finished" at bounding box center [350, 329] width 344 height 48
click at [384, 20] on input "Search podcasts, credits, & more..." at bounding box center [367, 19] width 97 height 17
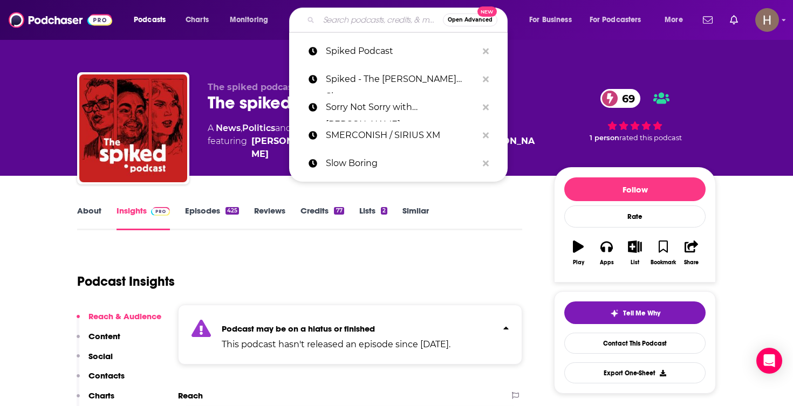
paste input "Stand Up with Pete Dominick"
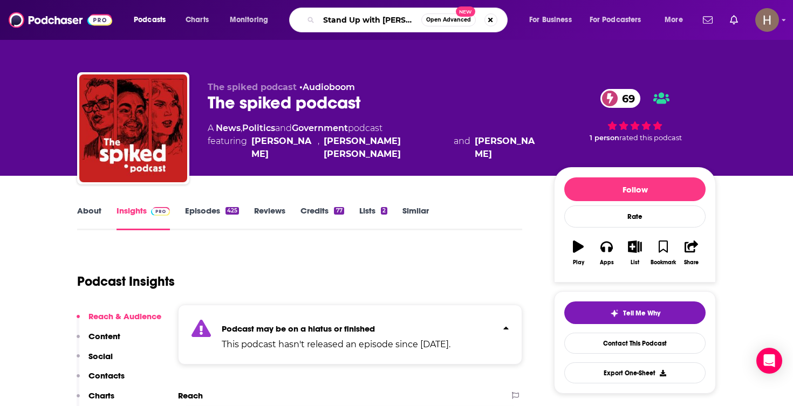
type input "Stand Up with Pete Dominick"
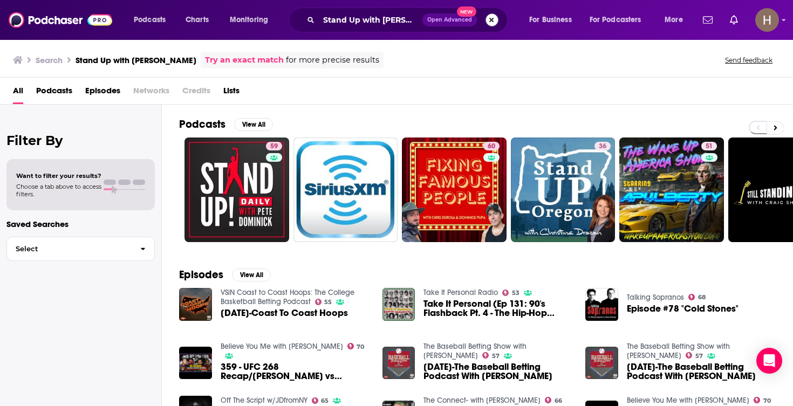
click at [492, 20] on button "Search podcasts, credits, & more..." at bounding box center [491, 19] width 13 height 13
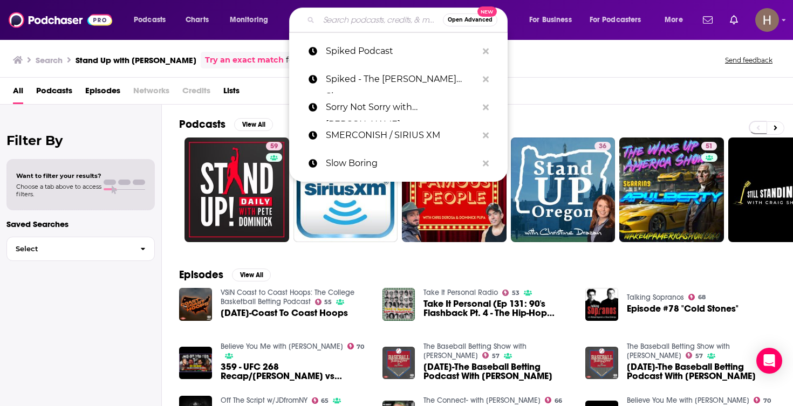
paste input "Stay Reformed"
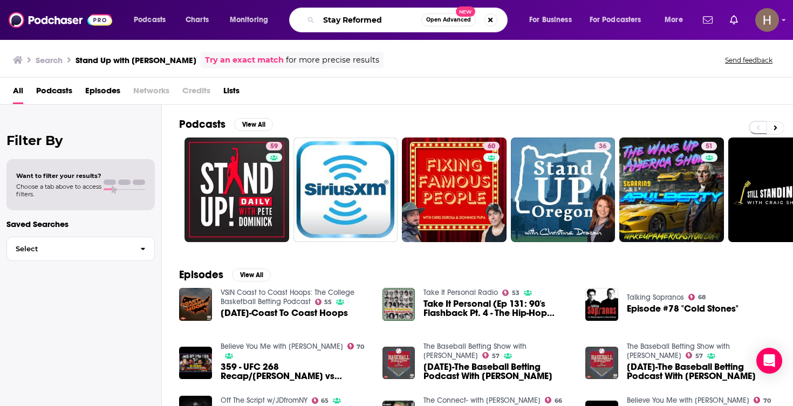
type input "Stay Reformed"
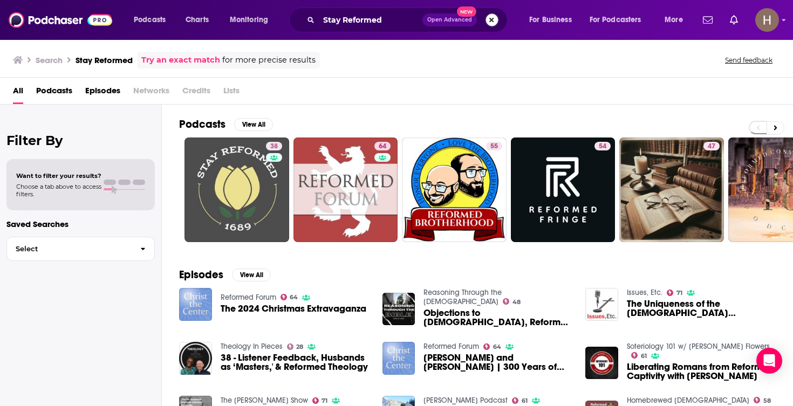
click at [491, 19] on button "Search podcasts, credits, & more..." at bounding box center [491, 19] width 13 height 13
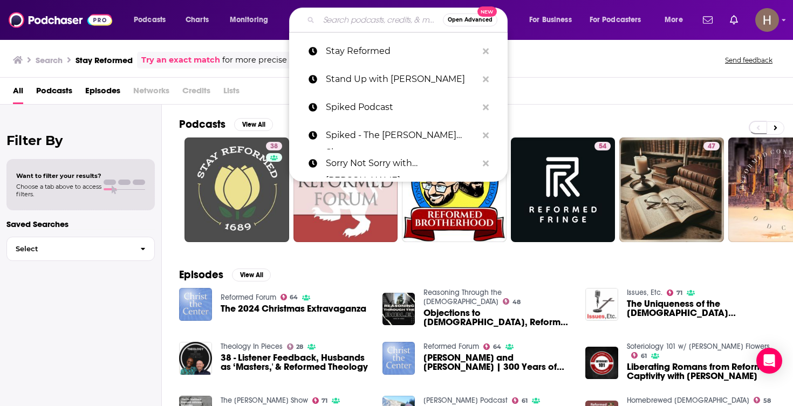
paste input "Stay Tuned with Preet Podcast"
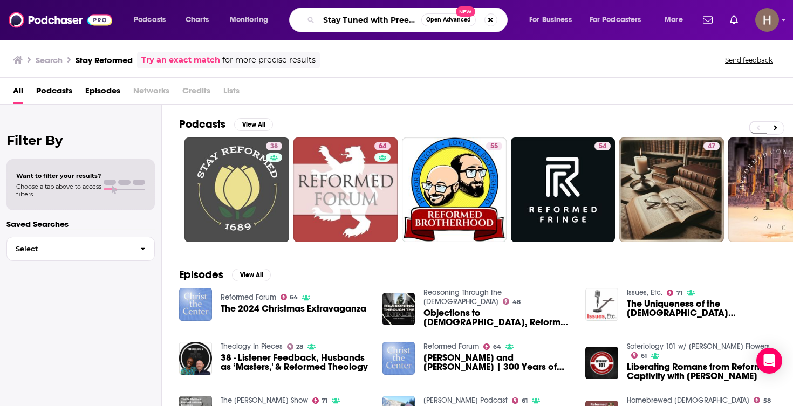
type input "Stay Tuned with Preet Podcast"
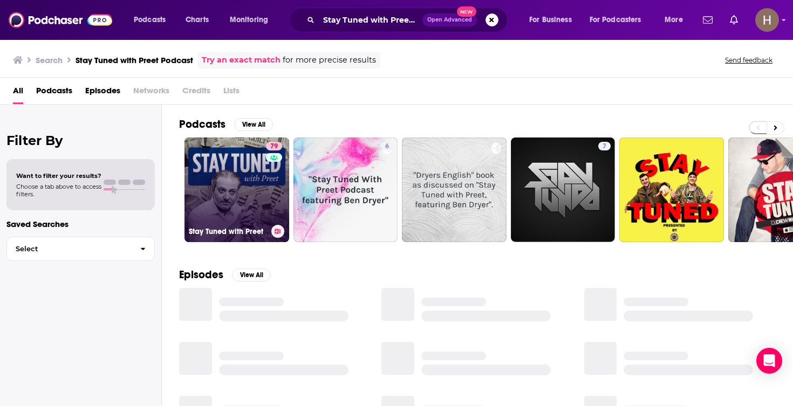
click at [260, 181] on link "79 Stay Tuned with Preet" at bounding box center [236, 190] width 105 height 105
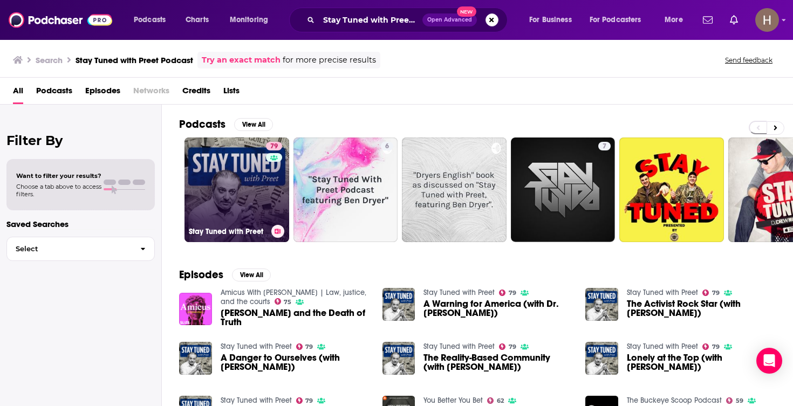
click at [278, 228] on button at bounding box center [277, 231] width 13 height 13
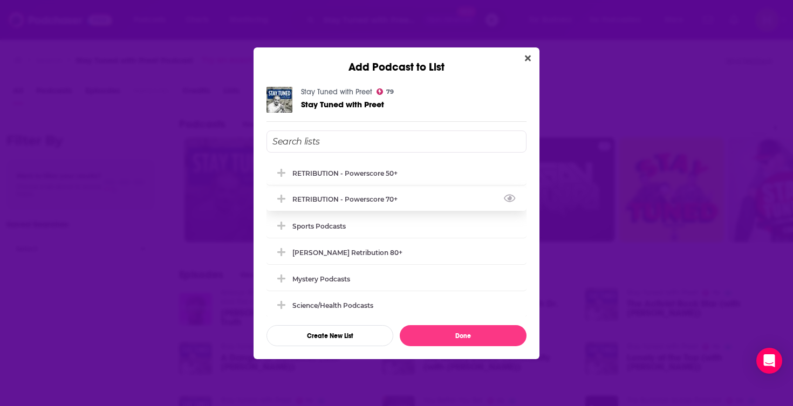
click at [316, 203] on div "RETRIBUTION - Powerscore 70+" at bounding box center [348, 199] width 112 height 8
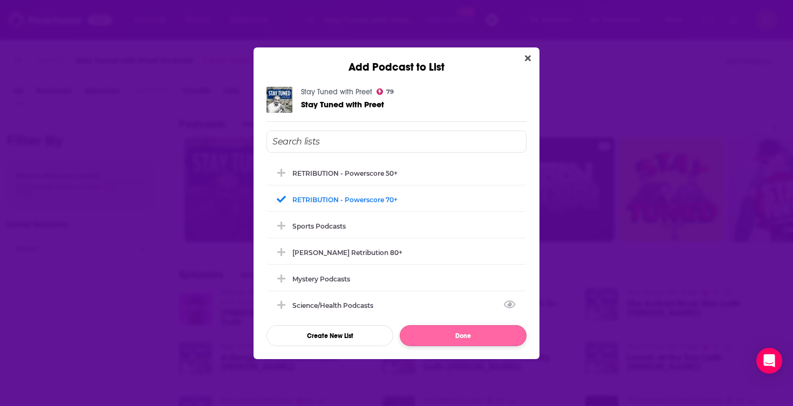
click at [450, 332] on button "Done" at bounding box center [463, 335] width 127 height 21
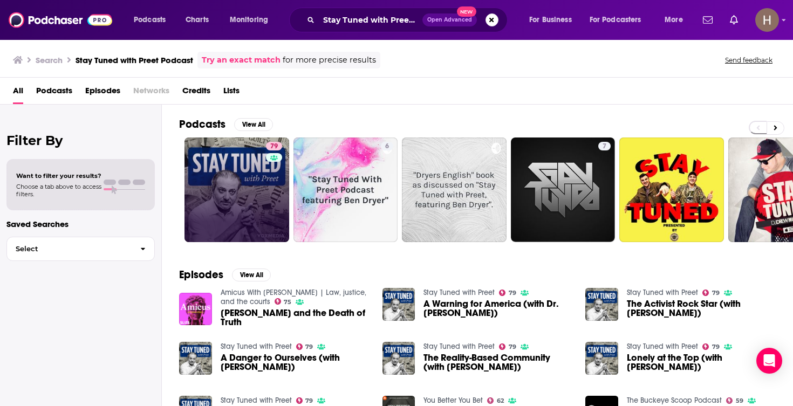
click at [494, 27] on div "Stay Tuned with Preet Podcast Open Advanced New" at bounding box center [398, 20] width 218 height 25
click at [492, 23] on button "Search podcasts, credits, & more..." at bounding box center [491, 19] width 13 height 13
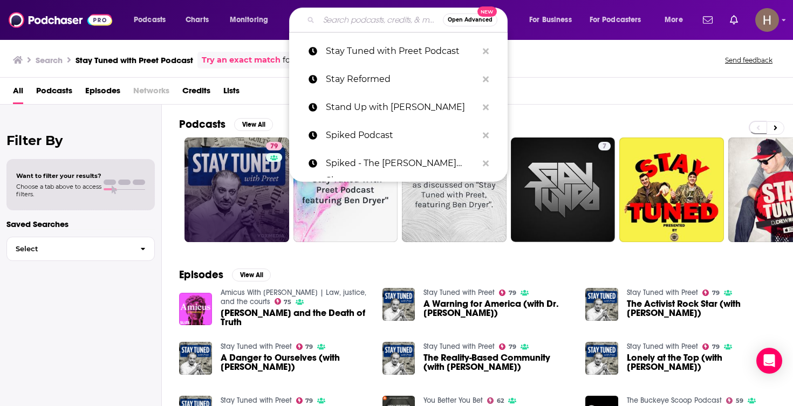
paste input "Stephen A. Smith podcast"
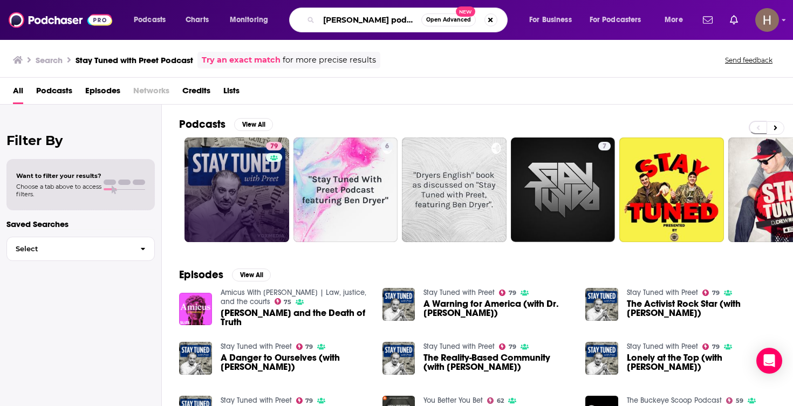
type input "Stephen A. Smith podcast"
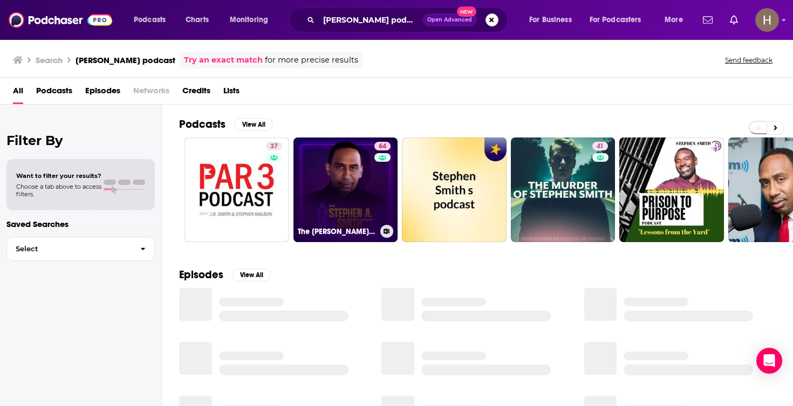
click at [340, 180] on link "64 The Stephen A. Smith Show" at bounding box center [345, 190] width 105 height 105
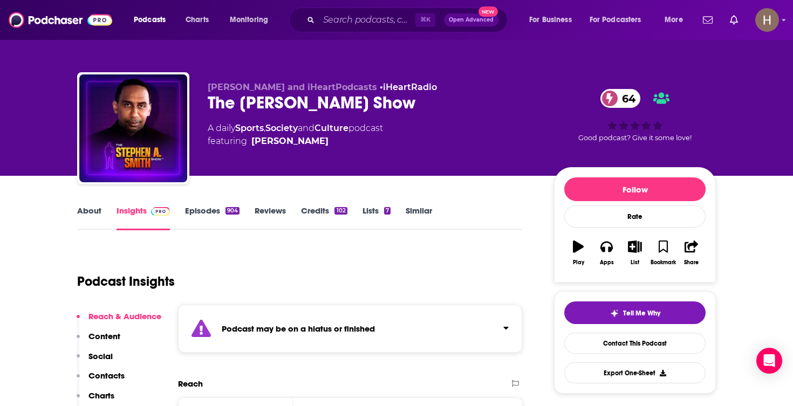
click at [629, 249] on icon "button" at bounding box center [634, 247] width 13 height 12
click at [597, 222] on div "Add Podcast to List The Stephen A. Smith Show 64 The Stephen A. Smith Show RETR…" at bounding box center [396, 203] width 793 height 406
click at [468, 319] on div "Podcast may be on a hiatus or finished" at bounding box center [350, 329] width 344 height 48
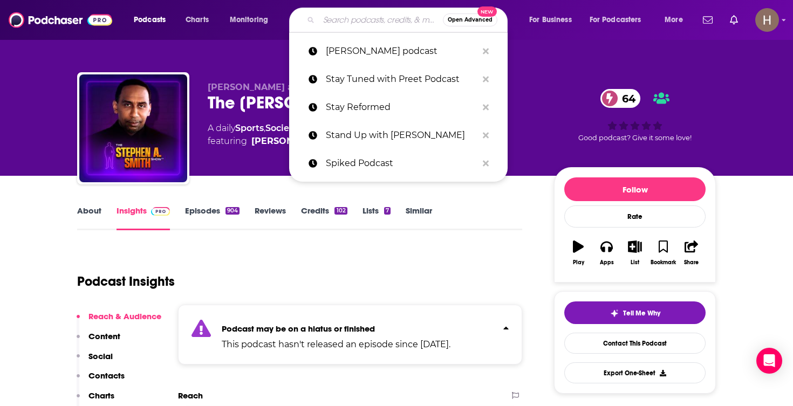
click at [390, 19] on input "Search podcasts, credits, & more..." at bounding box center [381, 19] width 124 height 17
paste input "Stephen Gardner Podcast"
type input "Stephen Gardner Podcast"
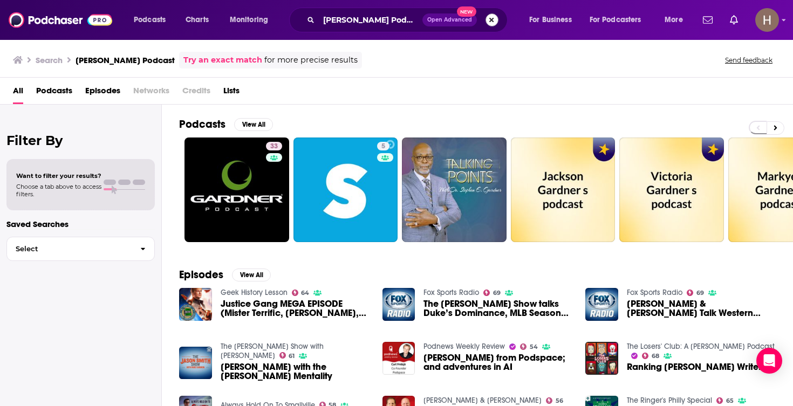
click at [492, 25] on button "Search podcasts, credits, & more..." at bounding box center [491, 19] width 13 height 13
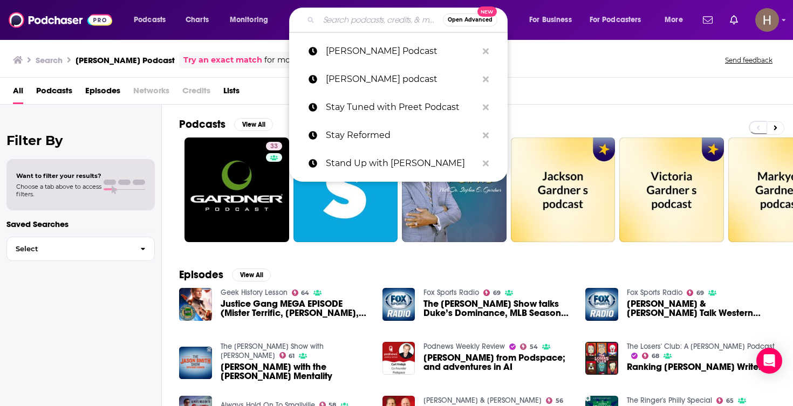
paste input "Stinchfield"
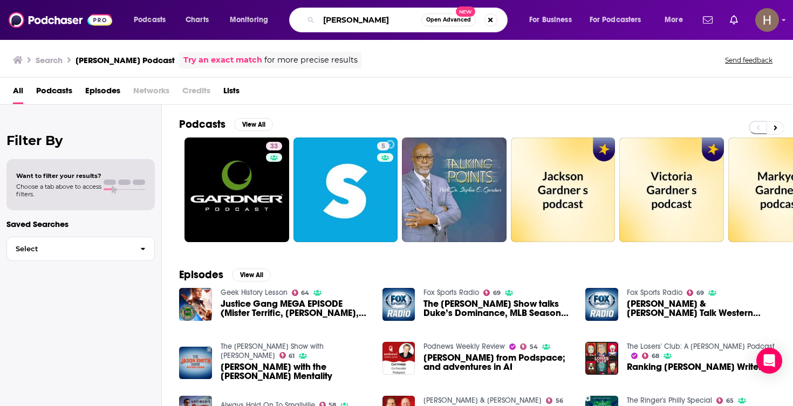
type input "Stinchfield"
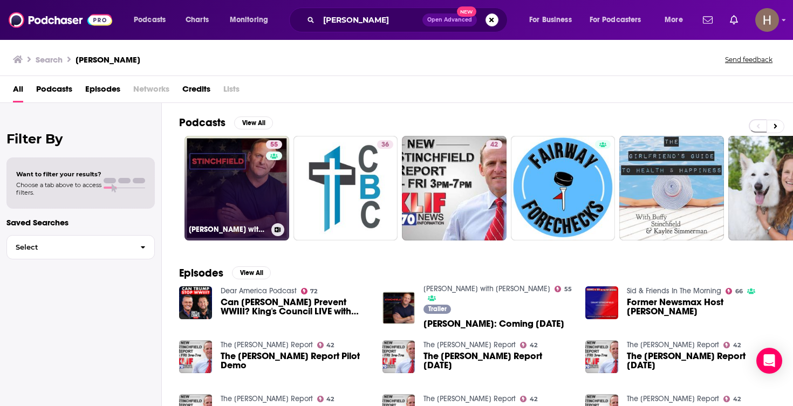
click at [259, 172] on link "55 Stinchfield with Grant Stinchfield" at bounding box center [236, 188] width 105 height 105
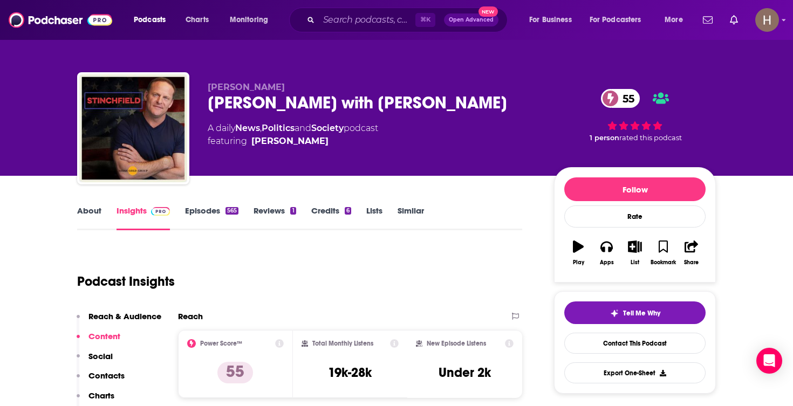
click at [634, 250] on icon "button" at bounding box center [634, 247] width 13 height 12
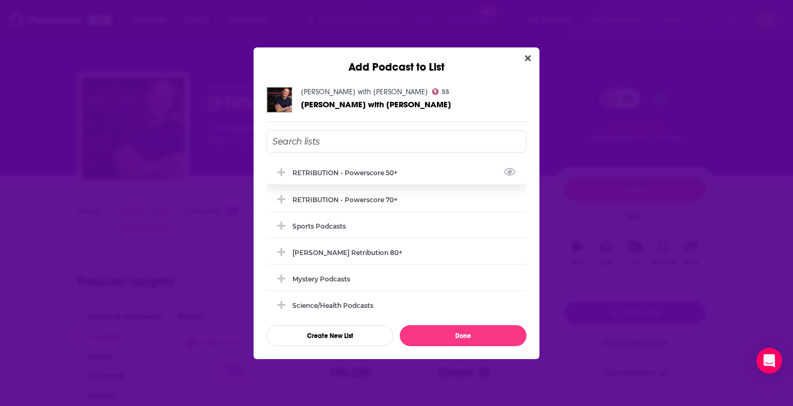
click at [415, 170] on div "RETRIBUTION - Powerscore 50+" at bounding box center [396, 173] width 260 height 24
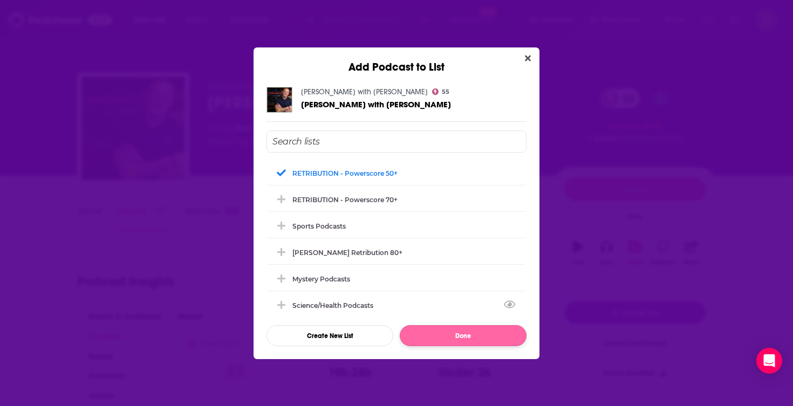
click at [468, 334] on button "Done" at bounding box center [463, 335] width 127 height 21
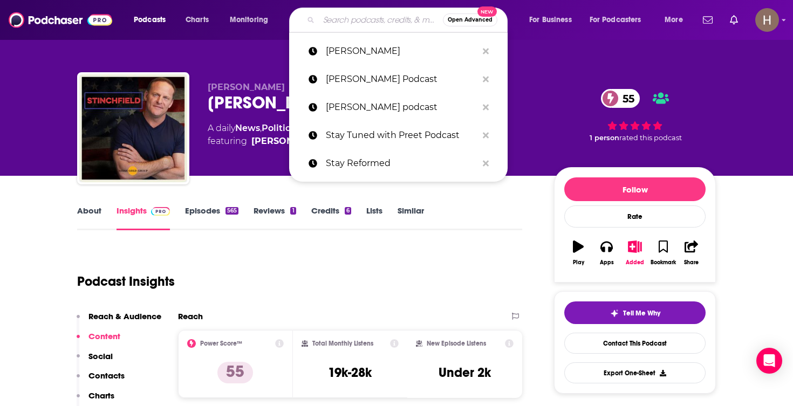
click at [400, 24] on input "Search podcasts, credits, & more..." at bounding box center [381, 19] width 124 height 17
paste input "Strict Scrutiny"
type input "Strict Scrutiny"
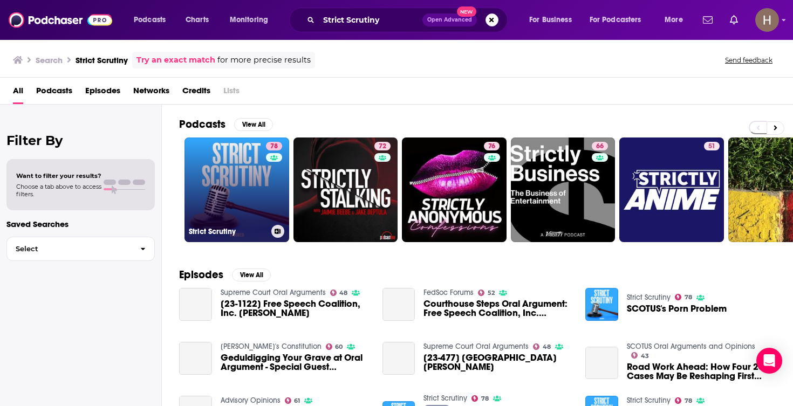
click at [250, 184] on link "78 Strict Scrutiny" at bounding box center [236, 190] width 105 height 105
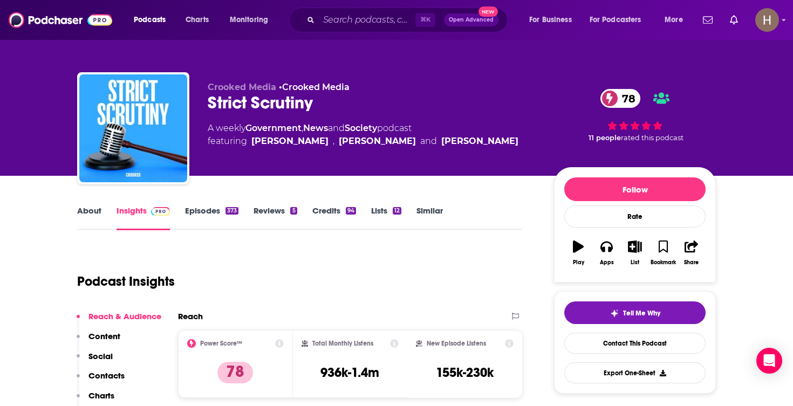
click at [637, 251] on icon "button" at bounding box center [634, 247] width 13 height 12
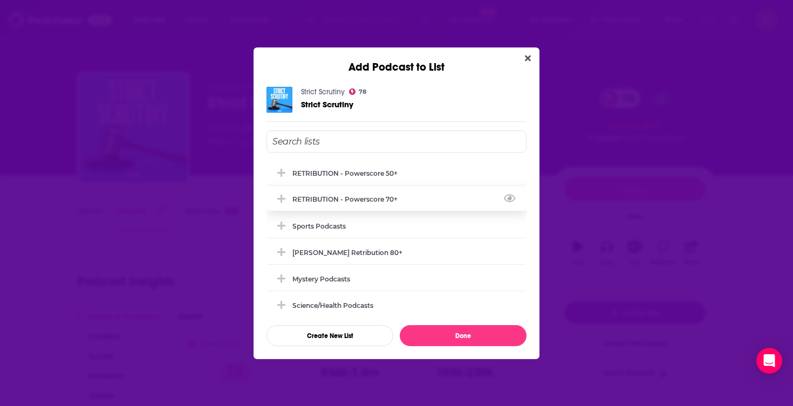
click at [390, 201] on div "RETRIBUTION - Powerscore 70+" at bounding box center [348, 199] width 112 height 8
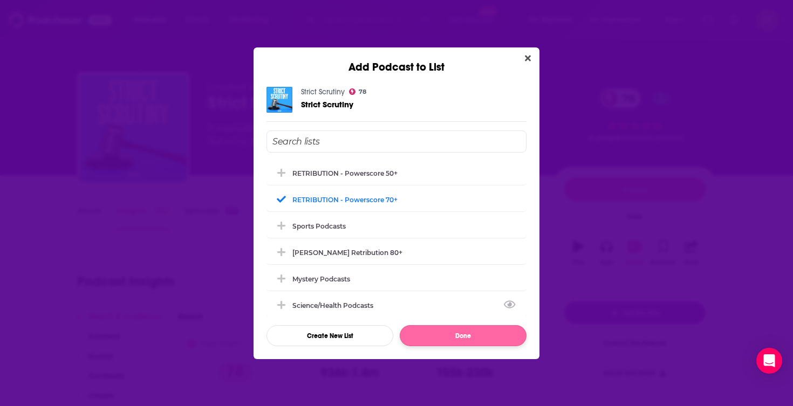
click at [462, 346] on button "Done" at bounding box center [463, 335] width 127 height 21
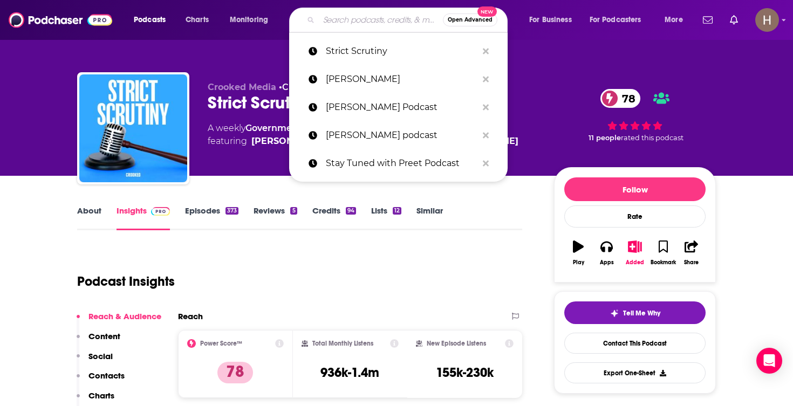
click at [375, 23] on input "Search podcasts, credits, & more..." at bounding box center [381, 19] width 124 height 17
paste input "Study Hall with Daniel Spielberger"
type input "Study Hall with Daniel Spielberger"
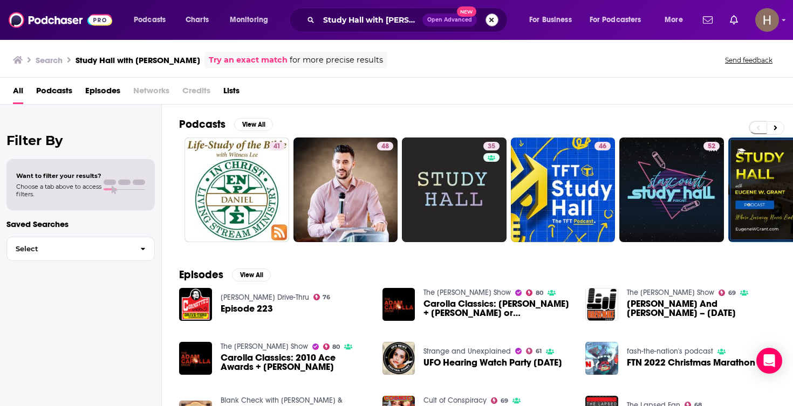
click at [493, 22] on button "Search podcasts, credits, & more..." at bounding box center [491, 19] width 13 height 13
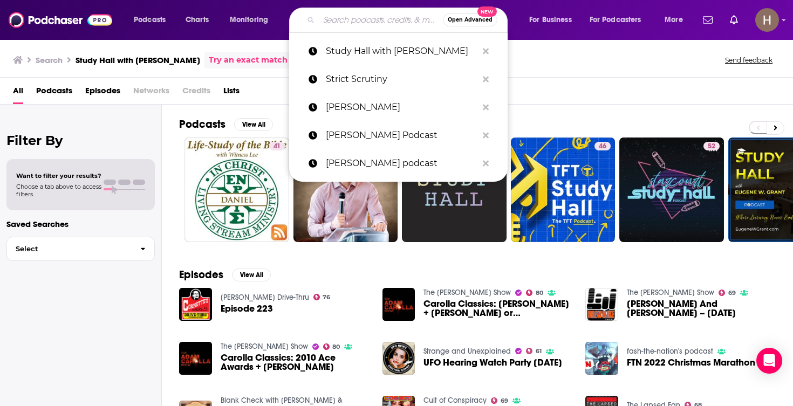
paste input "Subtle Art of Not Giving a F*ck Podcast"
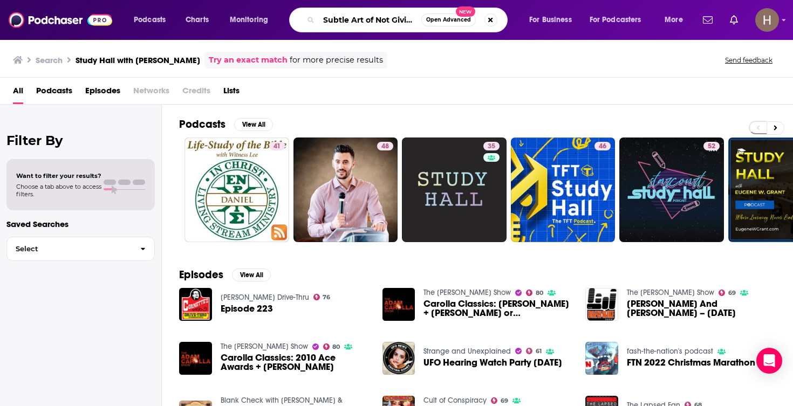
type input "Subtle Art of Not Giving a F*ck Podcast"
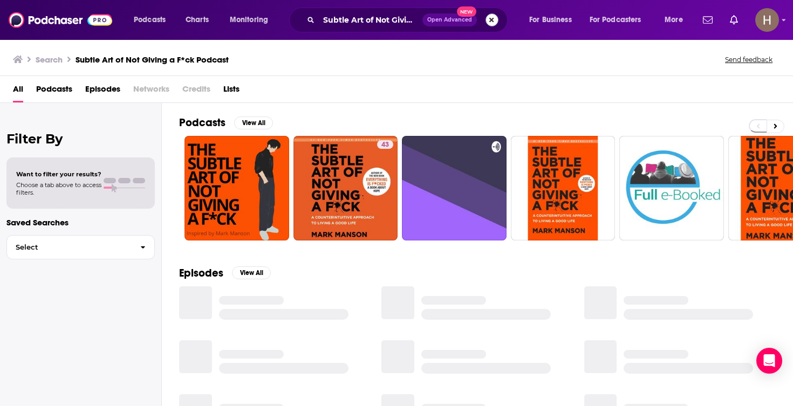
click at [486, 24] on button "Search podcasts, credits, & more..." at bounding box center [491, 19] width 13 height 13
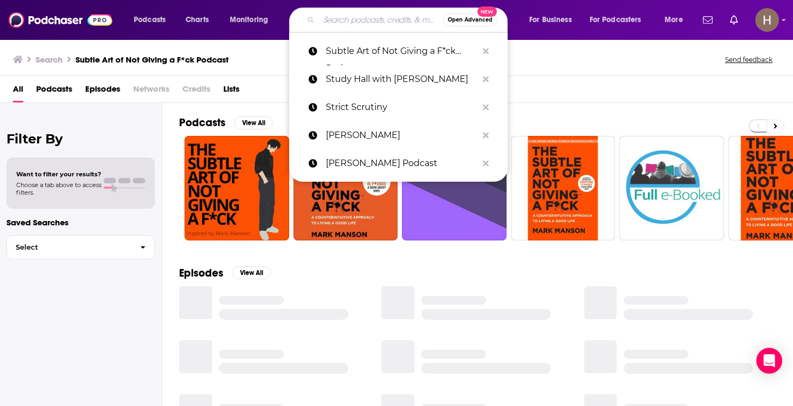
paste input "Suburban Women Podcast"
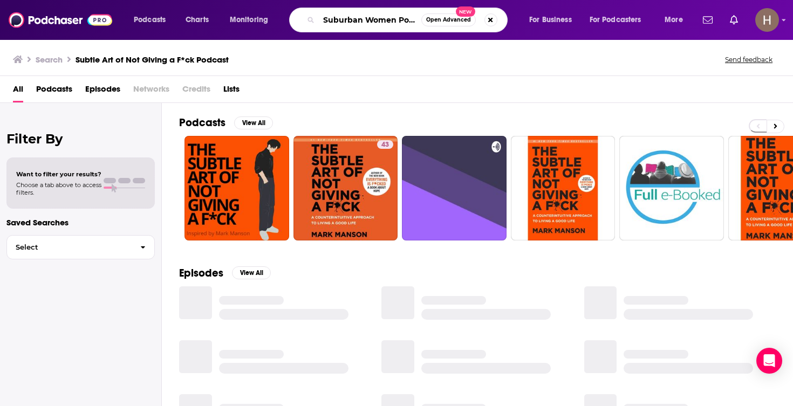
type input "Suburban Women Podcast"
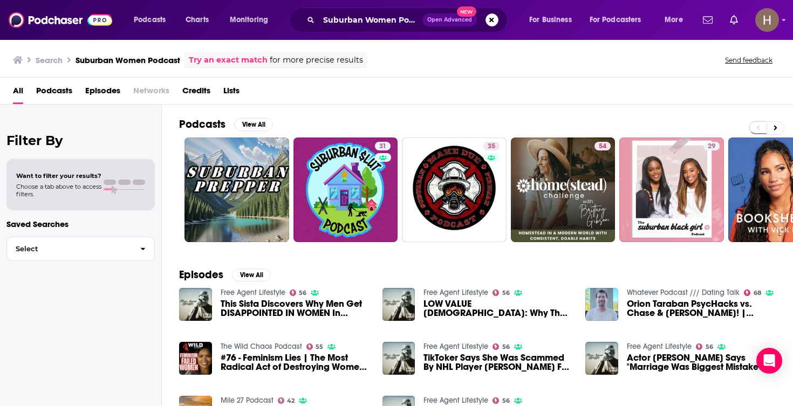
click at [497, 17] on span "Open Advanced New" at bounding box center [460, 19] width 76 height 13
click at [496, 18] on button "Search podcasts, credits, & more..." at bounding box center [491, 19] width 13 height 13
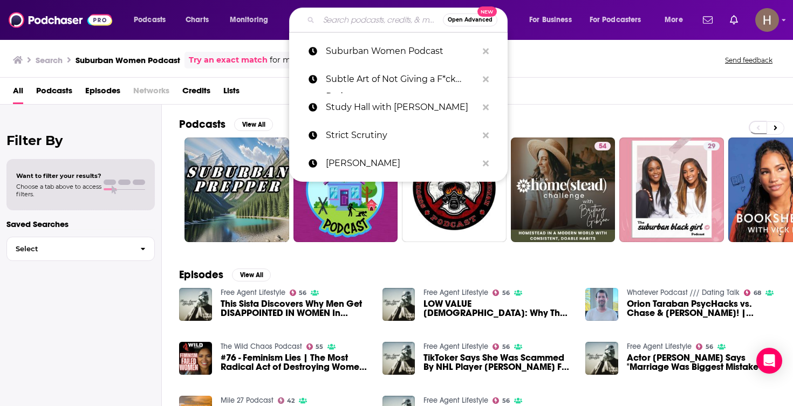
paste input "Sunday Extra w/ Julian Morrow"
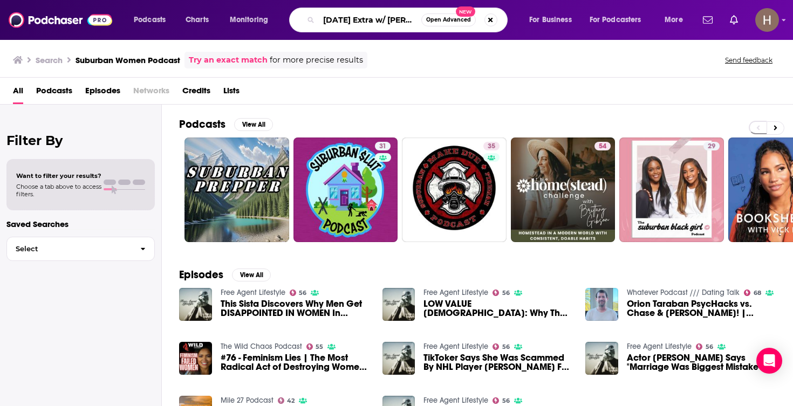
type input "Sunday Extra w/ Julian Morrow"
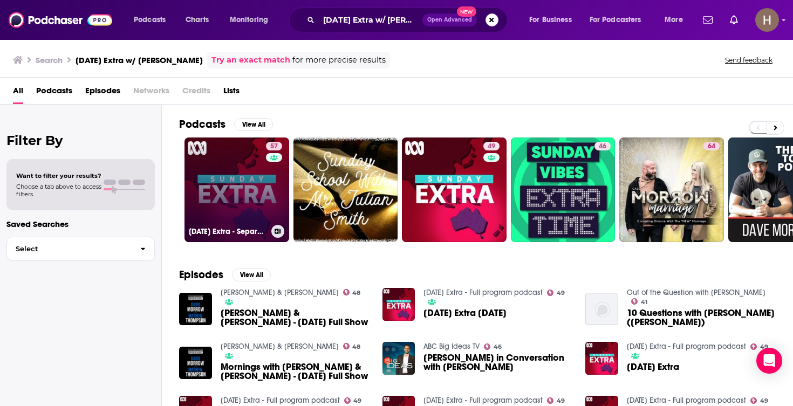
click at [237, 181] on link "57 Sunday Extra - Separate stories podcast" at bounding box center [236, 190] width 105 height 105
click at [241, 189] on link "57 Sunday Extra - Separate stories podcast" at bounding box center [236, 190] width 105 height 105
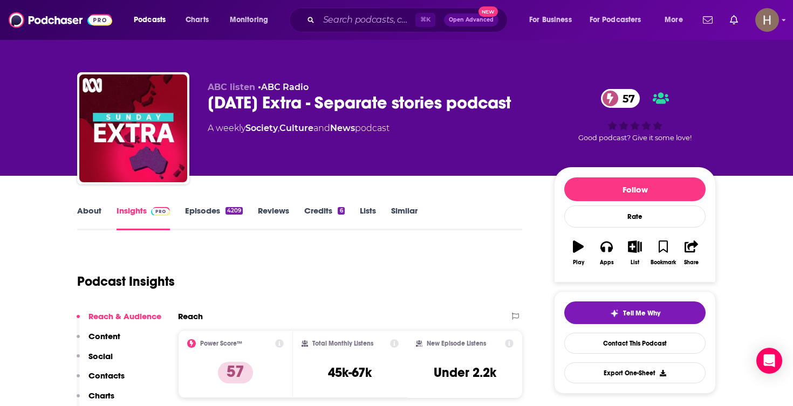
click at [643, 244] on button "List" at bounding box center [635, 252] width 28 height 39
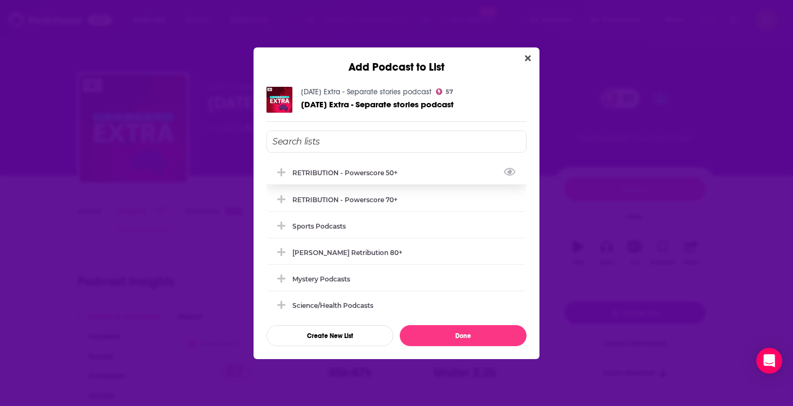
click at [353, 175] on div "RETRIBUTION - Powerscore 50+" at bounding box center [348, 173] width 112 height 8
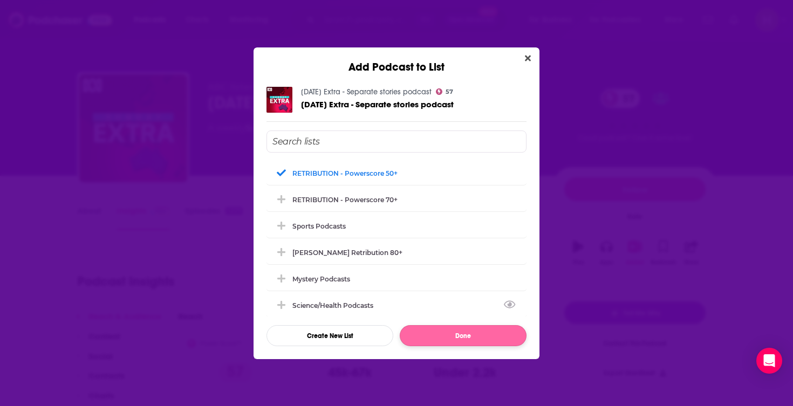
click at [454, 341] on button "Done" at bounding box center [463, 335] width 127 height 21
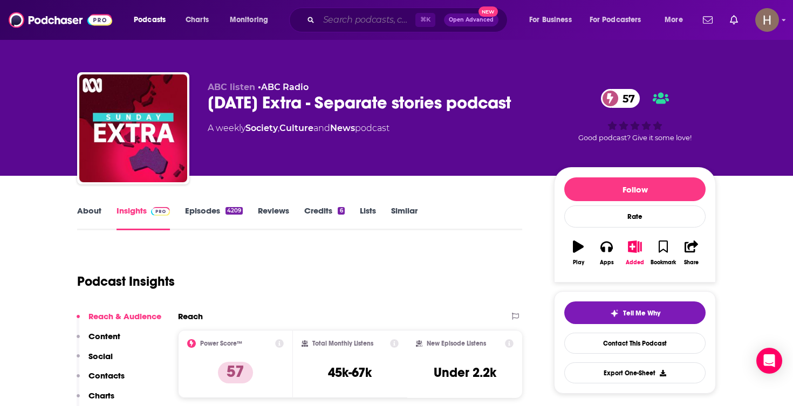
click at [377, 28] on input "Search podcasts, credits, & more..." at bounding box center [367, 19] width 97 height 17
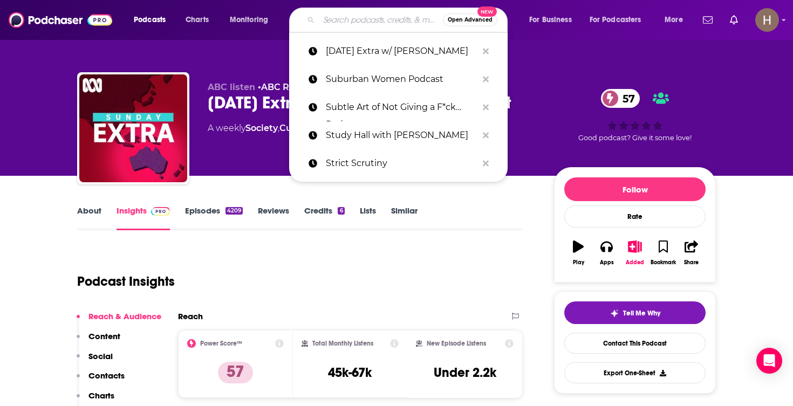
paste input "System Update"
type input "System Update"
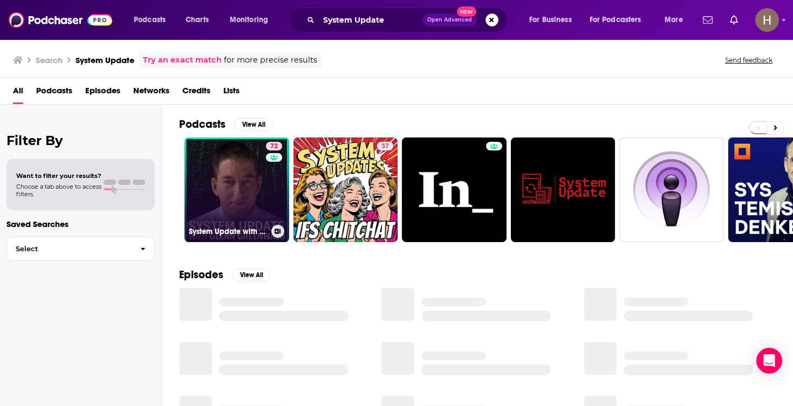
click at [267, 179] on div "72" at bounding box center [275, 183] width 19 height 83
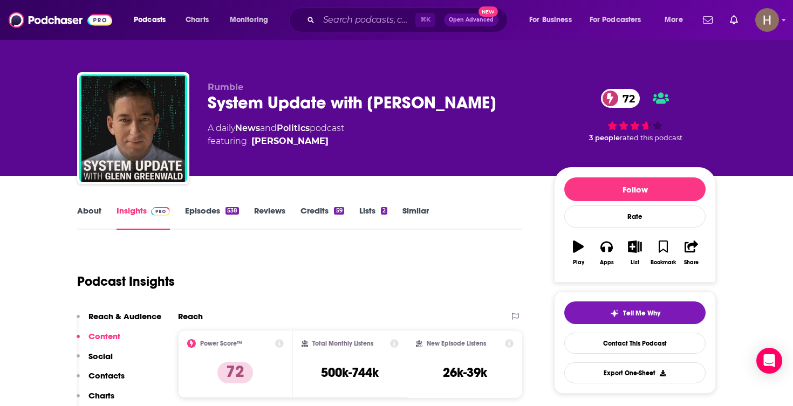
click at [635, 250] on icon "button" at bounding box center [634, 247] width 13 height 12
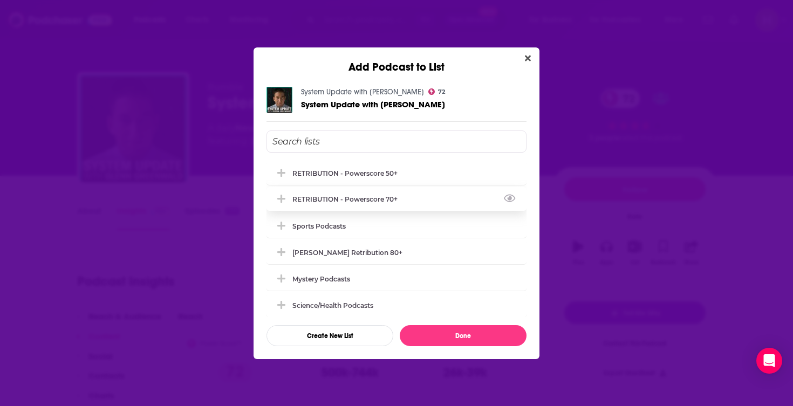
click at [413, 198] on div "RETRIBUTION - Powerscore 70+" at bounding box center [396, 199] width 260 height 24
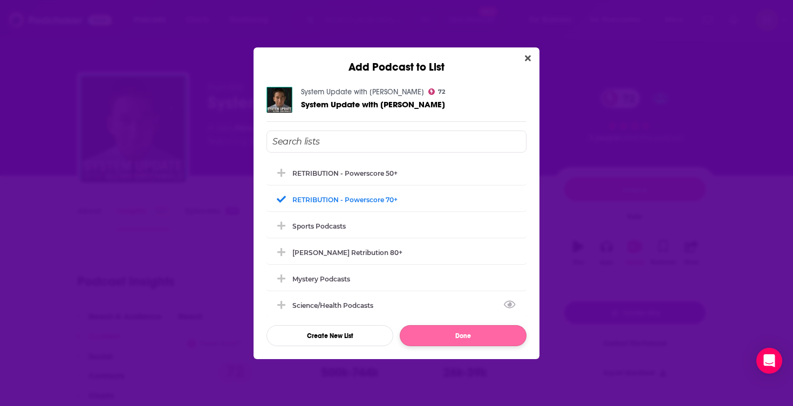
click at [458, 341] on button "Done" at bounding box center [463, 335] width 127 height 21
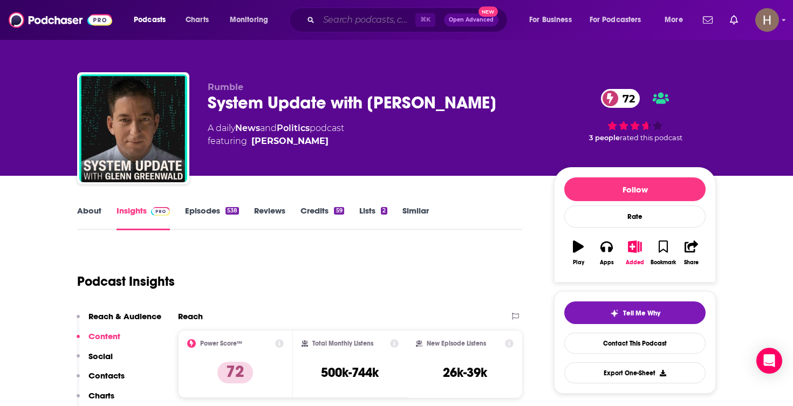
click at [384, 22] on input "Search podcasts, credits, & more..." at bounding box center [367, 19] width 97 height 17
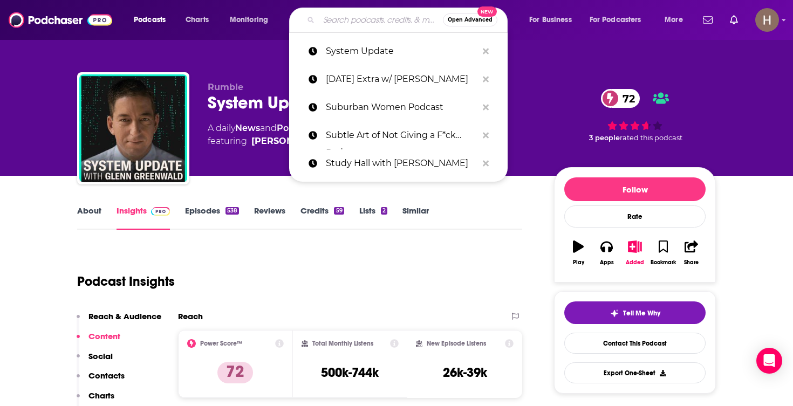
paste input "Talking Feds Podcast"
type input "Talking Feds Podcast"
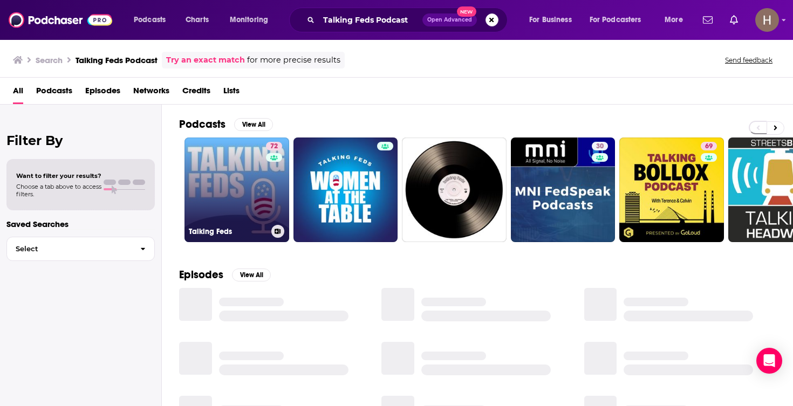
click at [244, 185] on link "72 Talking Feds" at bounding box center [236, 190] width 105 height 105
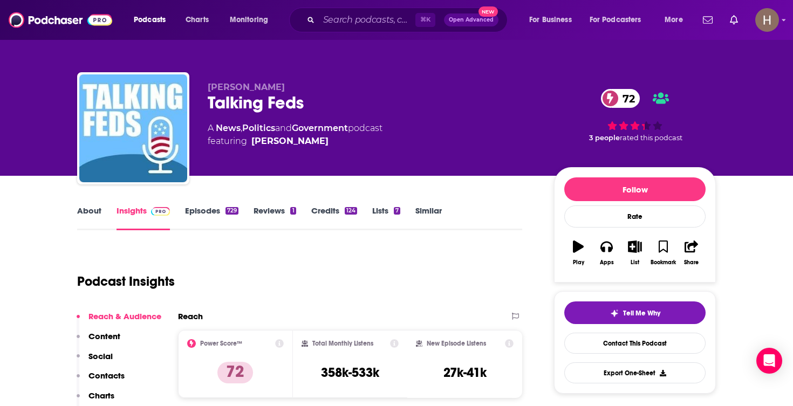
click at [634, 248] on icon "button" at bounding box center [634, 247] width 13 height 12
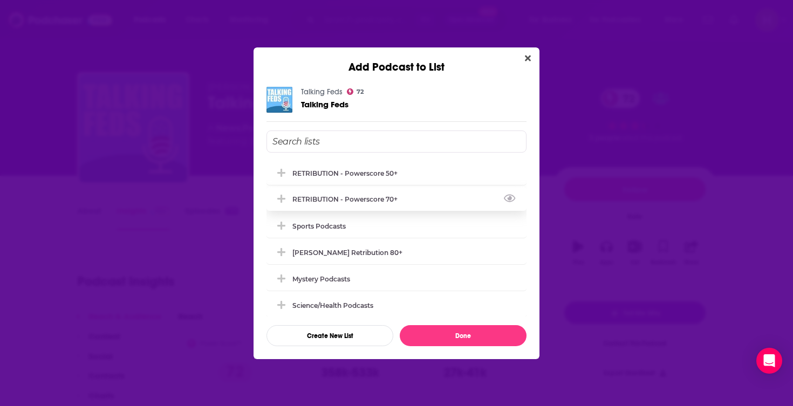
click at [409, 198] on div "RETRIBUTION - Powerscore 70+" at bounding box center [396, 199] width 260 height 24
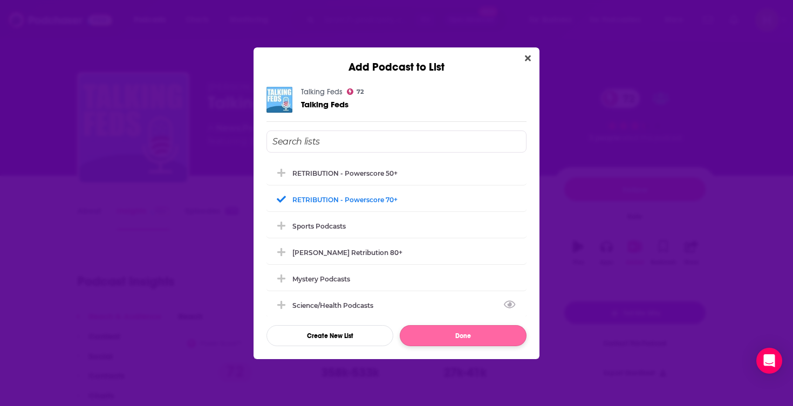
click at [472, 334] on button "Done" at bounding box center [463, 335] width 127 height 21
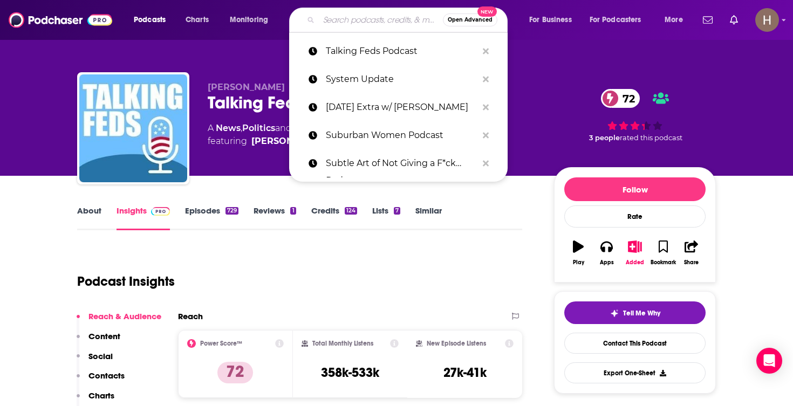
click at [373, 25] on input "Search podcasts, credits, & more..." at bounding box center [381, 19] width 124 height 17
paste input "Ten Percent Happier with Dan Harris"
type input "Ten Percent Happier with Dan Harris"
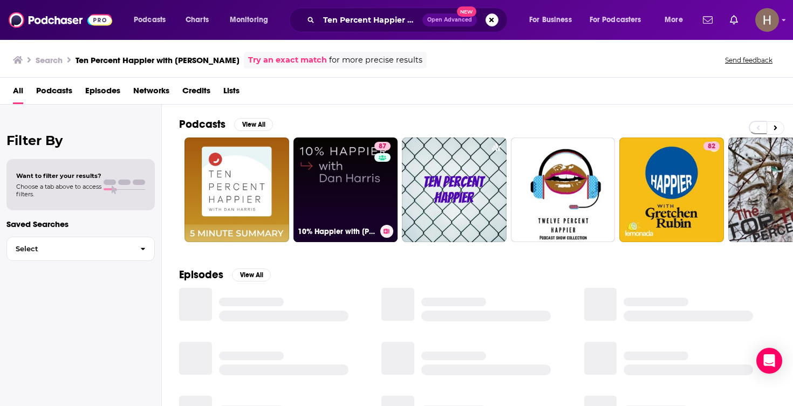
click at [367, 188] on link "87 10% Happier with Dan Harris" at bounding box center [345, 190] width 105 height 105
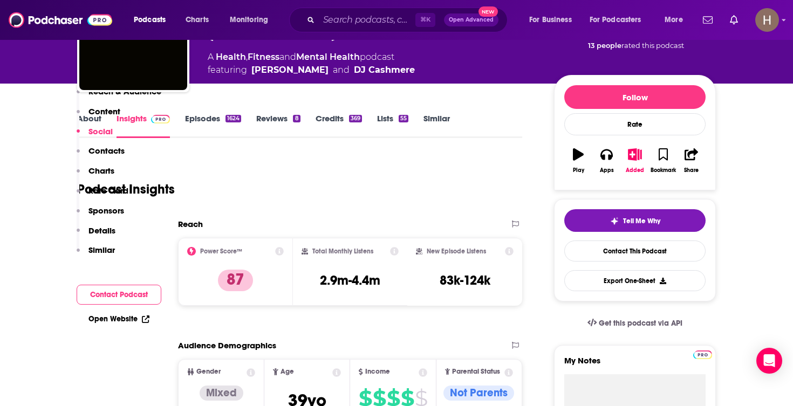
scroll to position [67, 0]
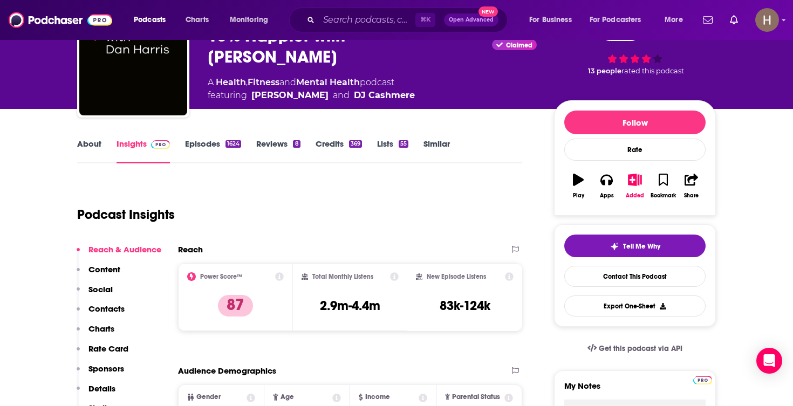
click at [636, 182] on icon "button" at bounding box center [634, 180] width 13 height 12
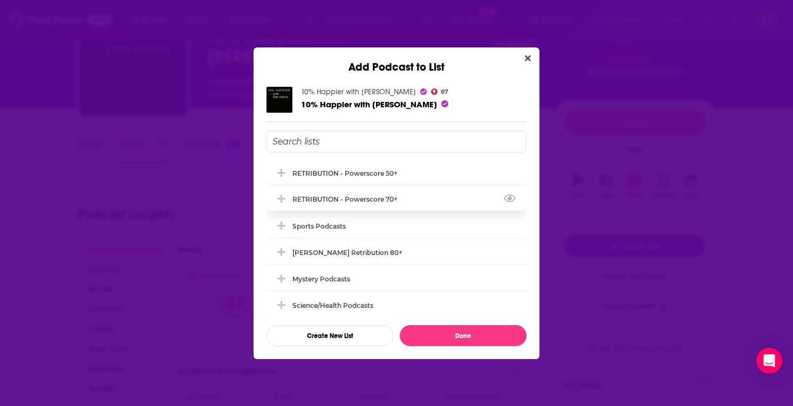
click at [375, 197] on div "RETRIBUTION - Powerscore 70+" at bounding box center [396, 199] width 260 height 24
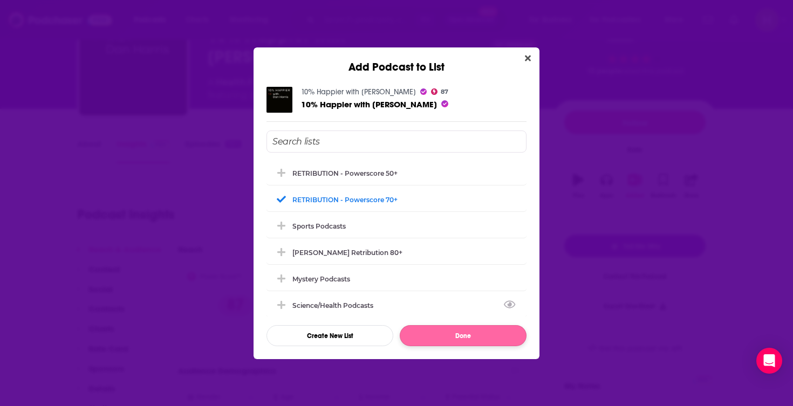
click at [445, 336] on button "Done" at bounding box center [463, 335] width 127 height 21
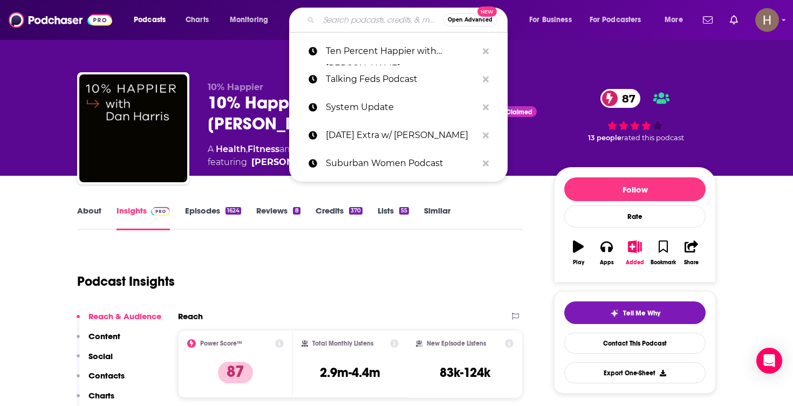
click at [364, 25] on input "Search podcasts, credits, & more..." at bounding box center [381, 19] width 124 height 17
paste input "That Sounds Fun podcast"
type input "That Sounds Fun podcast"
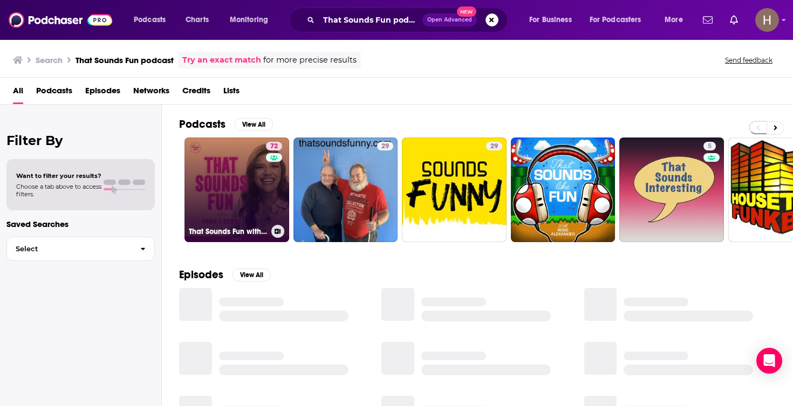
click at [229, 197] on link "72 That Sounds Fun with Annie F. Downs" at bounding box center [236, 190] width 105 height 105
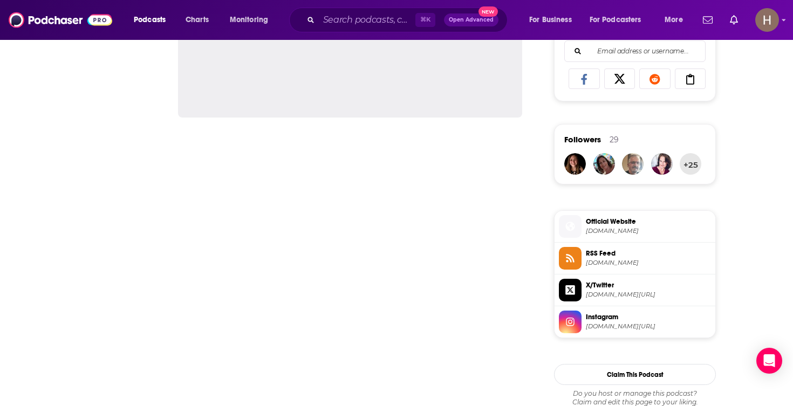
scroll to position [726, 0]
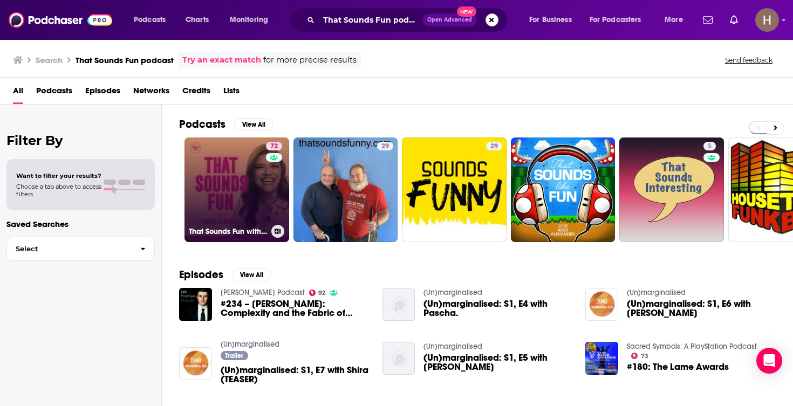
click at [277, 235] on button at bounding box center [277, 231] width 13 height 13
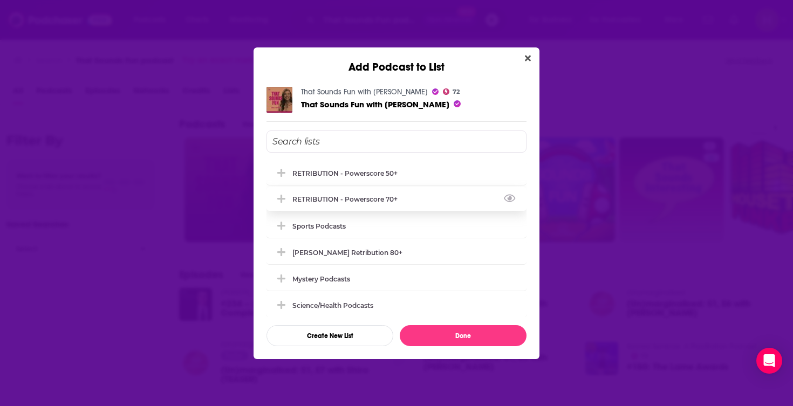
click at [403, 201] on div "RETRIBUTION - Powerscore 70+" at bounding box center [348, 199] width 112 height 8
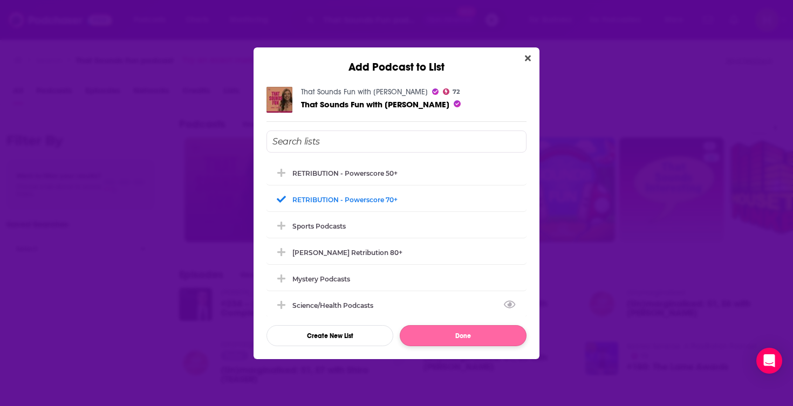
click at [446, 332] on button "Done" at bounding box center [463, 335] width 127 height 21
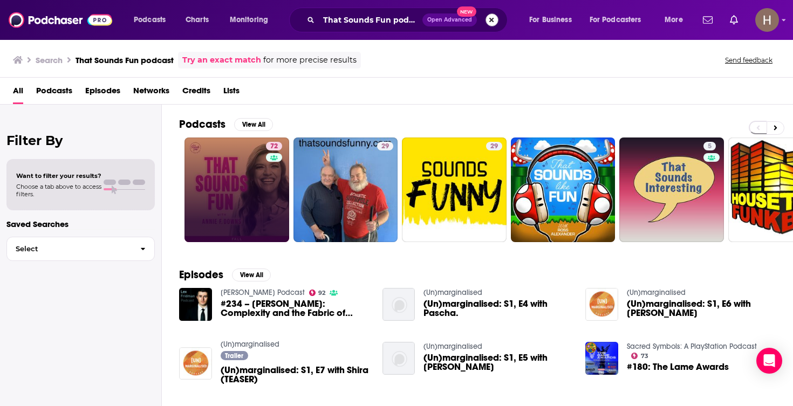
click at [496, 20] on button "Search podcasts, credits, & more..." at bounding box center [491, 19] width 13 height 13
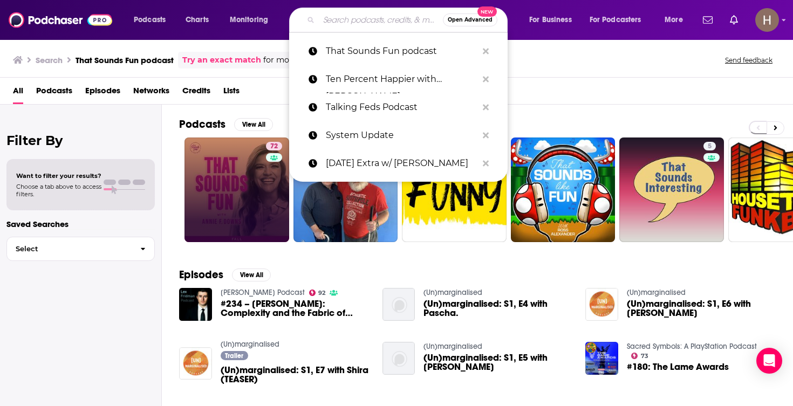
paste input "That Trippi Show Podcast"
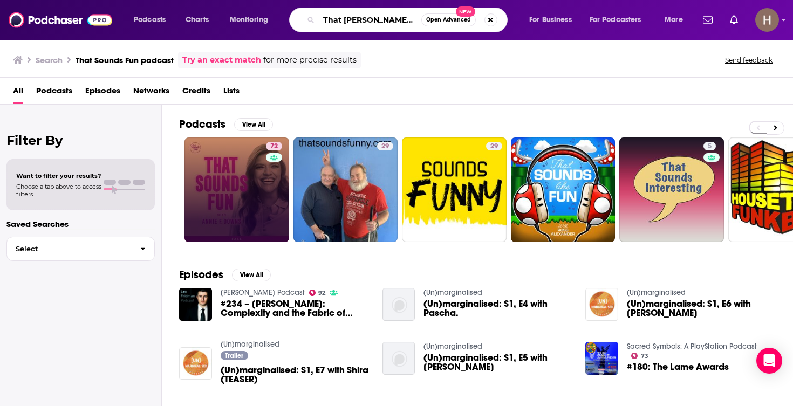
type input "That Trippi Show Podcast"
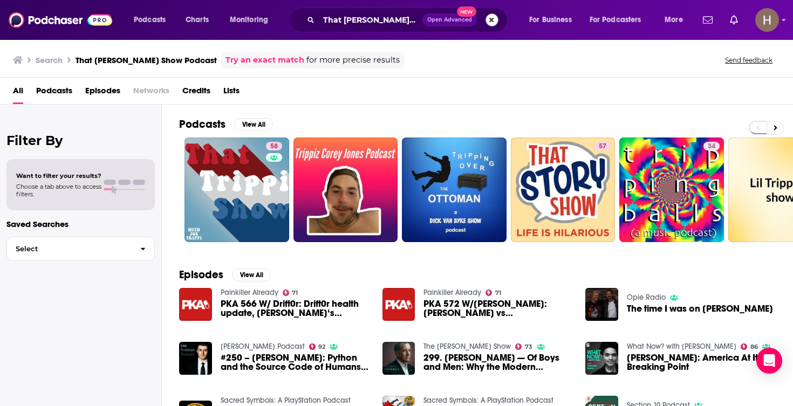
click at [489, 22] on button "Search podcasts, credits, & more..." at bounding box center [491, 19] width 13 height 13
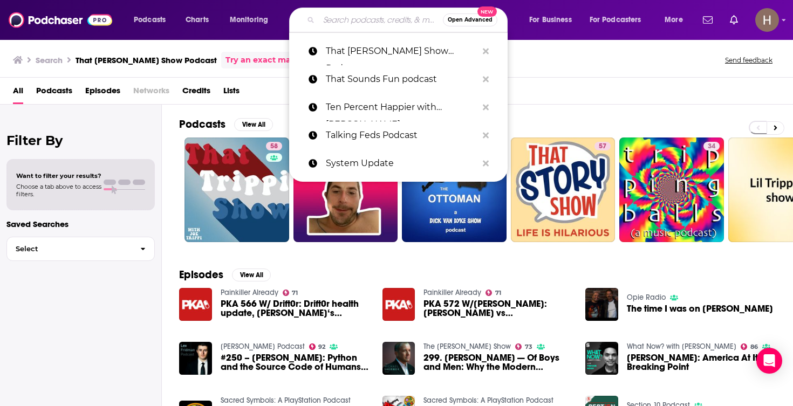
paste input "The Al Franken Podcast"
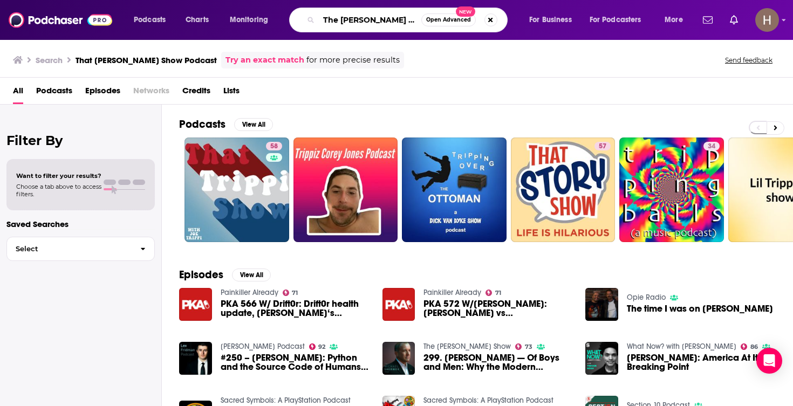
type input "The Al Franken Podcast"
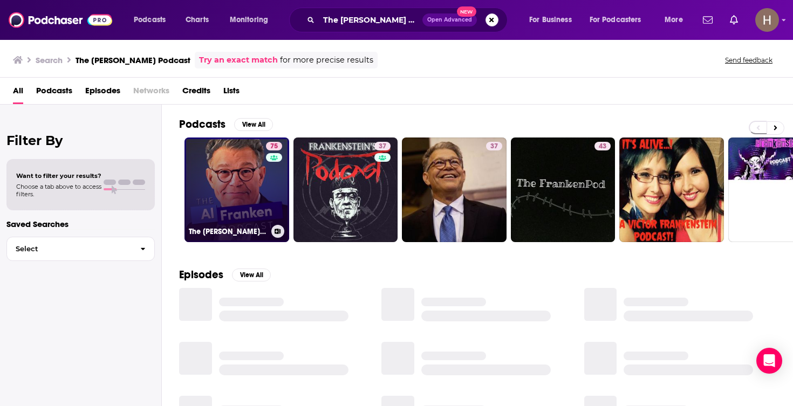
click at [257, 204] on link "75 The Al Franken Podcast" at bounding box center [236, 190] width 105 height 105
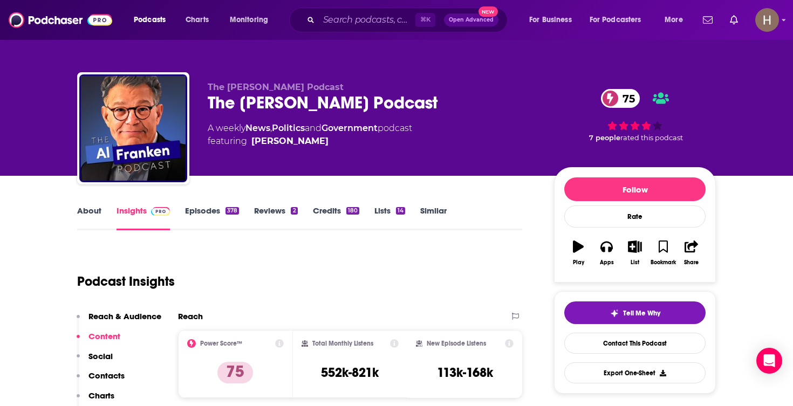
click at [633, 250] on icon "button" at bounding box center [634, 247] width 13 height 12
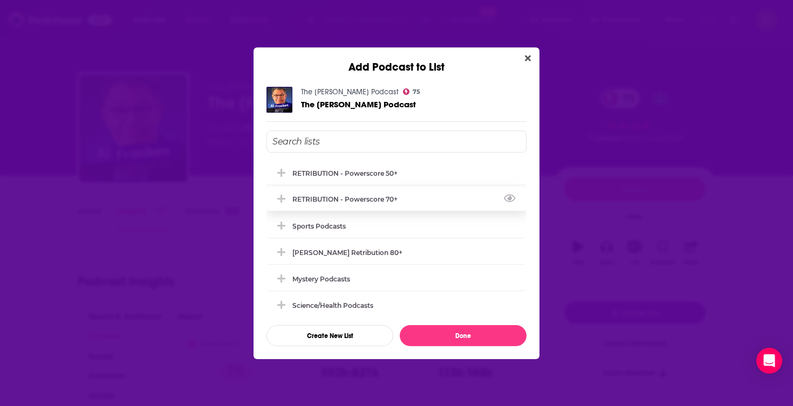
click at [399, 209] on div "RETRIBUTION - Powerscore 70+" at bounding box center [396, 199] width 260 height 24
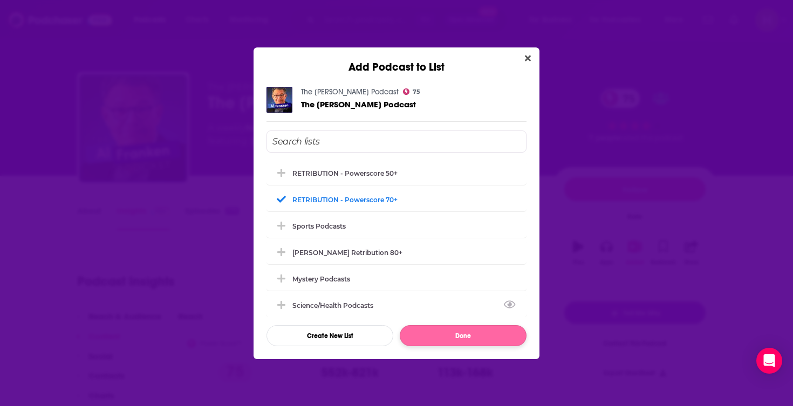
click at [444, 338] on button "Done" at bounding box center [463, 335] width 127 height 21
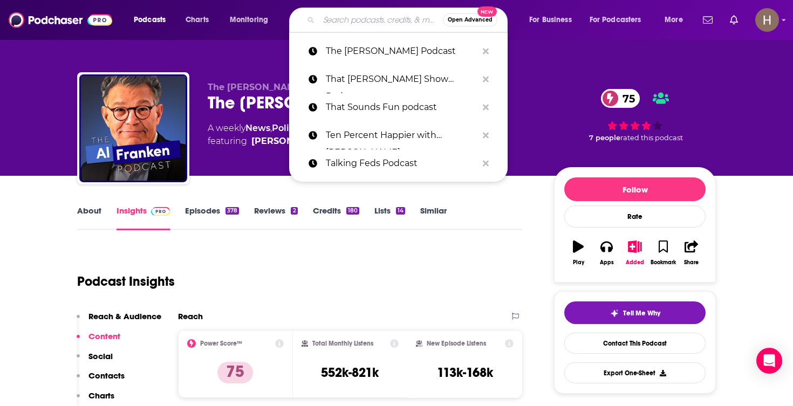
click at [403, 17] on input "Search podcasts, credits, & more..." at bounding box center [381, 19] width 124 height 17
paste input "The Andrew Klavan Show"
type input "The Andrew Klavan Show"
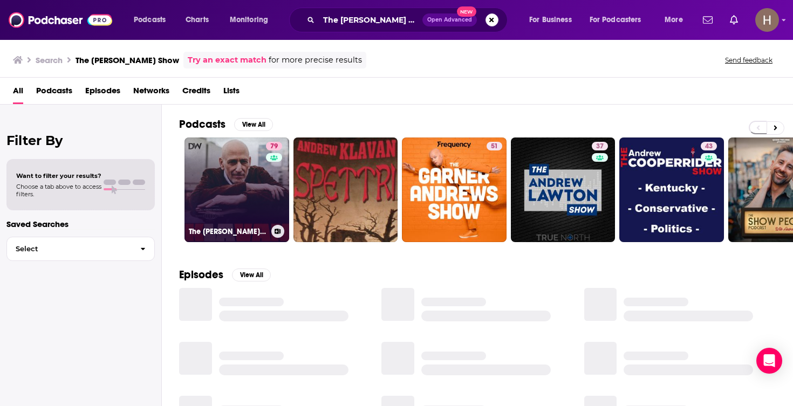
click at [259, 178] on link "79 The Andrew Klavan Show" at bounding box center [236, 190] width 105 height 105
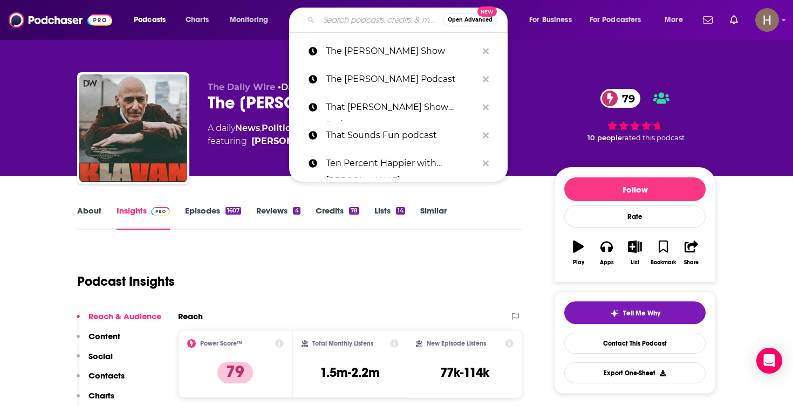
click at [348, 23] on input "Search podcasts, credits, & more..." at bounding box center [381, 19] width 124 height 17
paste input "The Atlas Society Asks"
type input "The Atlas Society Asks"
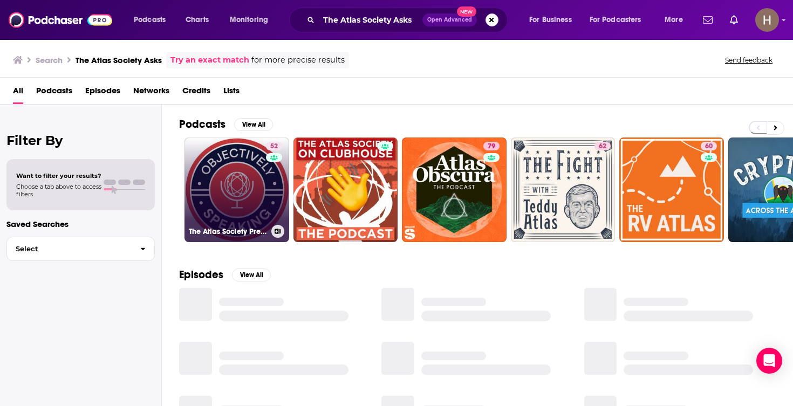
click at [260, 183] on link "52 The Atlas Society Presents - Objectively Speaking" at bounding box center [236, 190] width 105 height 105
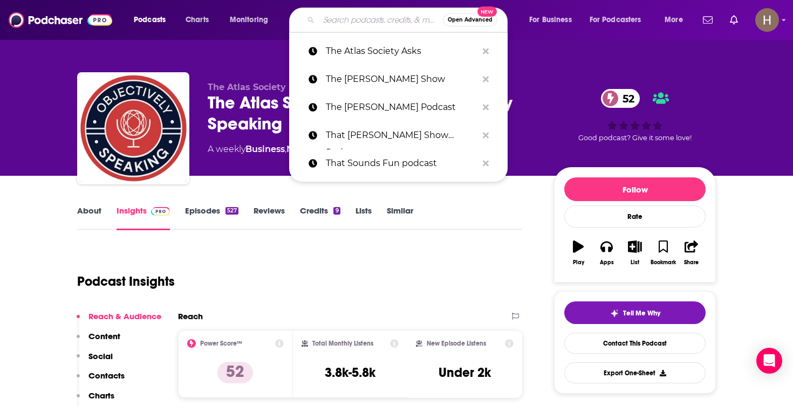
click at [383, 17] on input "Search podcasts, credits, & more..." at bounding box center [381, 19] width 124 height 17
paste input "The Back Room w/ Andy Ostroy"
type input "The Back Room w/ Andy Ostroy"
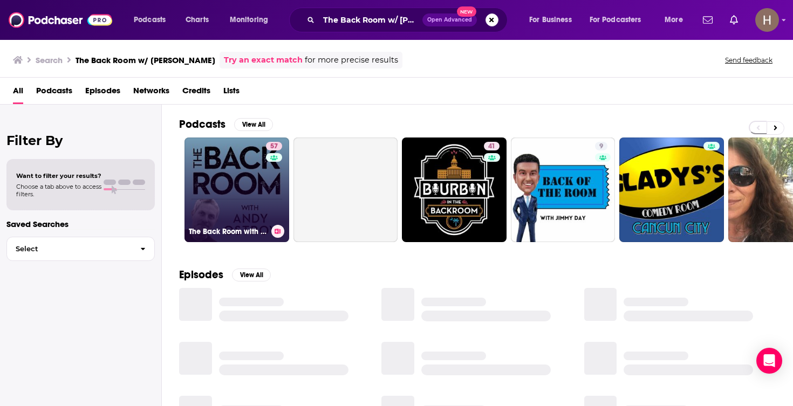
click at [245, 177] on link "57 The Back Room with Andy Ostroy" at bounding box center [236, 190] width 105 height 105
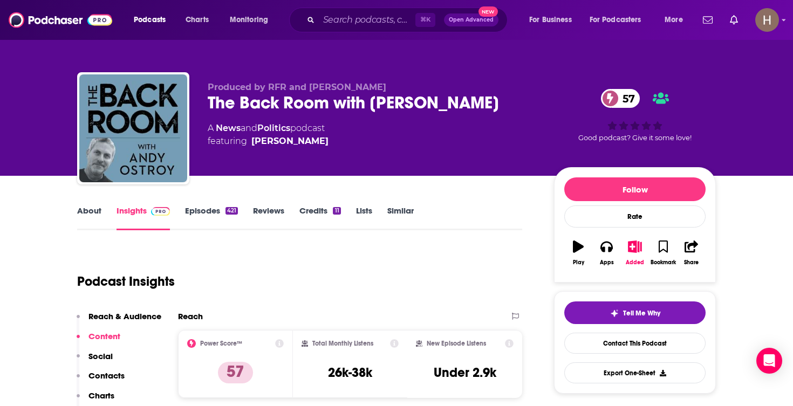
click at [637, 242] on icon "button" at bounding box center [634, 247] width 13 height 12
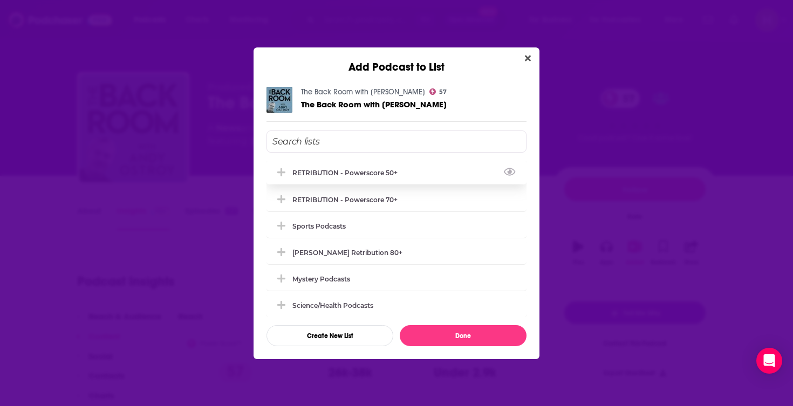
click at [372, 167] on div "RETRIBUTION - Powerscore 50+" at bounding box center [396, 173] width 260 height 24
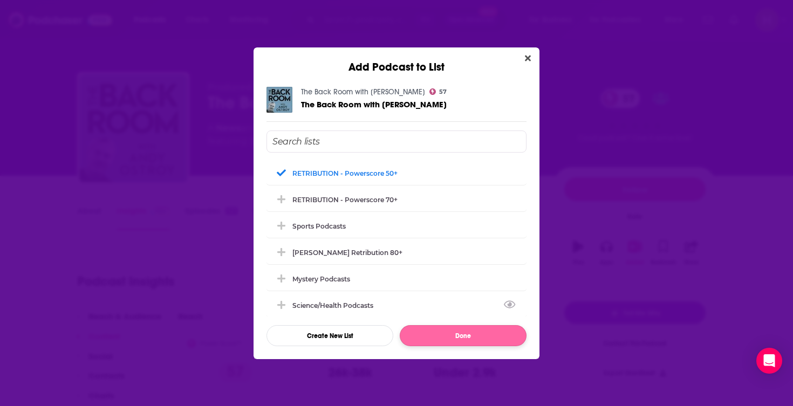
click at [442, 337] on button "Done" at bounding box center [463, 335] width 127 height 21
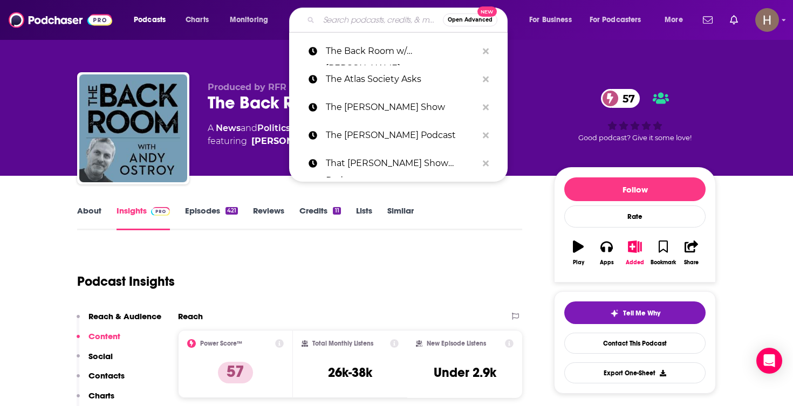
click at [375, 16] on input "Search podcasts, credits, & more..." at bounding box center [381, 19] width 124 height 17
paste input "THE BACK STORY WITH ANDY OSTROY"
type input "THE BACK STORY WITH ANDY OSTROY"
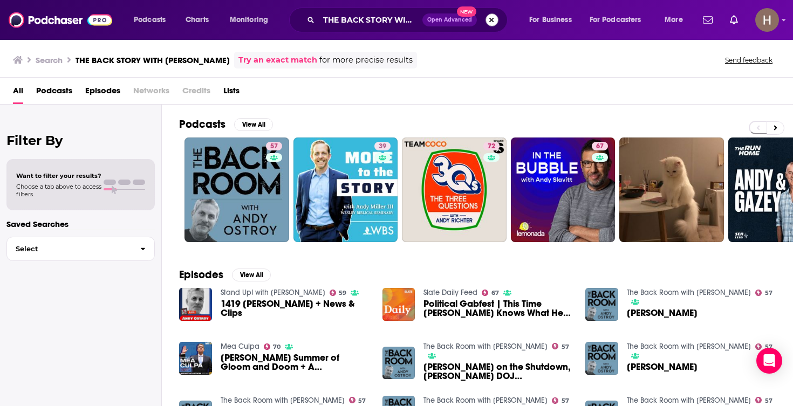
click at [486, 20] on button "Search podcasts, credits, & more..." at bounding box center [491, 19] width 13 height 13
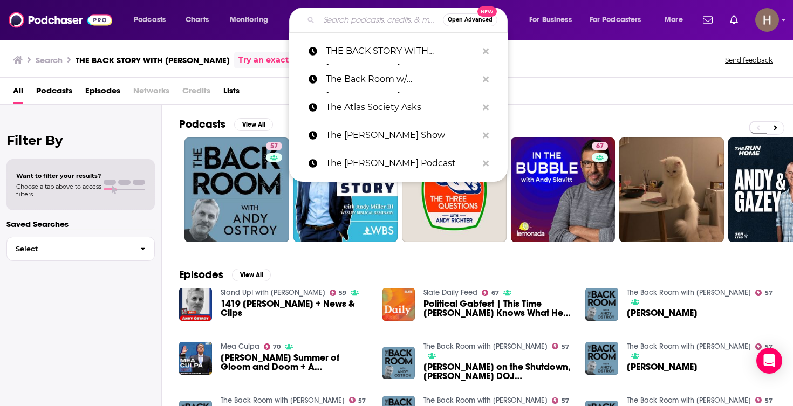
paste input "The Becket Cook Show"
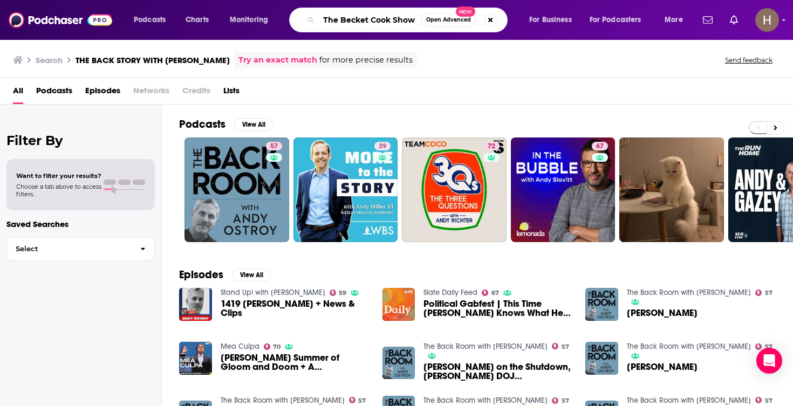
type input "The Becket Cook Show"
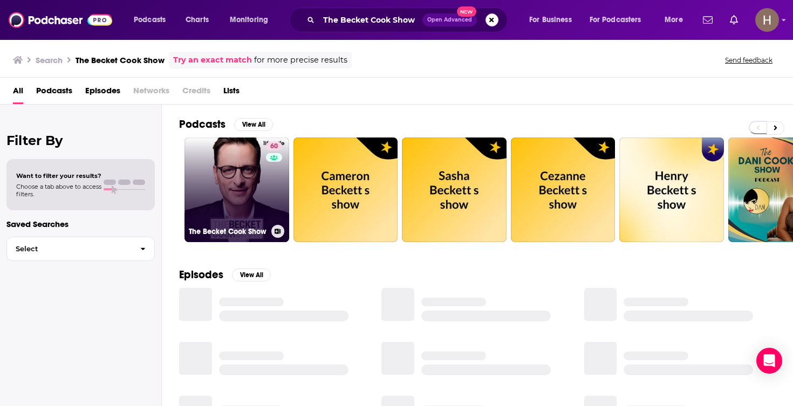
click at [268, 175] on div "60" at bounding box center [275, 183] width 19 height 83
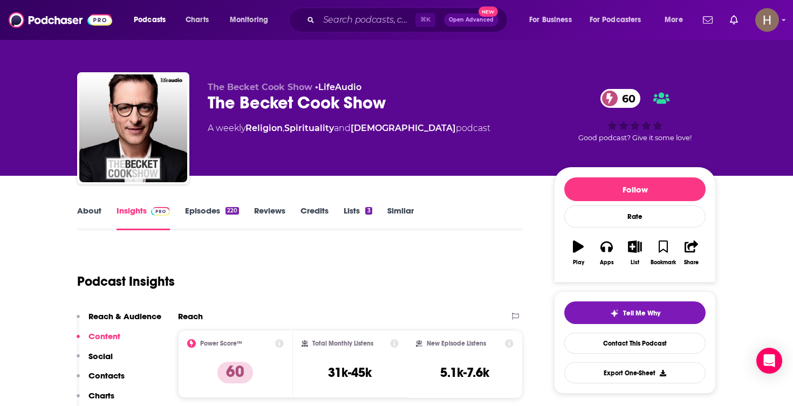
click at [629, 245] on icon "button" at bounding box center [634, 247] width 13 height 12
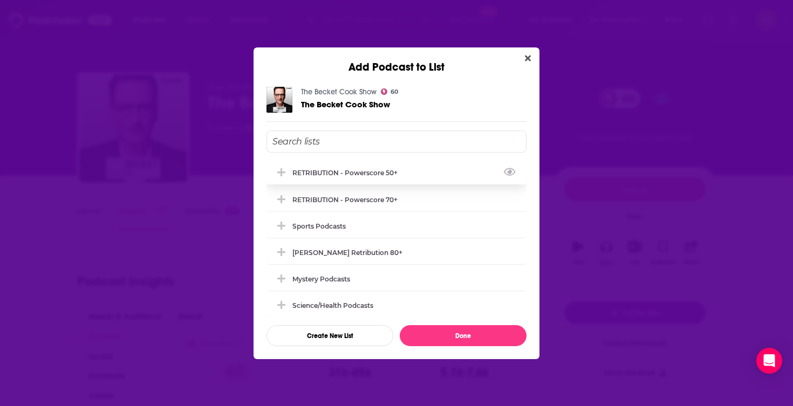
click at [404, 181] on div "RETRIBUTION - Powerscore 50+" at bounding box center [396, 173] width 260 height 24
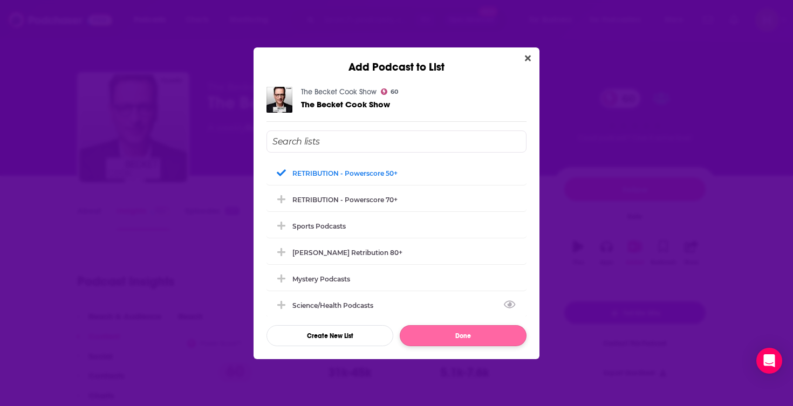
click at [456, 341] on button "Done" at bounding box center [463, 335] width 127 height 21
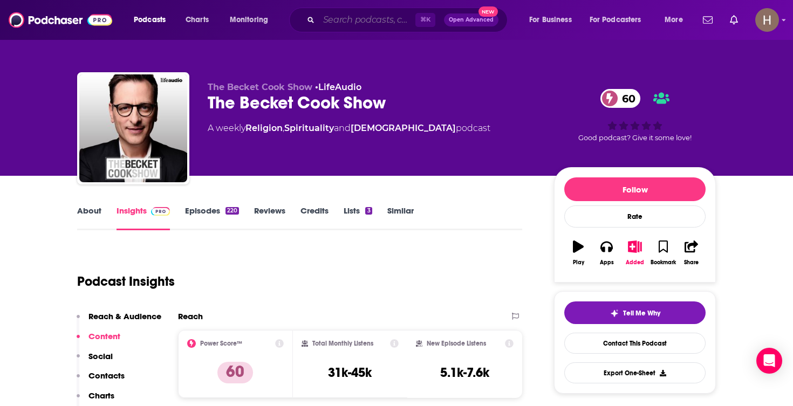
click at [366, 13] on input "Search podcasts, credits, & more..." at bounding box center [367, 19] width 97 height 17
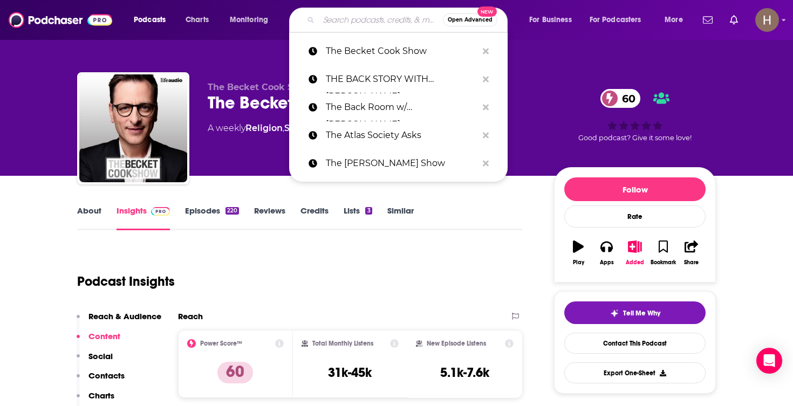
paste input "The Best People with Nicolle Wallace"
type input "The Best People with Nicolle Wallace"
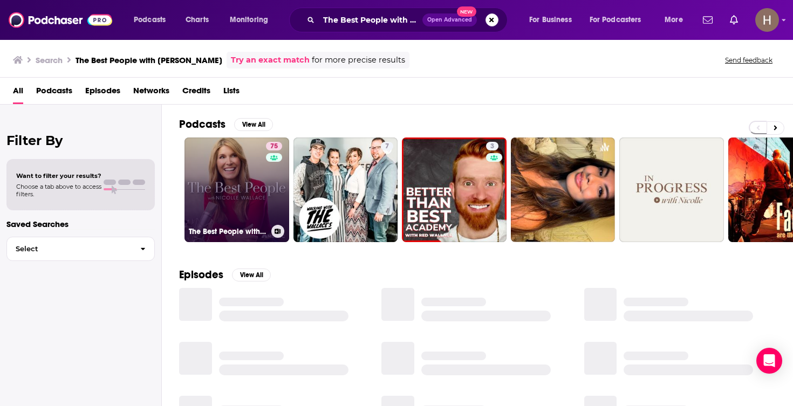
click at [229, 178] on link "75 The Best People with Nicolle Wallace" at bounding box center [236, 190] width 105 height 105
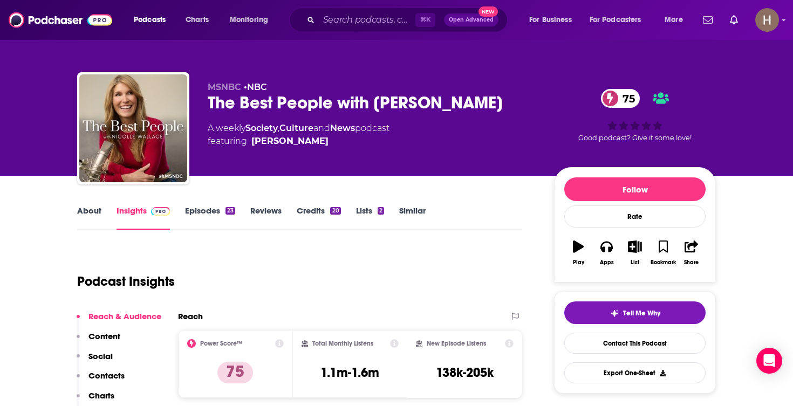
click at [634, 256] on button "List" at bounding box center [635, 252] width 28 height 39
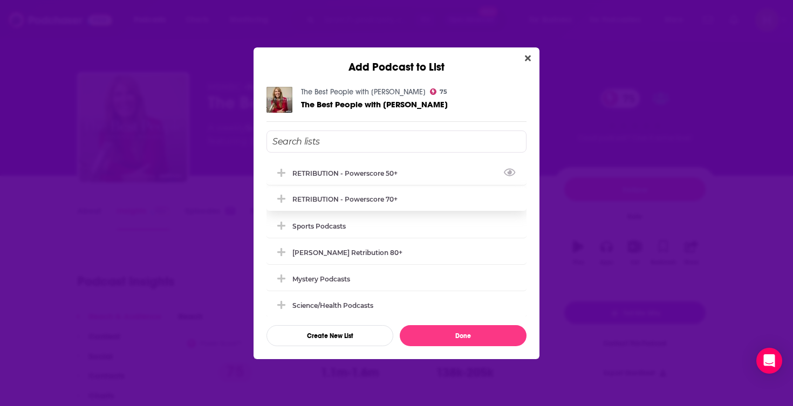
click at [421, 194] on div "RETRIBUTION - Powerscore 70+" at bounding box center [396, 199] width 260 height 24
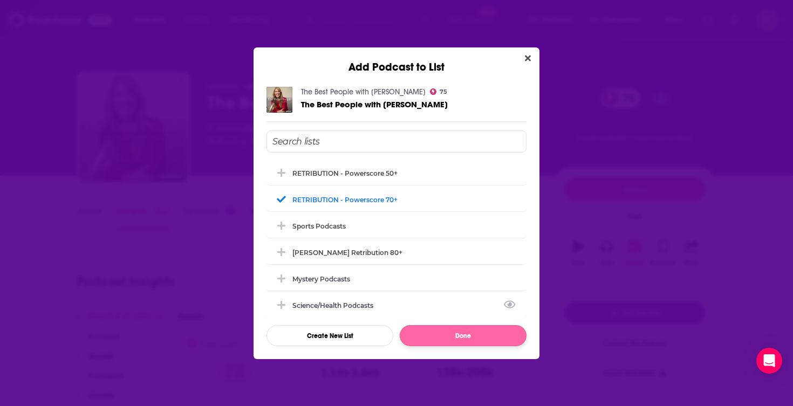
click at [472, 337] on button "Done" at bounding box center [463, 335] width 127 height 21
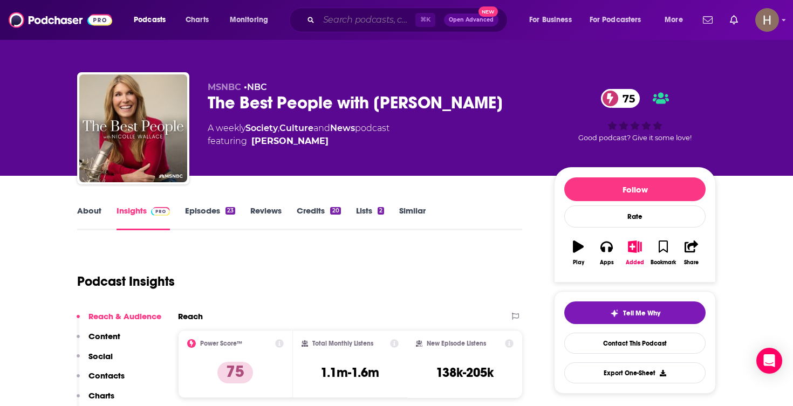
click at [375, 20] on input "Search podcasts, credits, & more..." at bounding box center [367, 19] width 97 height 17
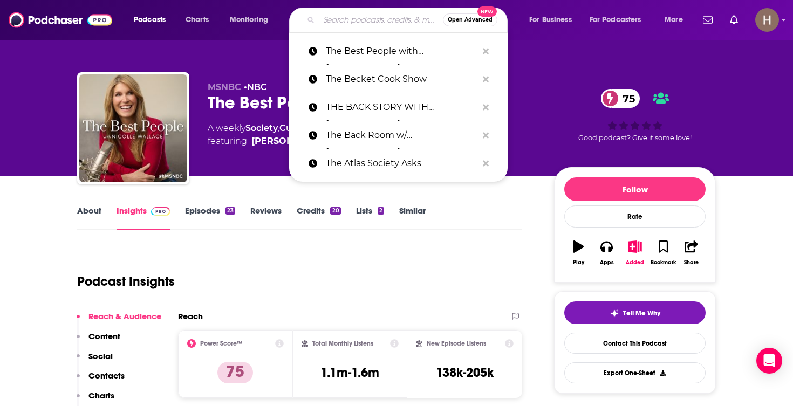
paste input "The Bill Press Pod"
type input "The Bill Press Pod"
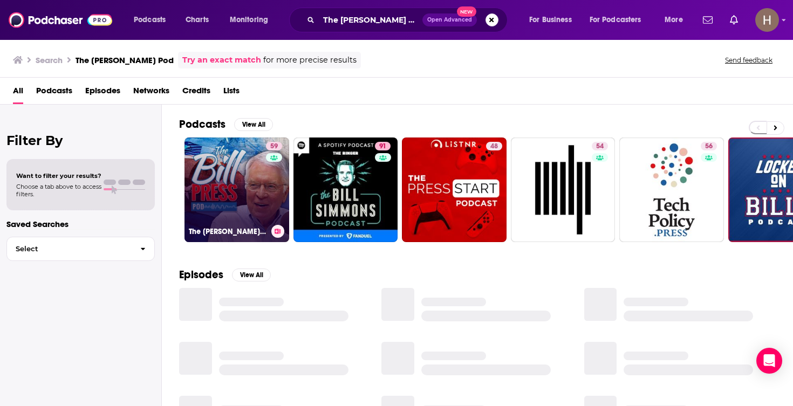
click at [252, 186] on link "59 The Bill Press Pod" at bounding box center [236, 190] width 105 height 105
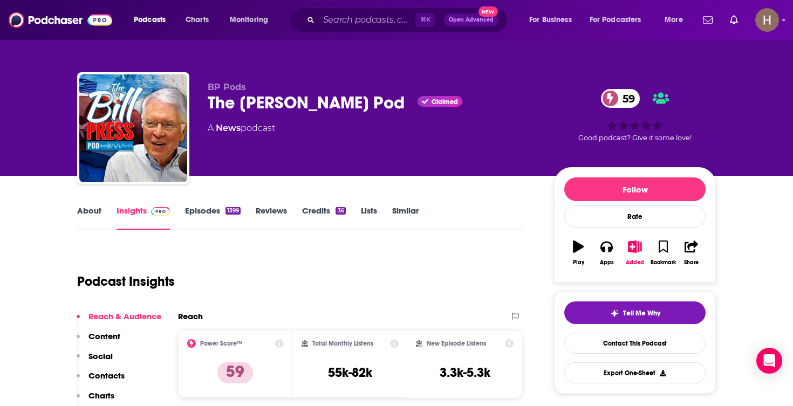
click at [636, 241] on icon "button" at bounding box center [634, 247] width 13 height 12
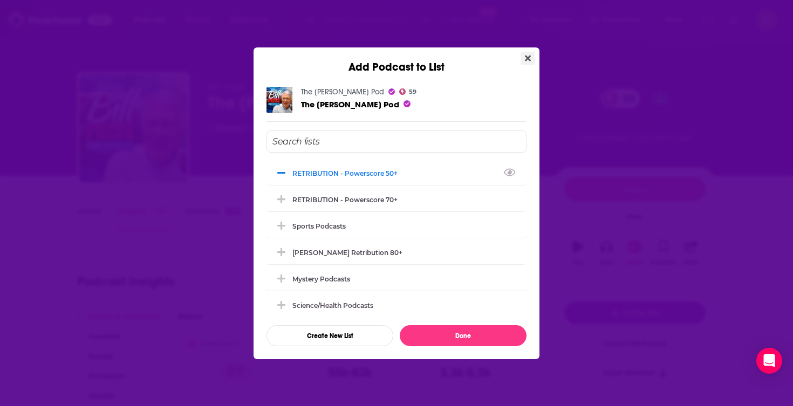
click at [528, 59] on icon "Close" at bounding box center [528, 58] width 6 height 6
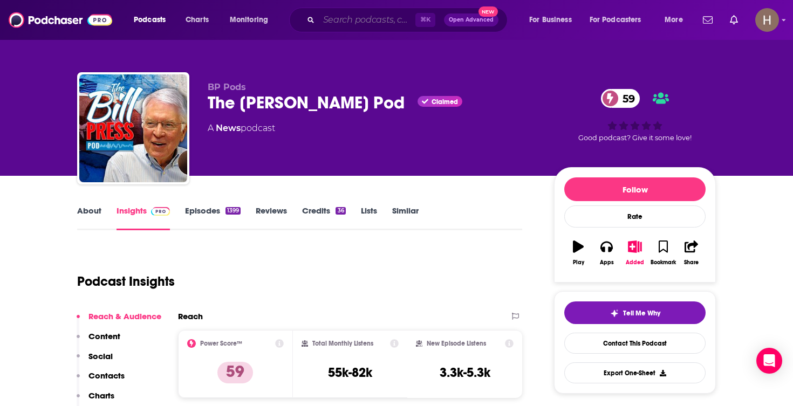
click at [379, 22] on input "Search podcasts, credits, & more..." at bounding box center [367, 19] width 97 height 17
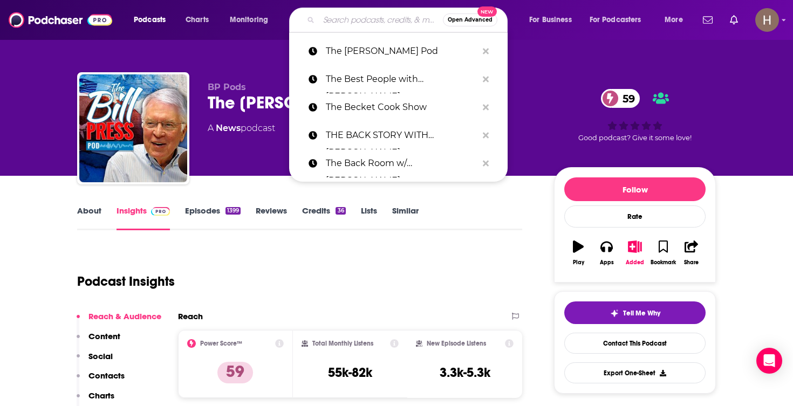
paste input "The Brief with Greg Jarrett"
type input "The Brief with Greg Jarrett"
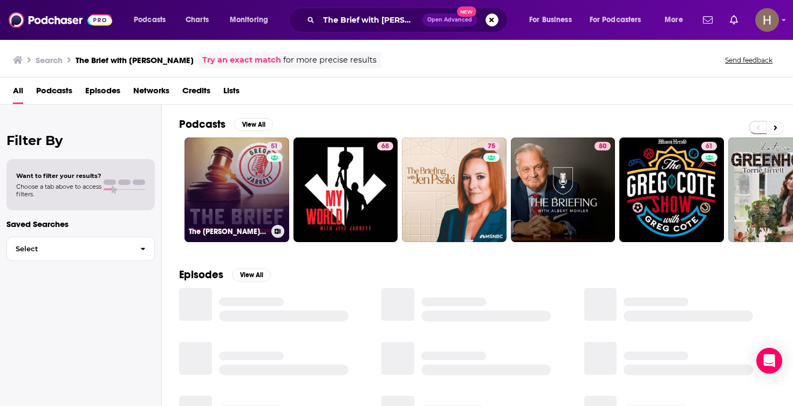
click at [261, 188] on link "51 The Gregg Jarrett Show" at bounding box center [236, 190] width 105 height 105
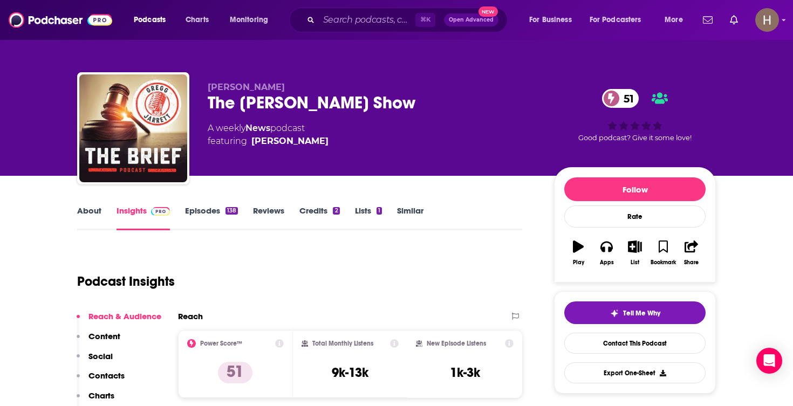
click at [635, 245] on icon "button" at bounding box center [634, 247] width 13 height 12
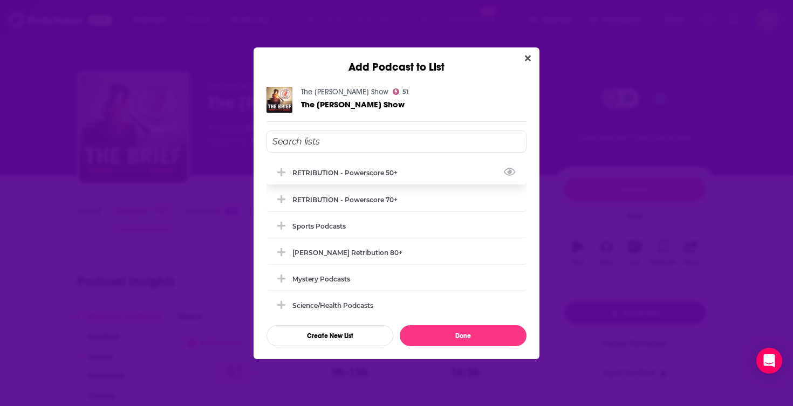
click at [376, 181] on div "RETRIBUTION - Powerscore 50+" at bounding box center [396, 173] width 260 height 24
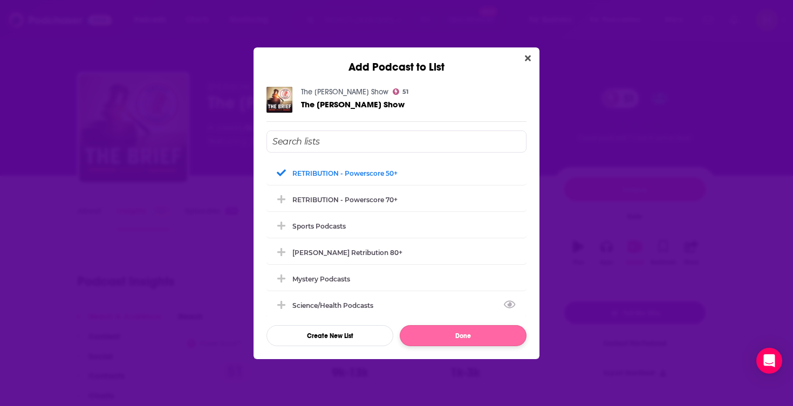
click at [455, 341] on button "Done" at bounding box center [463, 335] width 127 height 21
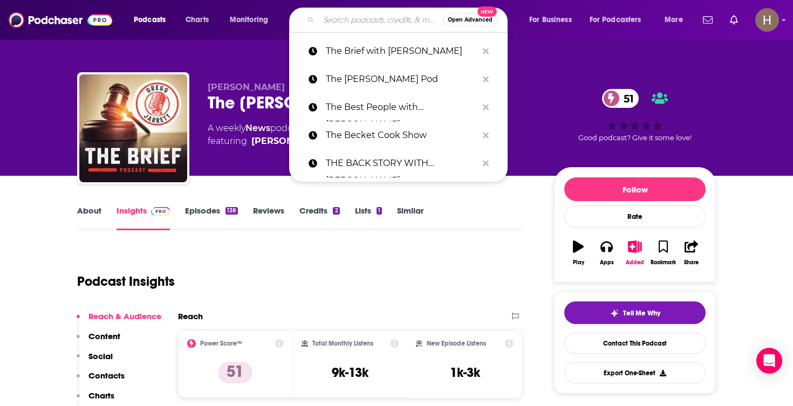
click at [363, 25] on input "Search podcasts, credits, & more..." at bounding box center [381, 19] width 124 height 17
paste input "The Bulwark "Shield of the Republic""
type input "The Bulwark "Shield of the Republic""
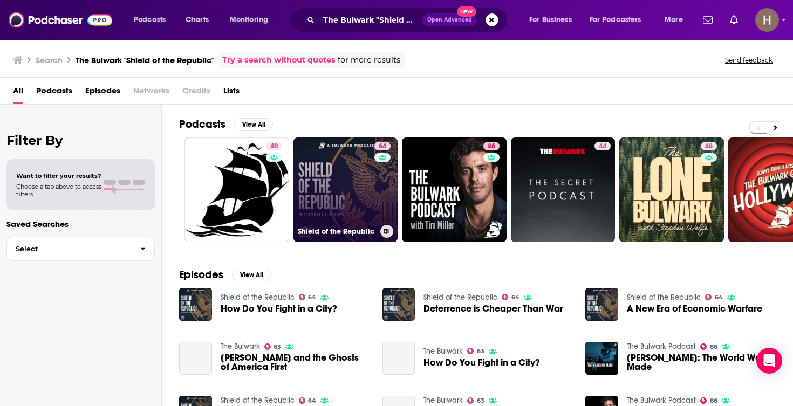
click at [335, 174] on link "64 Shield of the Republic" at bounding box center [345, 190] width 105 height 105
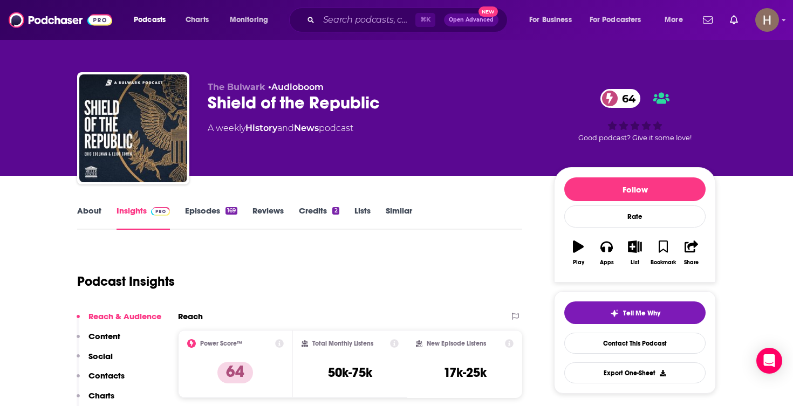
click at [633, 253] on button "List" at bounding box center [635, 252] width 28 height 39
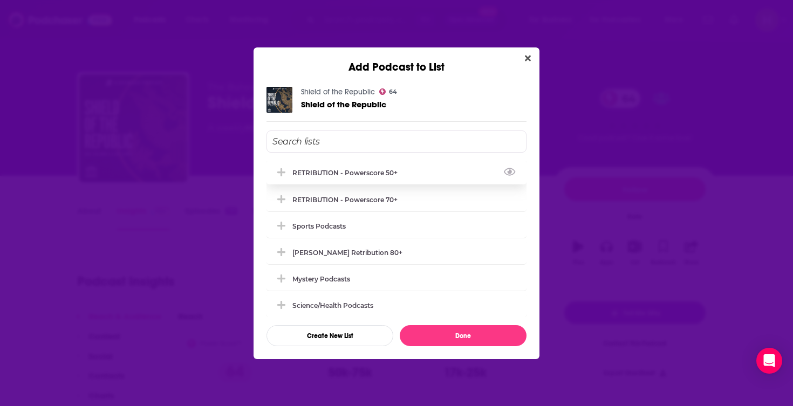
click at [419, 173] on div "RETRIBUTION - Powerscore 50+" at bounding box center [396, 173] width 260 height 24
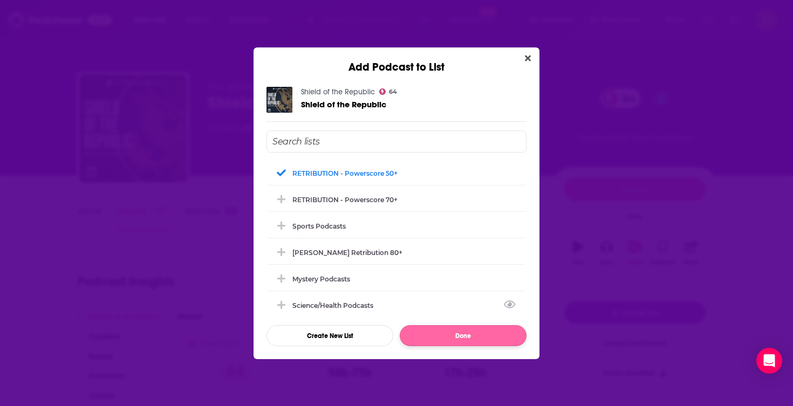
click at [457, 329] on button "Done" at bounding box center [463, 335] width 127 height 21
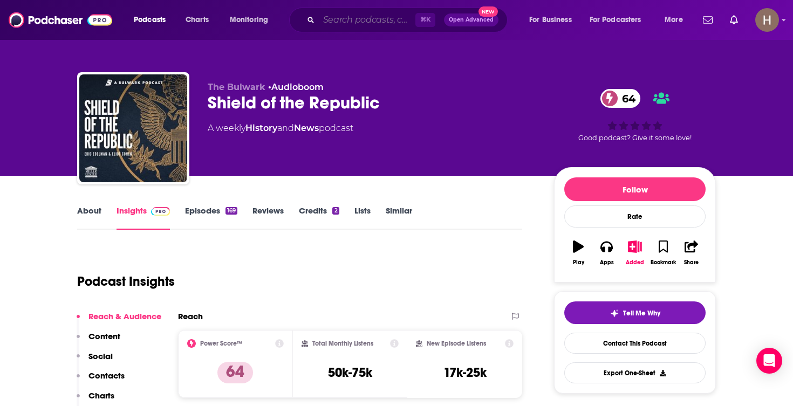
click at [363, 21] on input "Search podcasts, credits, & more..." at bounding box center [367, 19] width 97 height 17
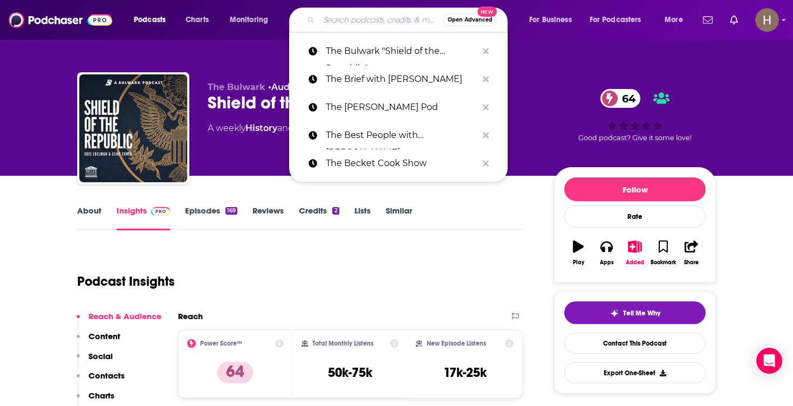
paste input "The Chris Hedges Report"
type input "The Chris Hedges Report"
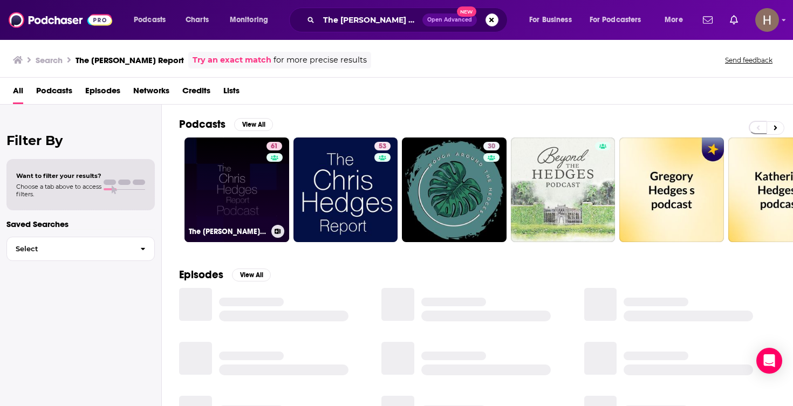
click at [224, 191] on link "61 The Chris Hedges Report" at bounding box center [236, 190] width 105 height 105
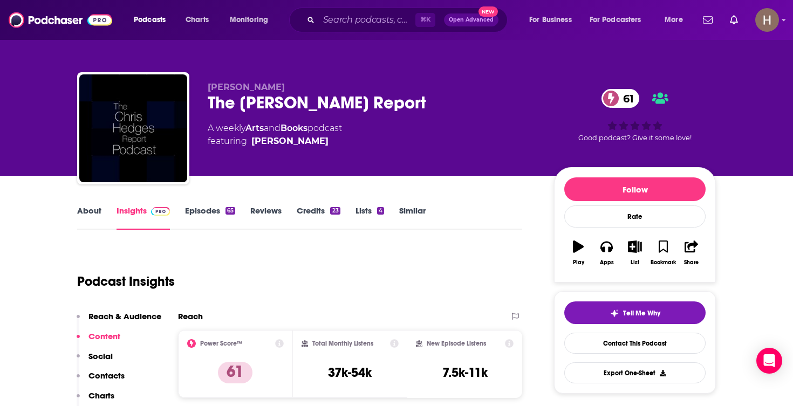
click at [631, 250] on icon "button" at bounding box center [634, 247] width 13 height 12
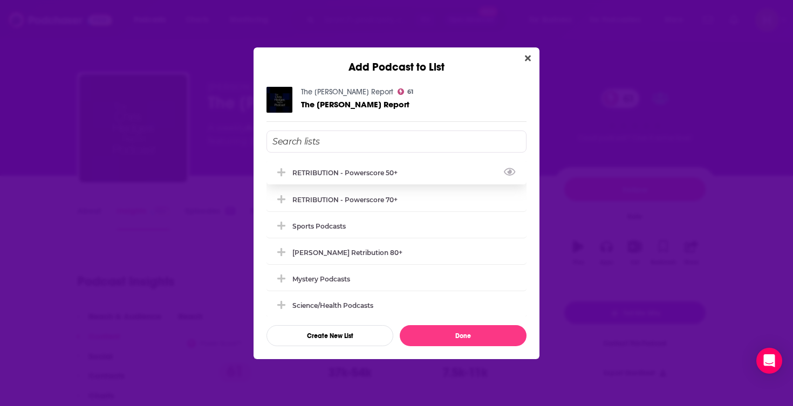
click at [402, 176] on button "View Link" at bounding box center [400, 175] width 6 height 1
click at [376, 174] on div "RETRIBUTION - Powerscore 50+" at bounding box center [348, 173] width 112 height 8
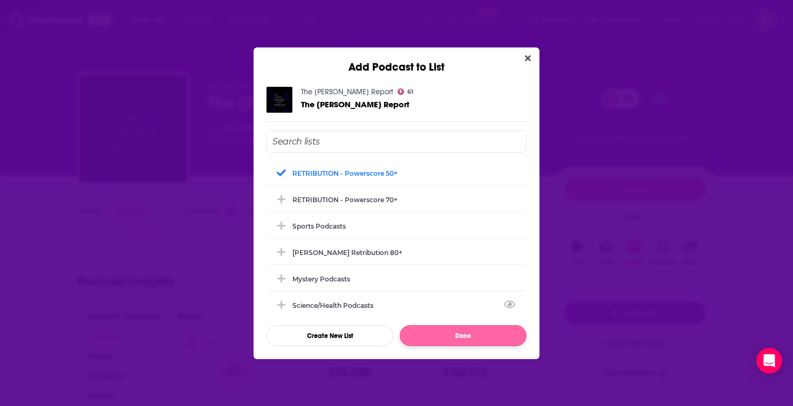
click at [432, 333] on button "Done" at bounding box center [463, 335] width 127 height 21
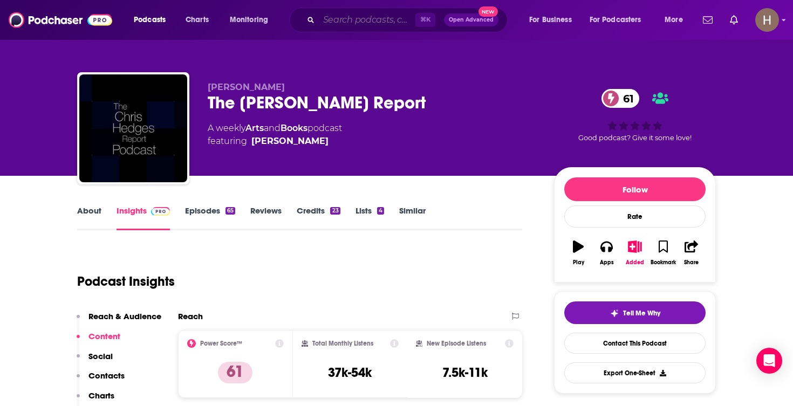
click at [379, 18] on input "Search podcasts, credits, & more..." at bounding box center [367, 19] width 97 height 17
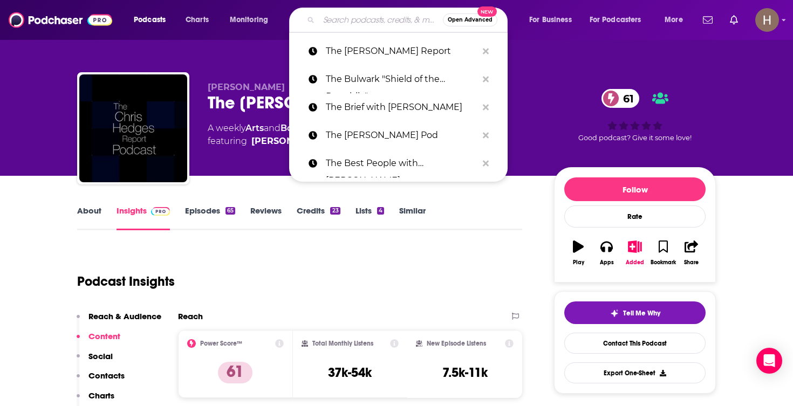
paste input "The Chris Voss Show"
type input "The Chris Voss Show"
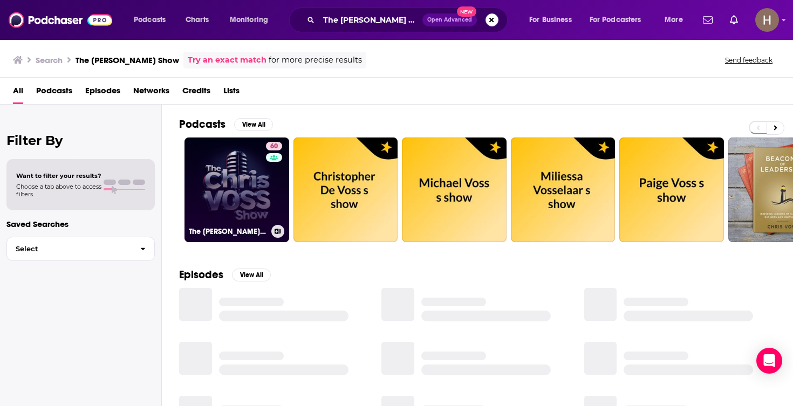
click at [257, 182] on link "60 The Chris Voss Show" at bounding box center [236, 190] width 105 height 105
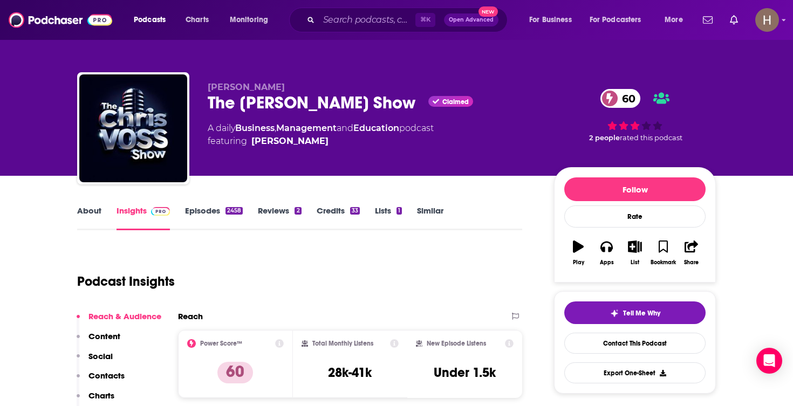
click at [635, 250] on icon "button" at bounding box center [634, 247] width 13 height 12
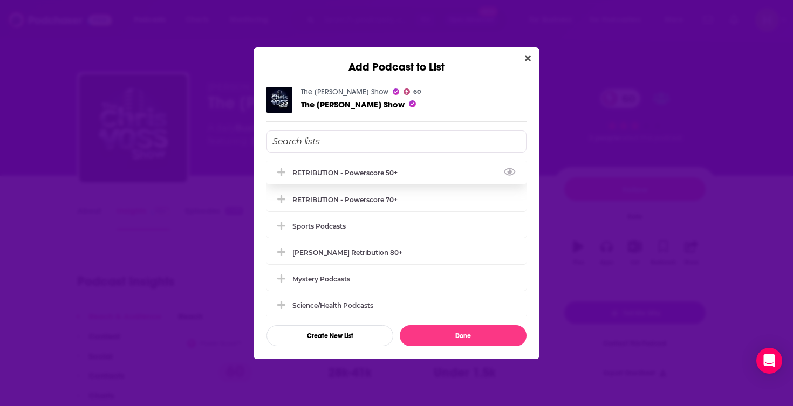
click at [370, 175] on div "RETRIBUTION - Powerscore 50+" at bounding box center [348, 173] width 112 height 8
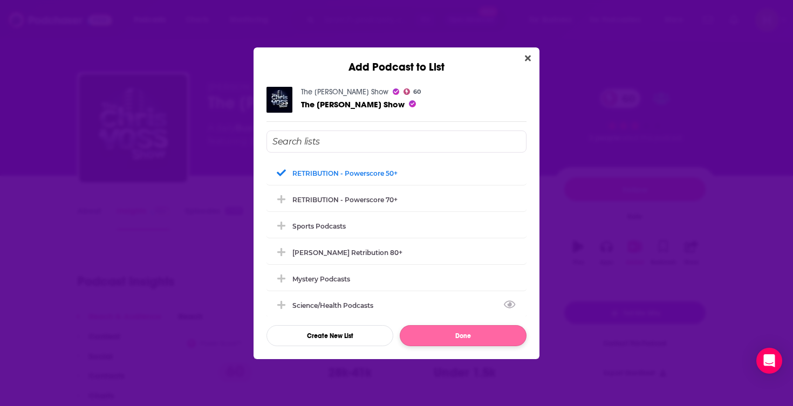
click at [442, 331] on button "Done" at bounding box center [463, 335] width 127 height 21
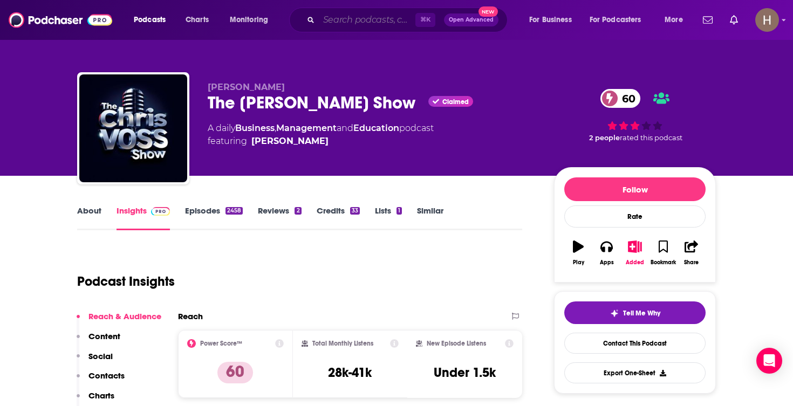
click at [375, 22] on input "Search podcasts, credits, & more..." at bounding box center [367, 19] width 97 height 17
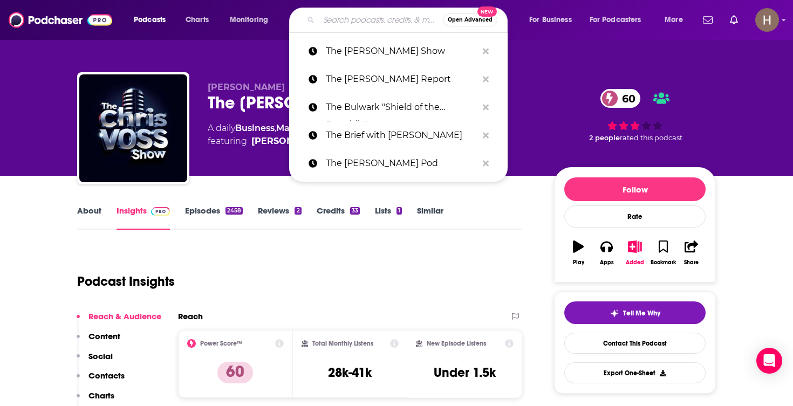
paste input "The Cycle"
type input "The Cycle"
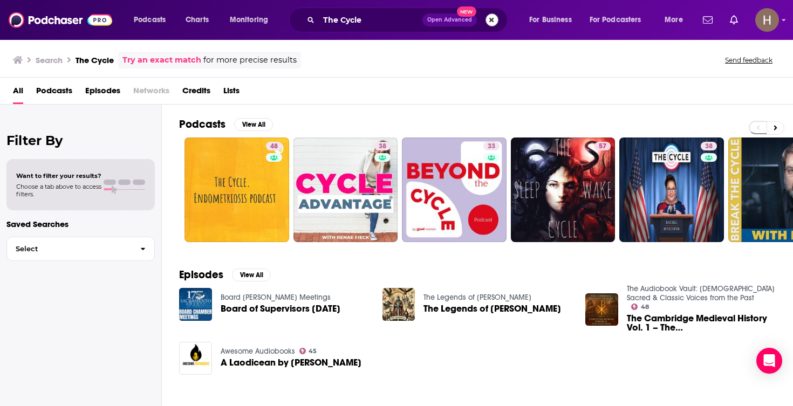
click at [494, 23] on button "Search podcasts, credits, & more..." at bounding box center [491, 19] width 13 height 13
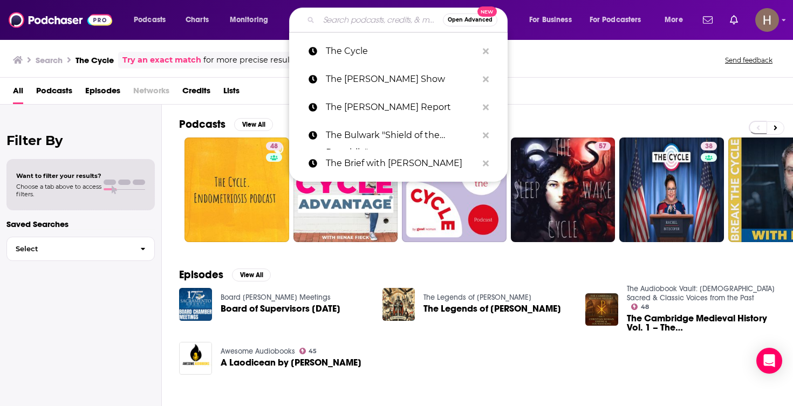
paste input "The Daily Signal"
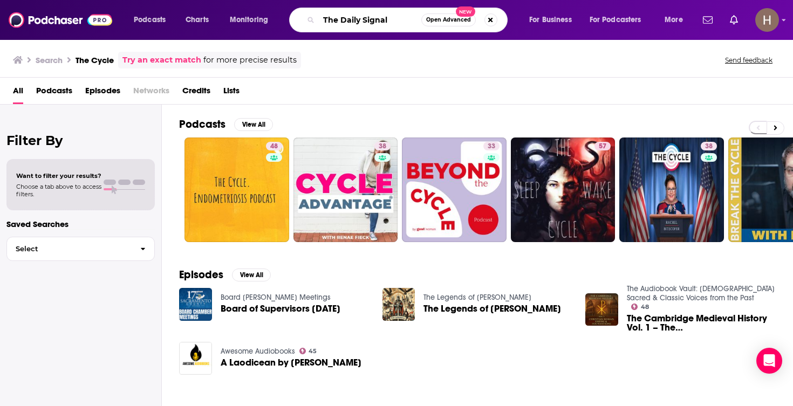
type input "The Daily Signal"
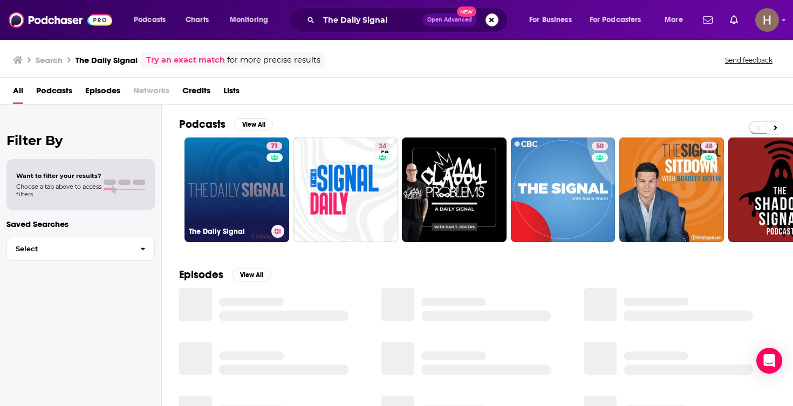
click at [263, 184] on link "71 The Daily Signal" at bounding box center [236, 190] width 105 height 105
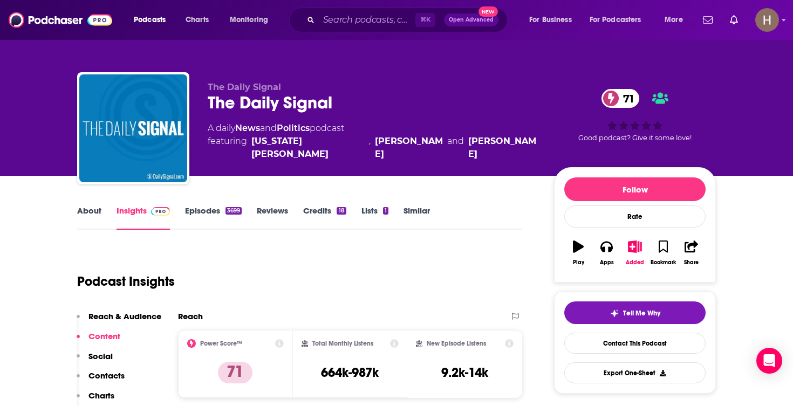
click at [630, 252] on icon "button" at bounding box center [634, 247] width 13 height 12
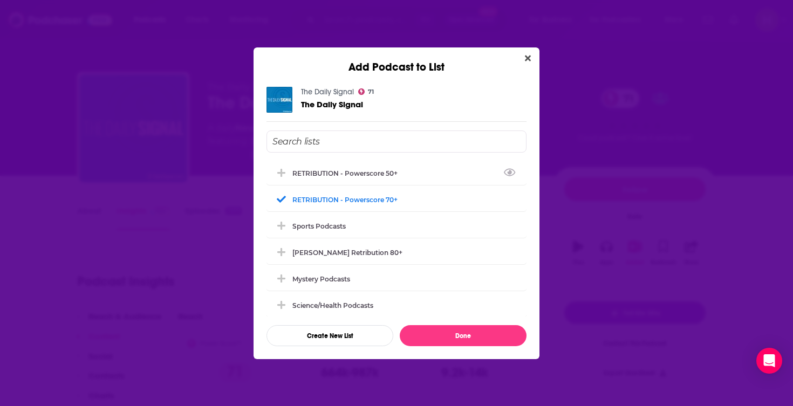
click at [615, 127] on div "Add Podcast to List The Daily Signal 71 The Daily Signal RETRIBUTION - Powersco…" at bounding box center [396, 203] width 793 height 406
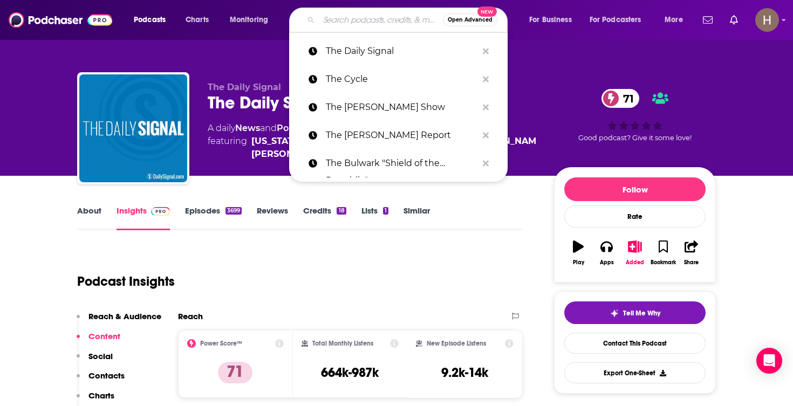
click at [345, 18] on input "Search podcasts, credits, & more..." at bounding box center [381, 19] width 124 height 17
paste input "The Dan Bongino Show"
type input "The Dan Bongino Show"
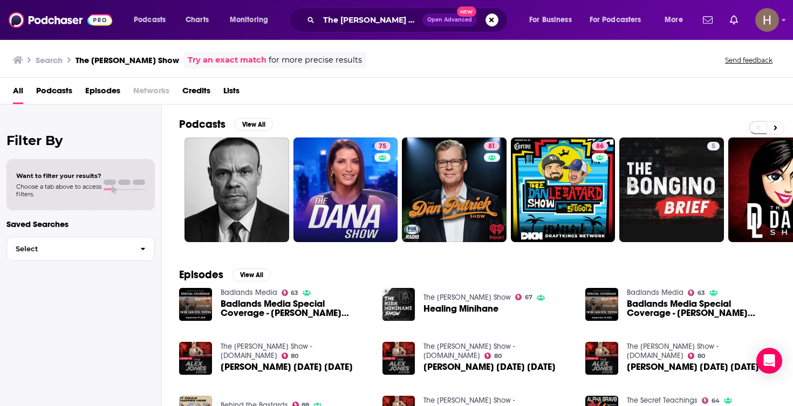
click at [496, 25] on span "Open Advanced New" at bounding box center [460, 19] width 76 height 13
click at [493, 25] on button "Search podcasts, credits, & more..." at bounding box center [491, 19] width 13 height 13
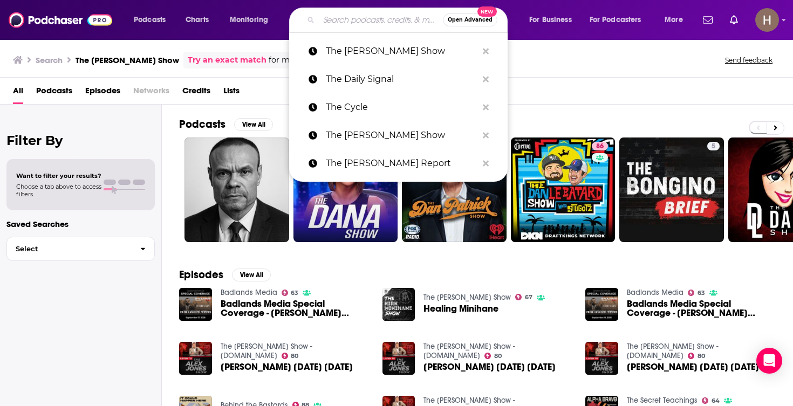
paste input "The European Conservative"
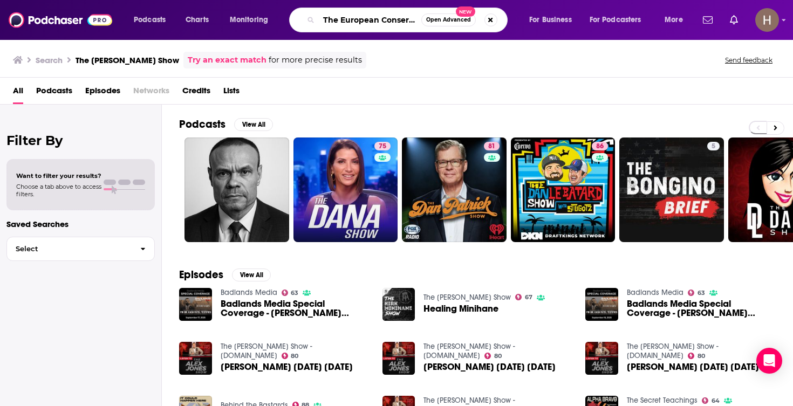
type input "The European Conservative"
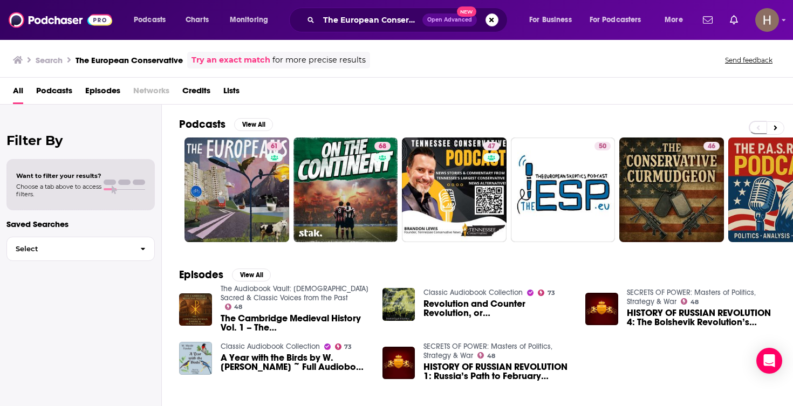
click at [490, 20] on button "Search podcasts, credits, & more..." at bounding box center [491, 19] width 13 height 13
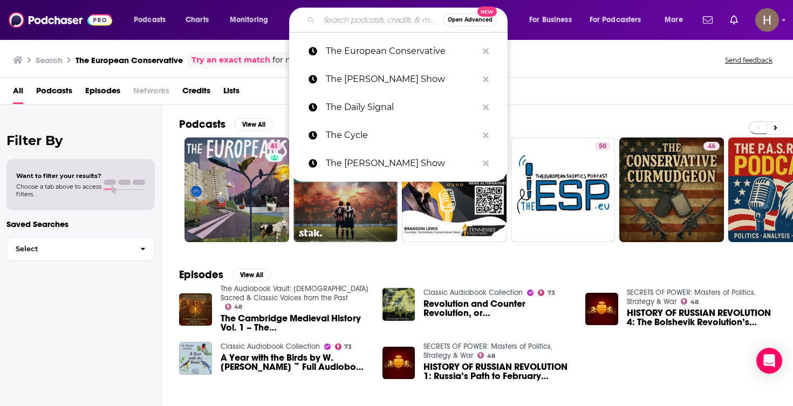
paste input "The Federalist Radio Hour"
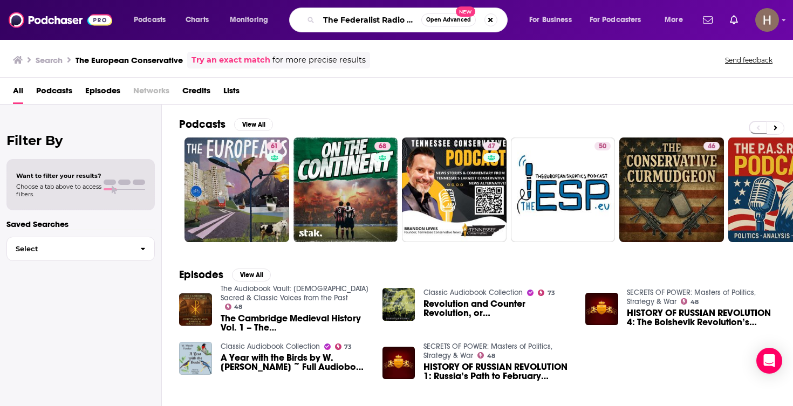
type input "The Federalist Radio Hour"
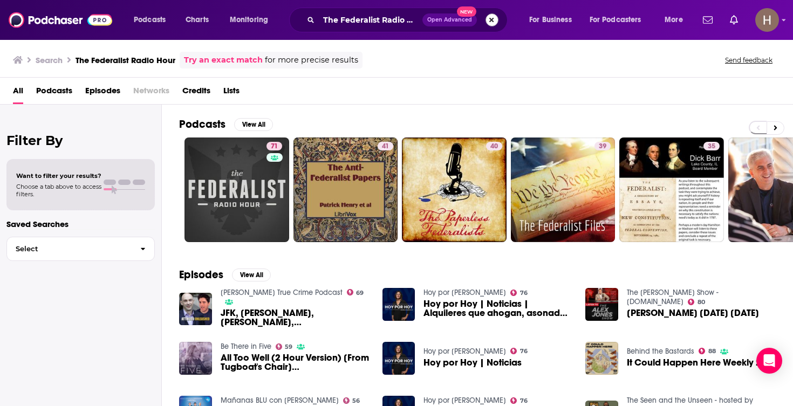
click at [494, 22] on button "Search podcasts, credits, & more..." at bounding box center [491, 19] width 13 height 13
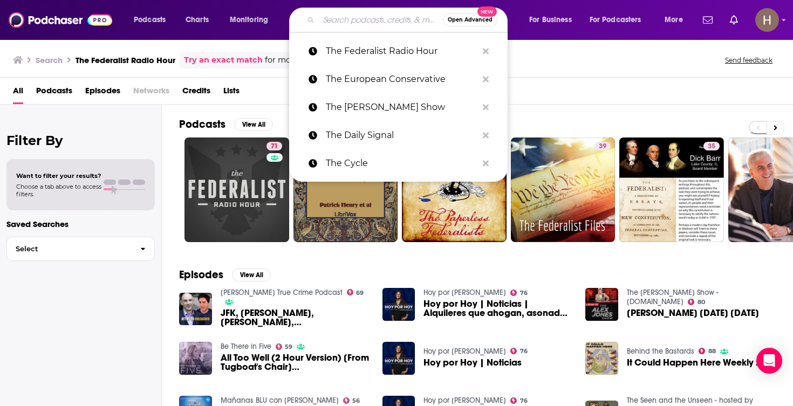
paste input "The Gist with Mike Pesca podcast"
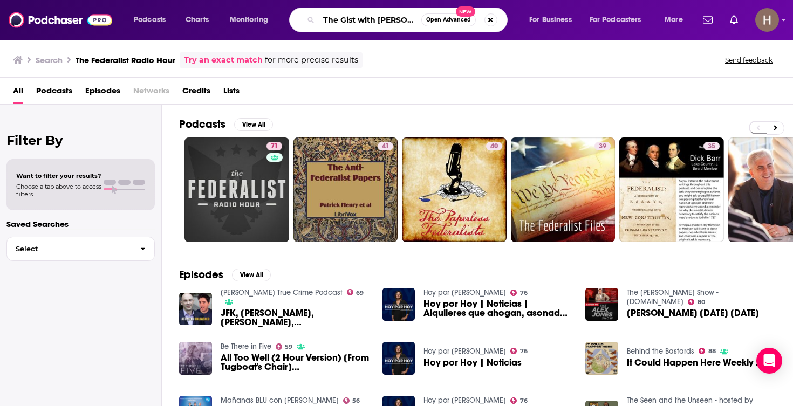
type input "The Gist with Mike Pesca podcast"
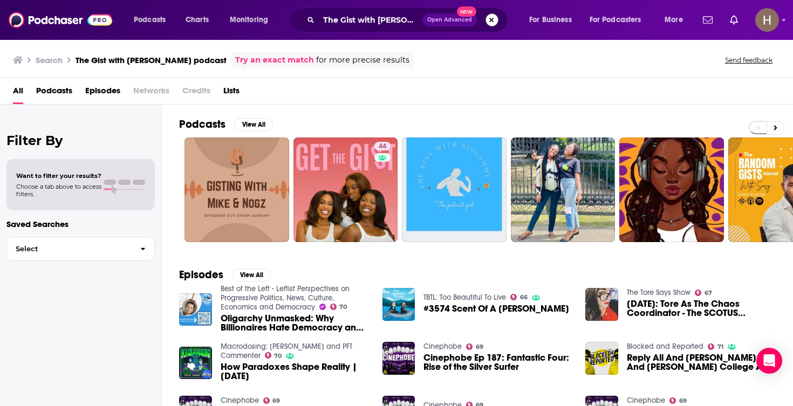
click at [495, 20] on button "Search podcasts, credits, & more..." at bounding box center [491, 19] width 13 height 13
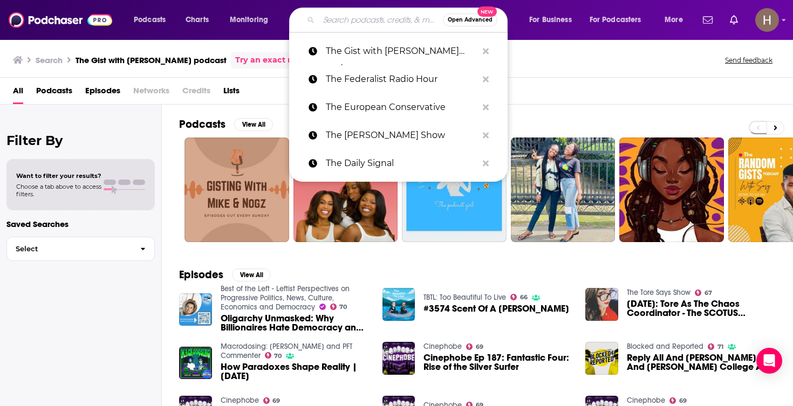
paste input "The [PERSON_NAME] Program"
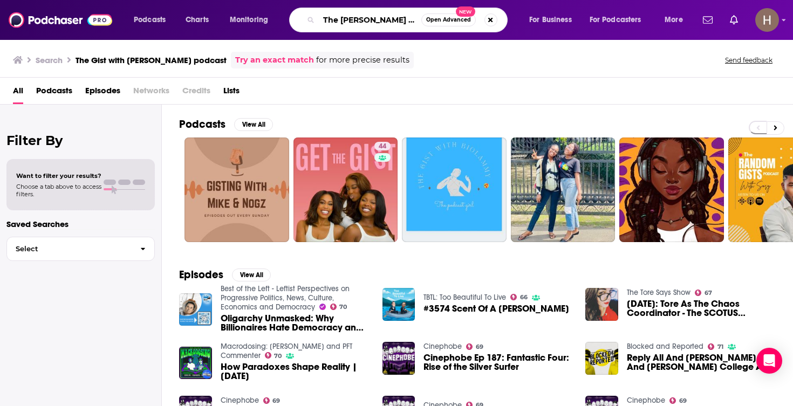
type input "The [PERSON_NAME] Program"
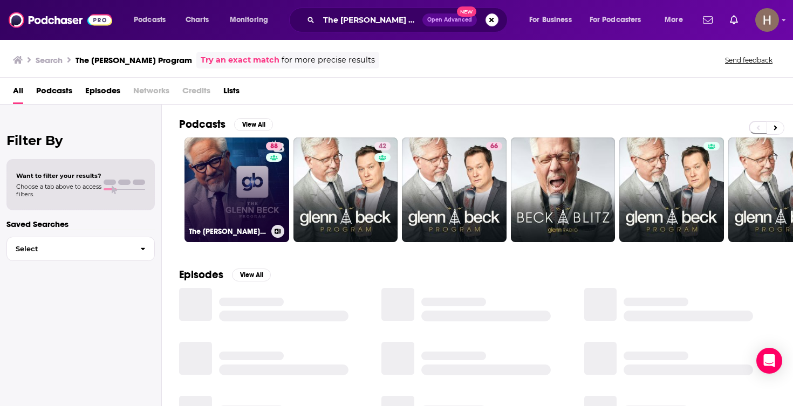
click at [246, 182] on link "88 The Glenn Beck Program" at bounding box center [236, 190] width 105 height 105
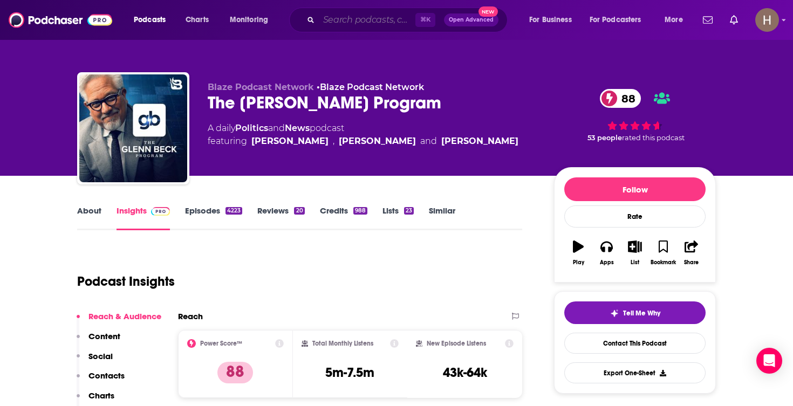
click at [384, 24] on input "Search podcasts, credits, & more..." at bounding box center [367, 19] width 97 height 17
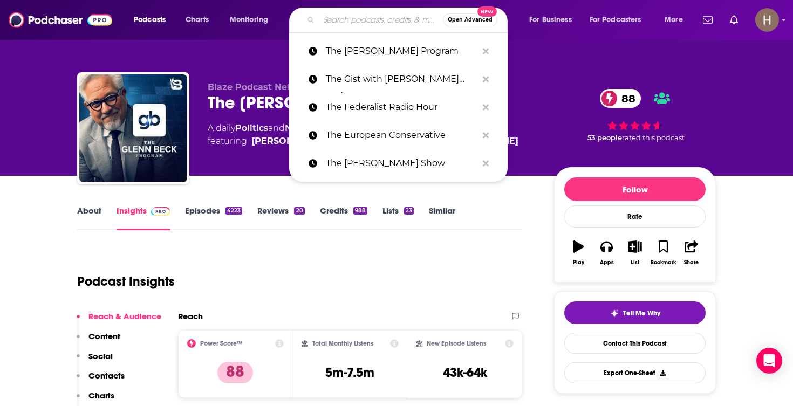
paste input "The Goal Digger Podcast"
type input "The Goal Digger Podcast"
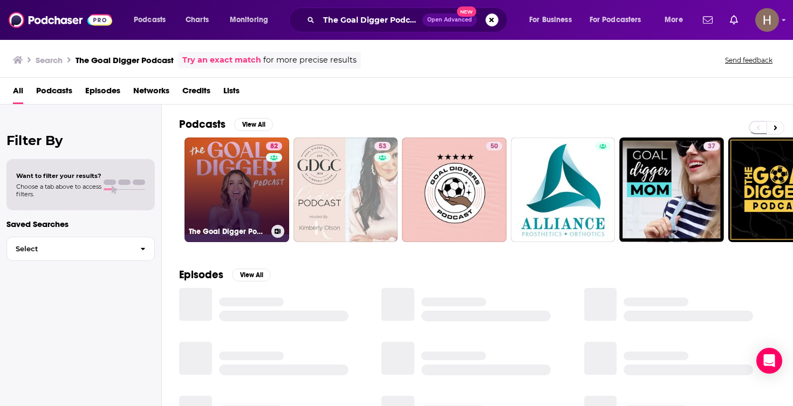
click at [236, 184] on link "82 The Goal Digger Podcast | Top Business and Marketing Podcast for Creatives, …" at bounding box center [236, 190] width 105 height 105
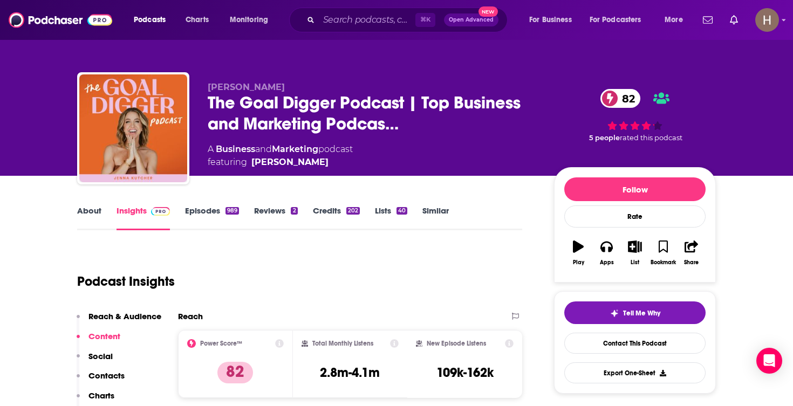
click at [630, 246] on icon "button" at bounding box center [634, 247] width 13 height 12
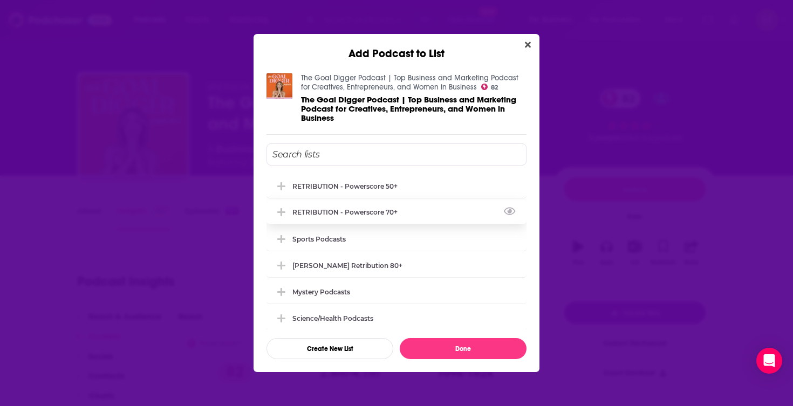
click at [401, 206] on div "RETRIBUTION - Powerscore 70+" at bounding box center [396, 212] width 260 height 24
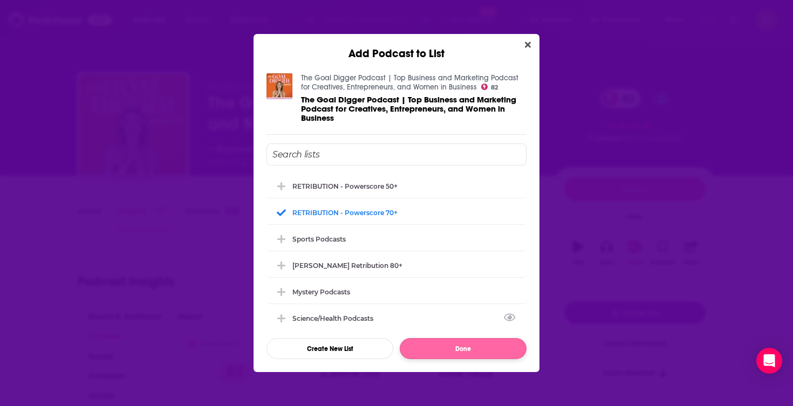
click at [461, 356] on button "Done" at bounding box center [463, 348] width 127 height 21
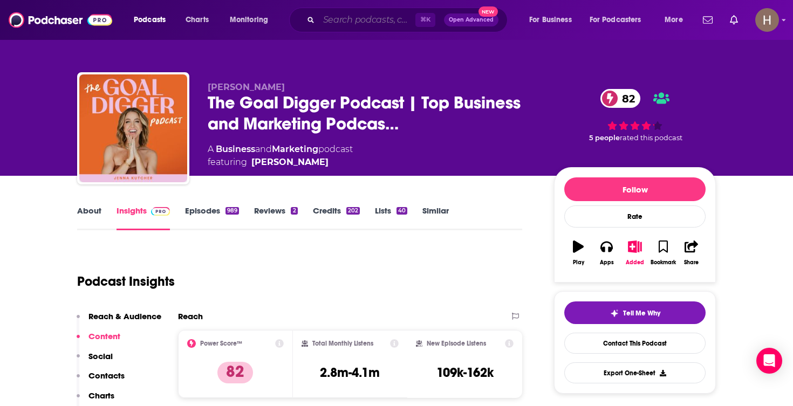
click at [388, 21] on input "Search podcasts, credits, & more..." at bounding box center [367, 19] width 97 height 17
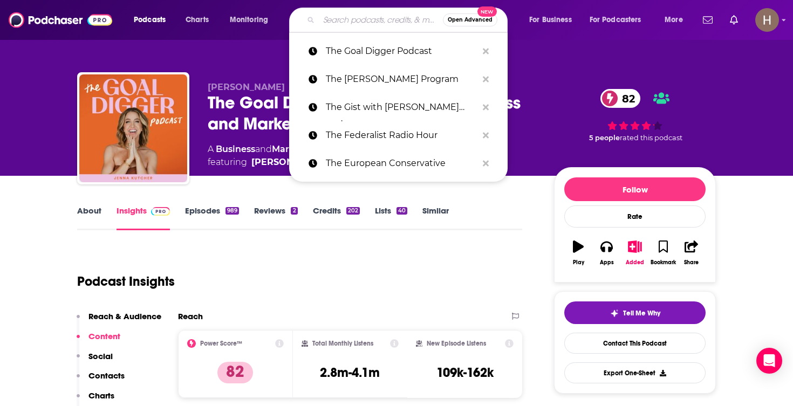
paste input "The Good Fight"
type input "The Good Fight"
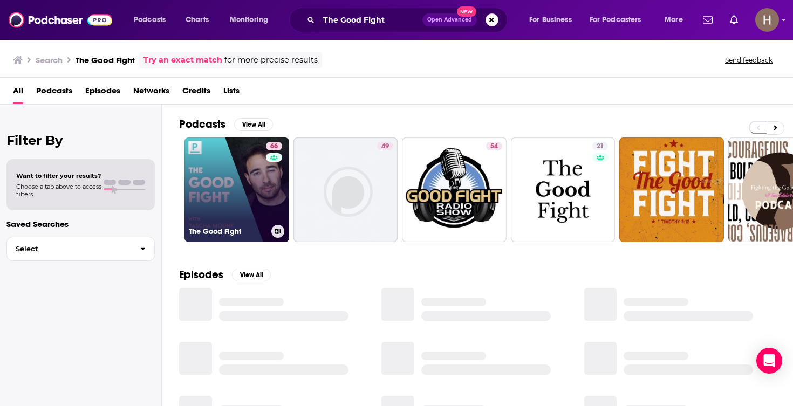
click at [233, 181] on link "66 The Good Fight" at bounding box center [236, 190] width 105 height 105
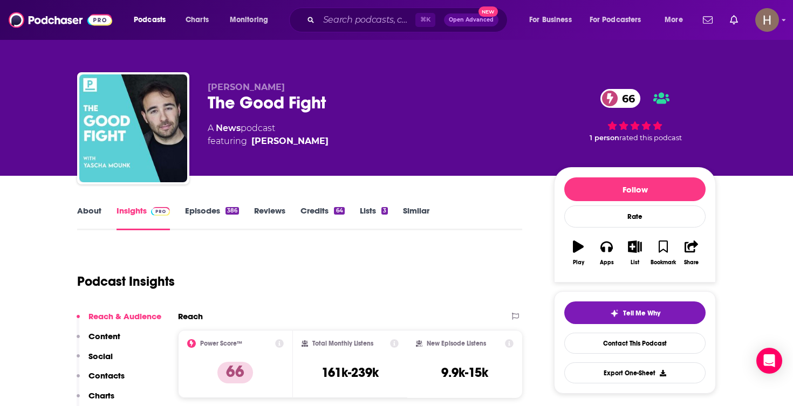
click at [638, 258] on button "List" at bounding box center [635, 252] width 28 height 39
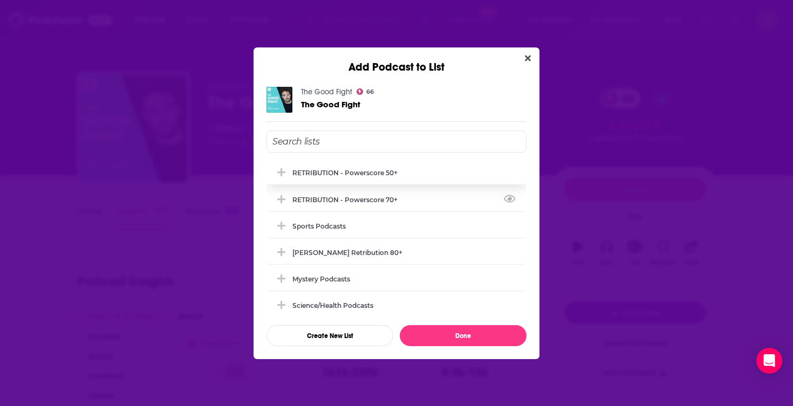
click at [407, 178] on div "RETRIBUTION - Powerscore 50+" at bounding box center [396, 173] width 260 height 24
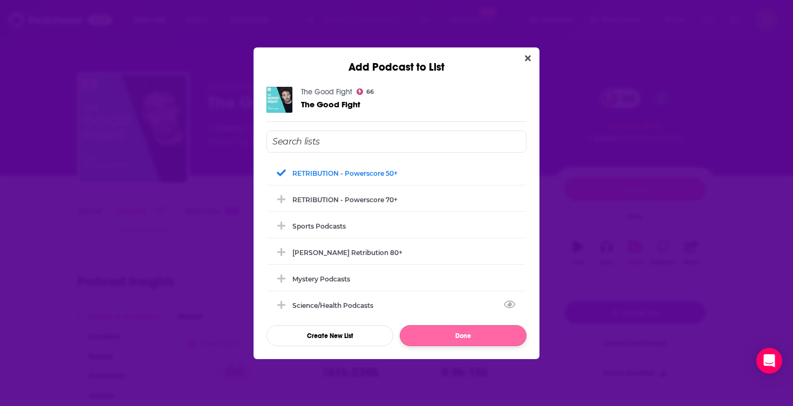
click at [452, 336] on button "Done" at bounding box center [463, 335] width 127 height 21
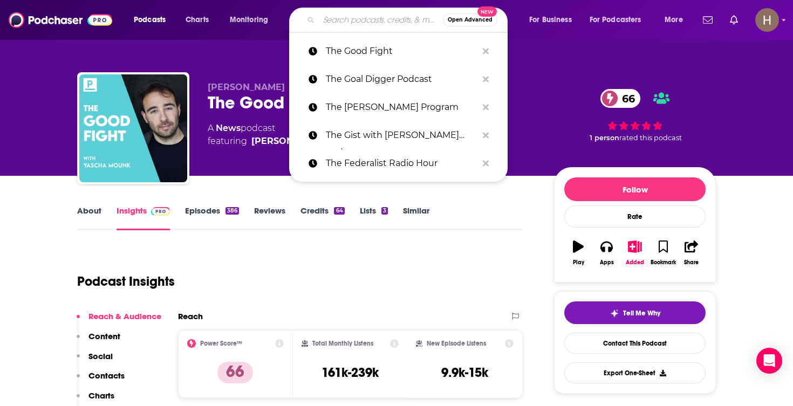
click at [353, 11] on input "Search podcasts, credits, & more..." at bounding box center [381, 19] width 124 height 17
paste input "The Gray Area"
type input "The Gray Area"
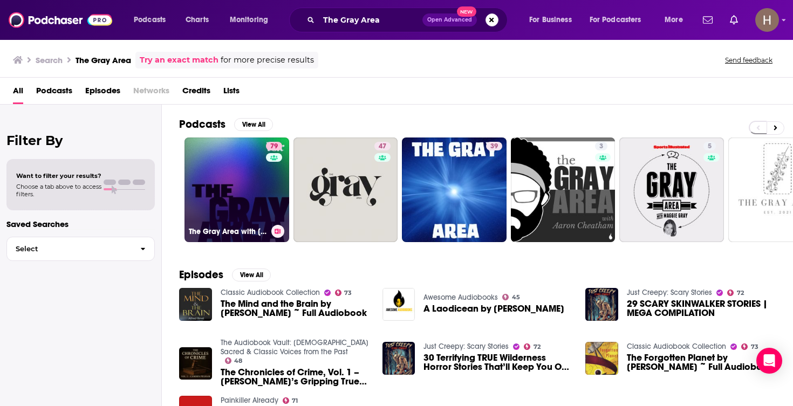
click at [250, 181] on link "79 The Gray Area with Sean Illing" at bounding box center [236, 190] width 105 height 105
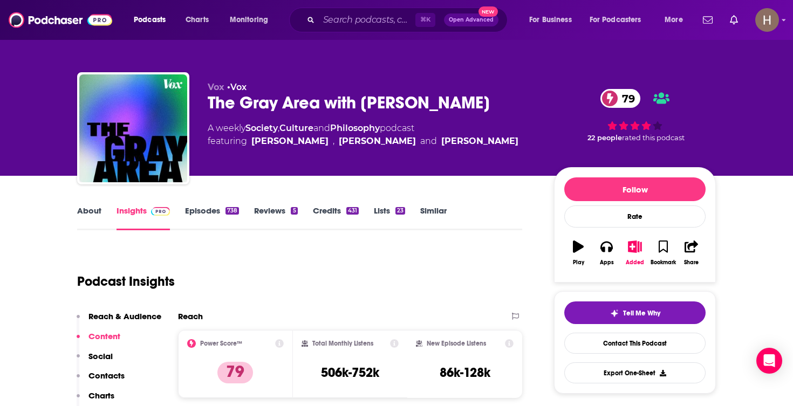
click at [629, 244] on icon "button" at bounding box center [634, 247] width 13 height 12
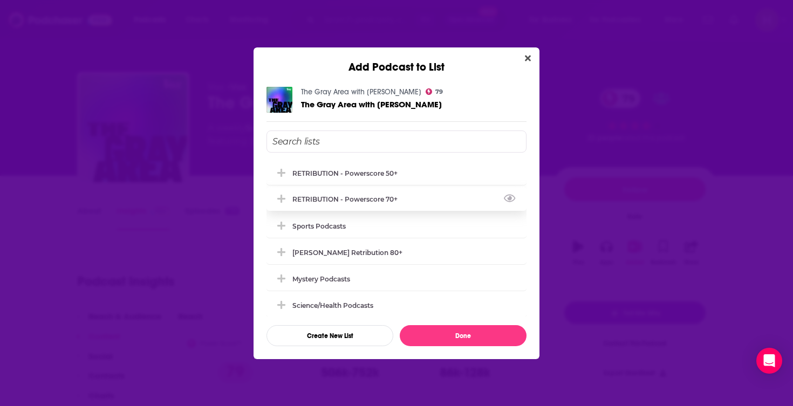
click at [410, 198] on div "RETRIBUTION - Powerscore 70+" at bounding box center [396, 199] width 260 height 24
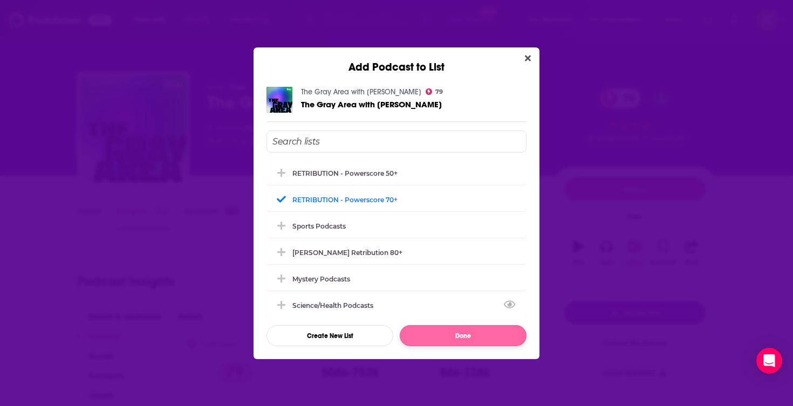
click at [478, 334] on button "Done" at bounding box center [463, 335] width 127 height 21
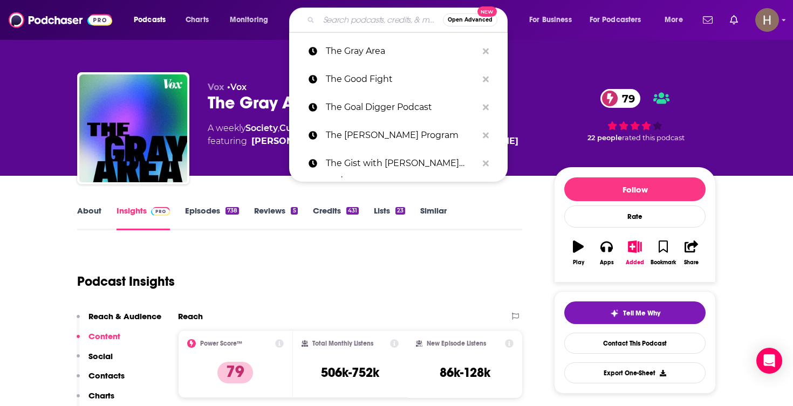
click at [360, 25] on input "Search podcasts, credits, & more..." at bounding box center [381, 19] width 124 height 17
paste input "The Great America Show with Lou Dobbs"
type input "The Great America Show with Lou Dobbs"
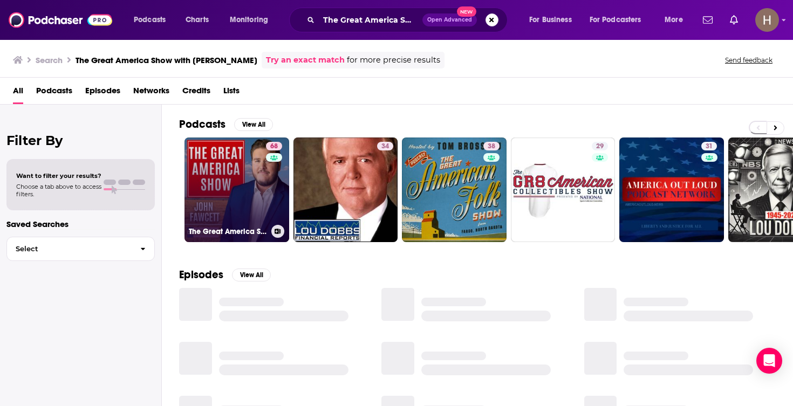
click at [253, 183] on link "68 The Great America Show" at bounding box center [236, 190] width 105 height 105
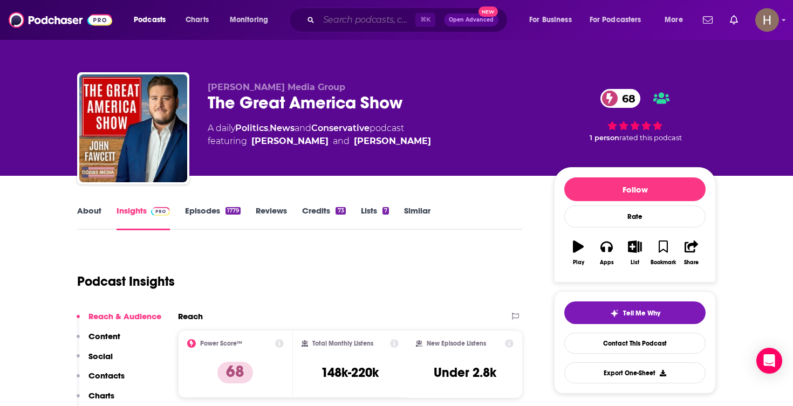
click at [359, 28] on input "Search podcasts, credits, & more..." at bounding box center [367, 19] width 97 height 17
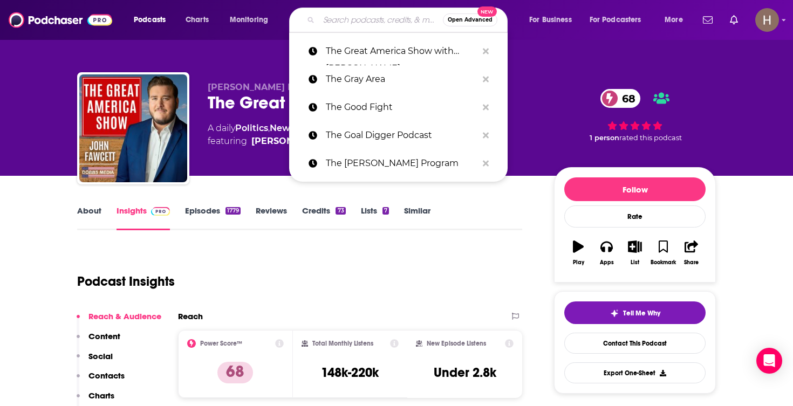
paste input "The Grey Area with Sean Illing"
type input "The Grey Area with Sean Illing"
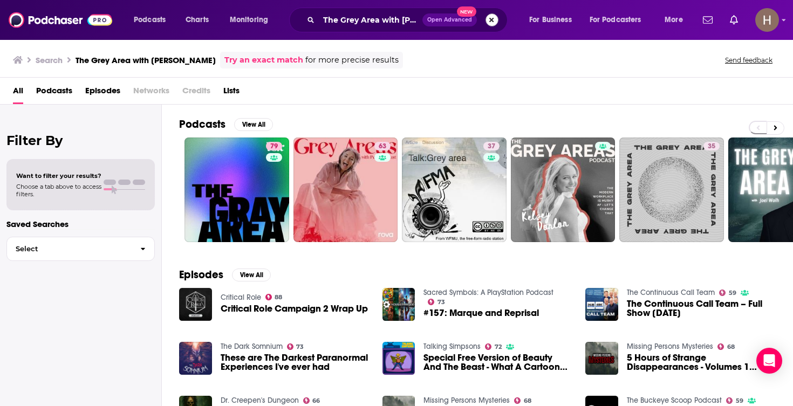
click at [490, 23] on button "Search podcasts, credits, & more..." at bounding box center [491, 19] width 13 height 13
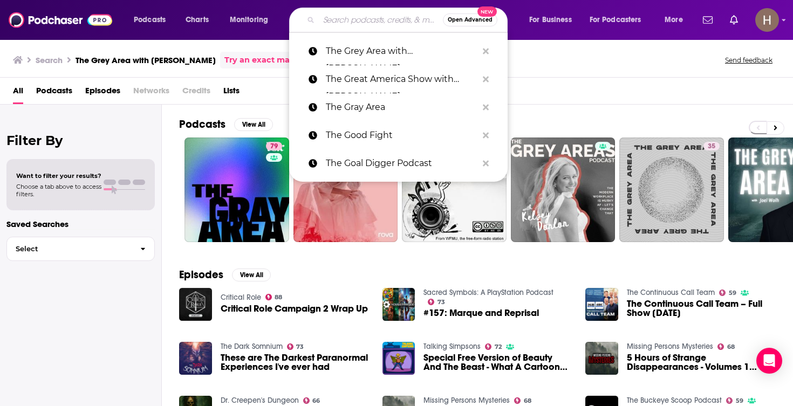
paste input "The Hamilton Review Podcast"
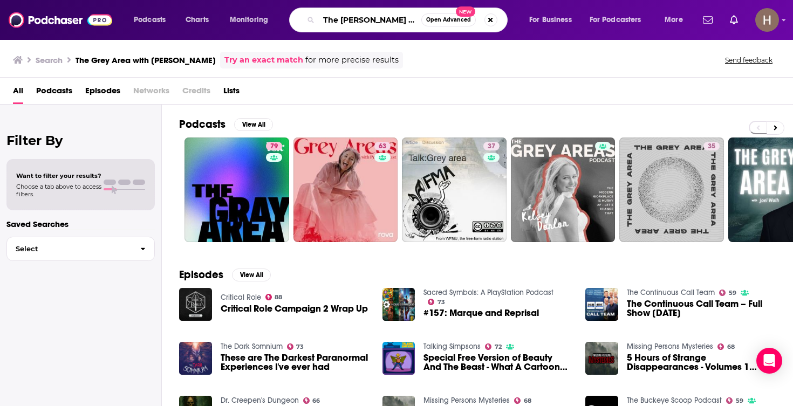
type input "The Hamilton Review Podcast"
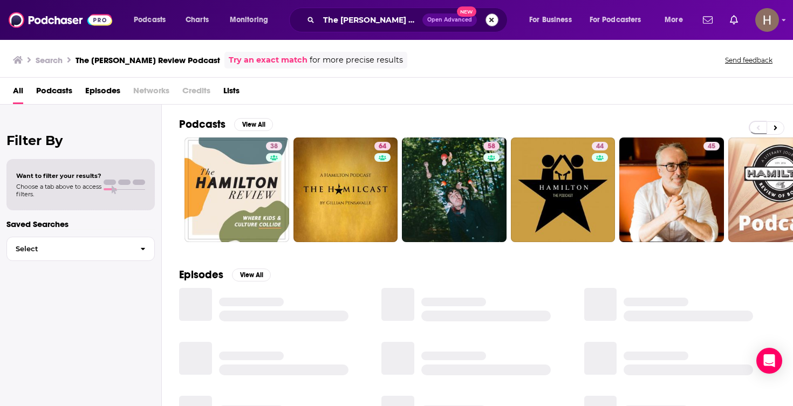
click at [490, 19] on button "Search podcasts, credits, & more..." at bounding box center [491, 19] width 13 height 13
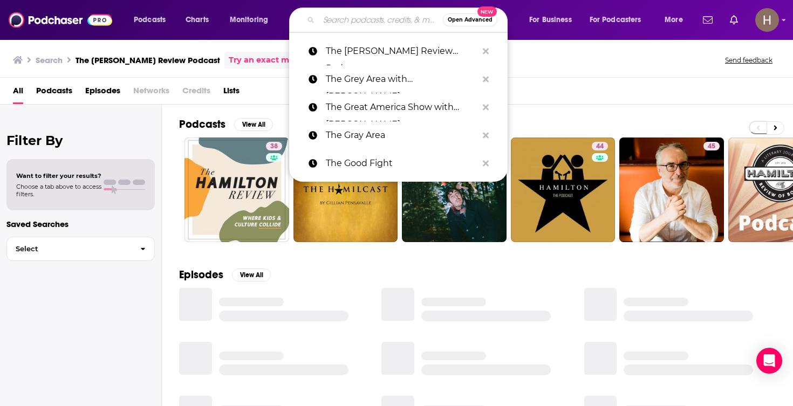
paste input "The Holy Post Podcast"
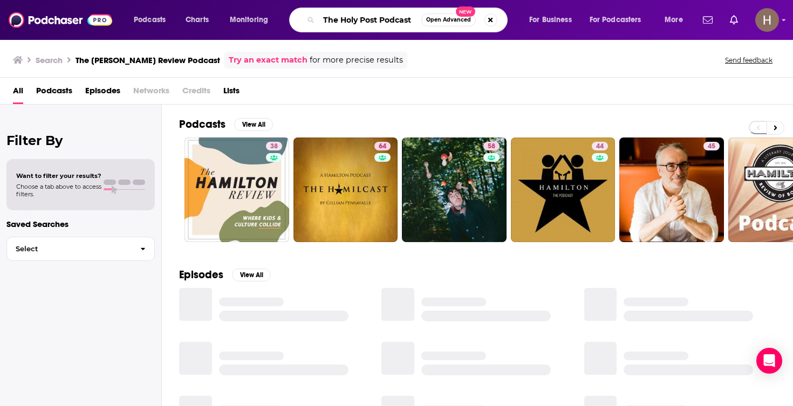
type input "The Holy Post Podcast"
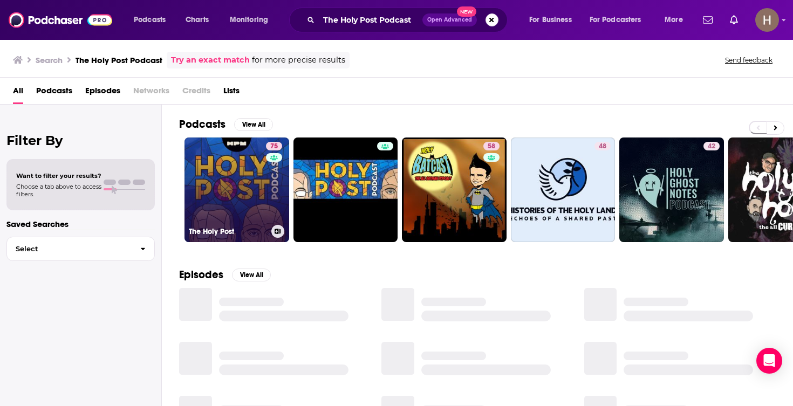
click at [262, 185] on link "75 The Holy Post" at bounding box center [236, 190] width 105 height 105
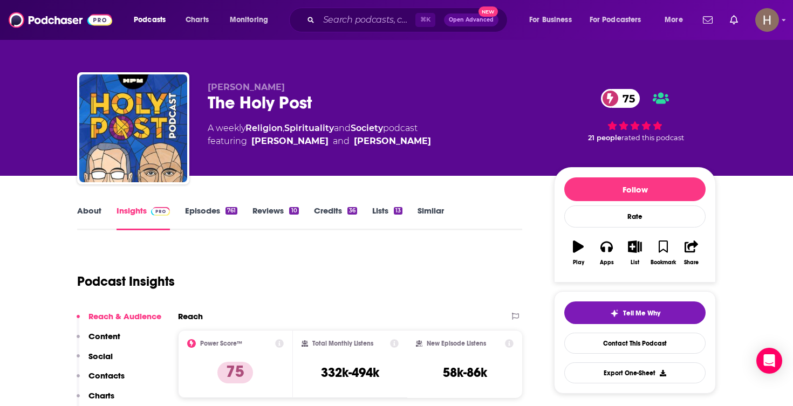
click at [630, 253] on button "List" at bounding box center [635, 252] width 28 height 39
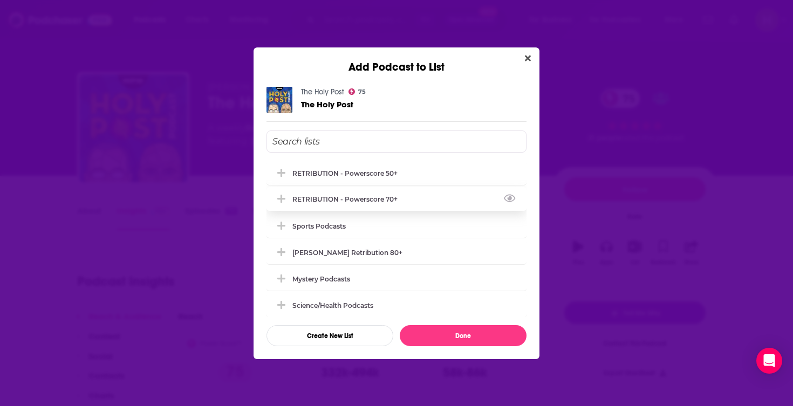
click at [414, 191] on div "RETRIBUTION - Powerscore 70+" at bounding box center [396, 199] width 260 height 24
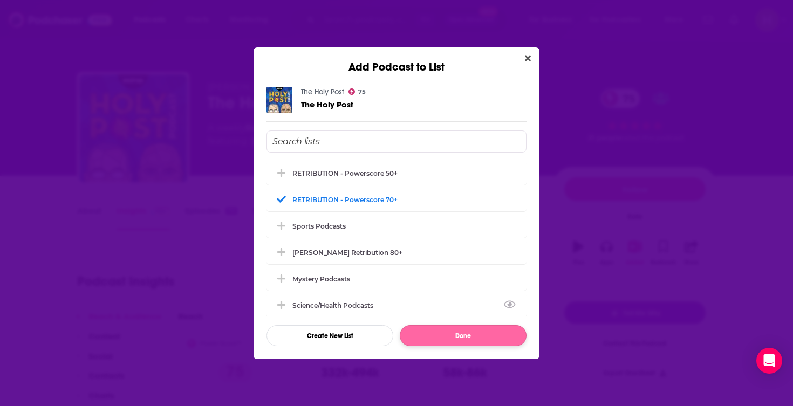
click at [479, 331] on button "Done" at bounding box center [463, 335] width 127 height 21
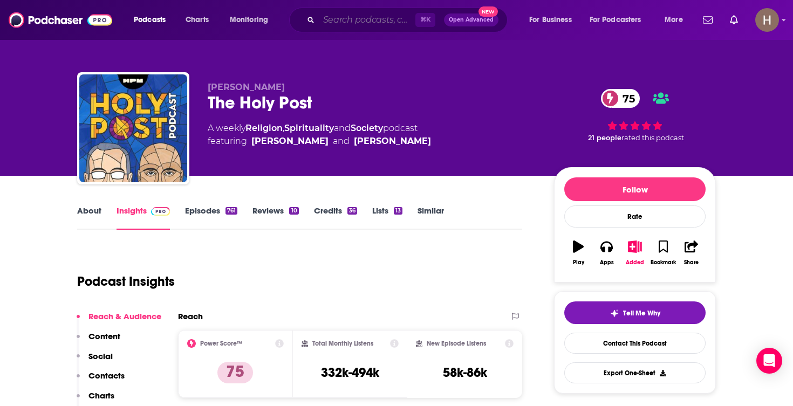
click at [375, 19] on input "Search podcasts, credits, & more..." at bounding box center [367, 19] width 97 height 17
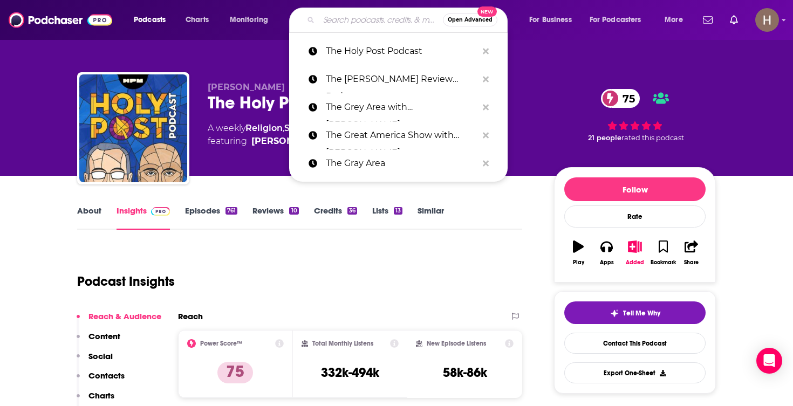
paste input "The Hub"
type input "The Hub"
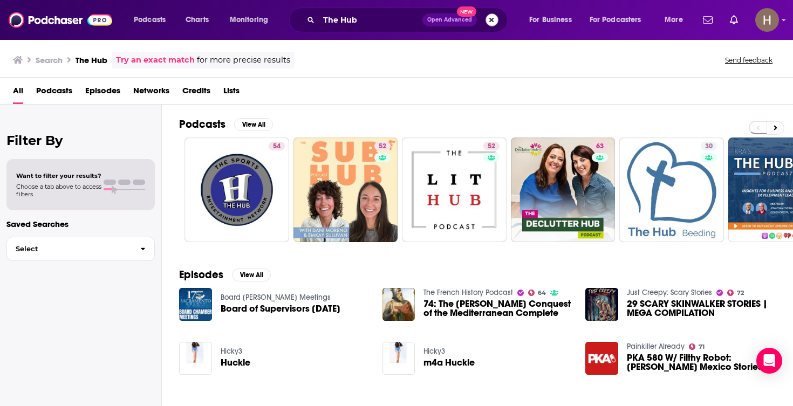
click at [489, 23] on button "Search podcasts, credits, & more..." at bounding box center [491, 19] width 13 height 13
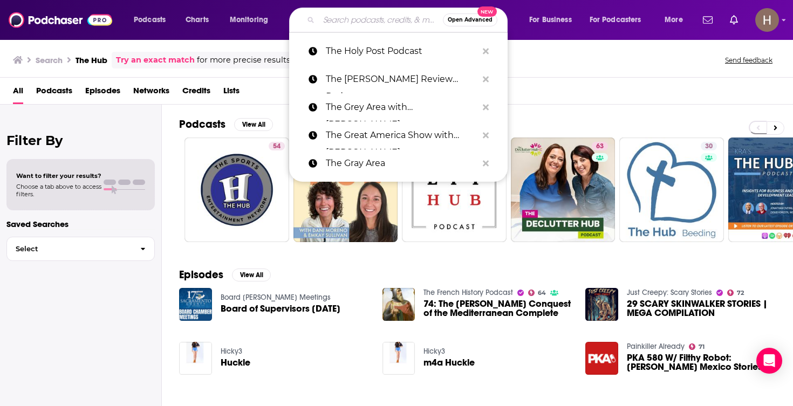
paste input "The [PERSON_NAME] Show"
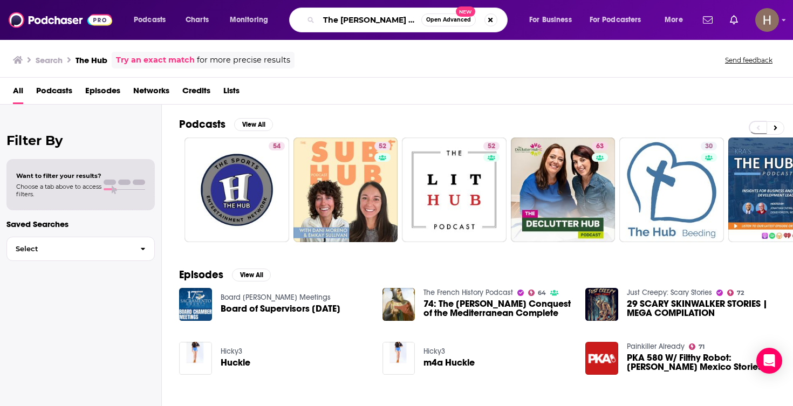
type input "The [PERSON_NAME] Show"
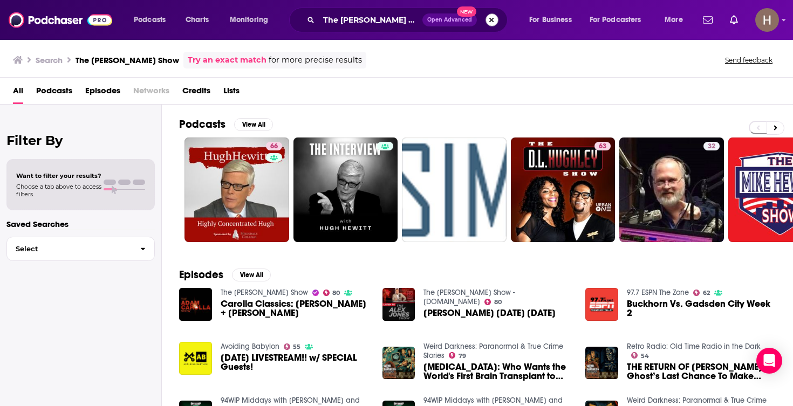
click at [494, 22] on button "Search podcasts, credits, & more..." at bounding box center [491, 19] width 13 height 13
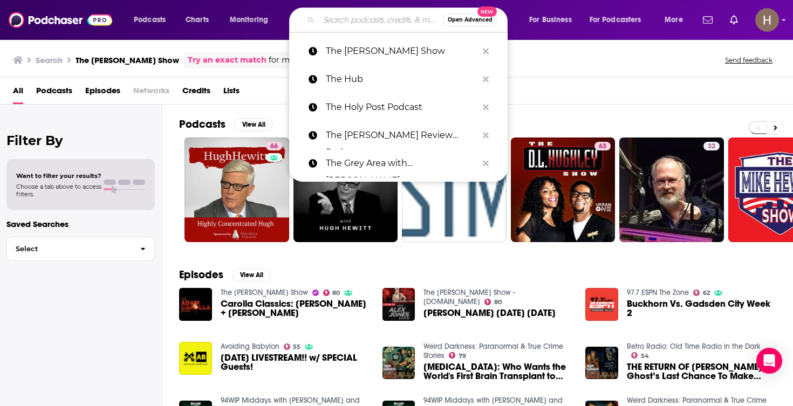
paste input "The [PERSON_NAME] Show"
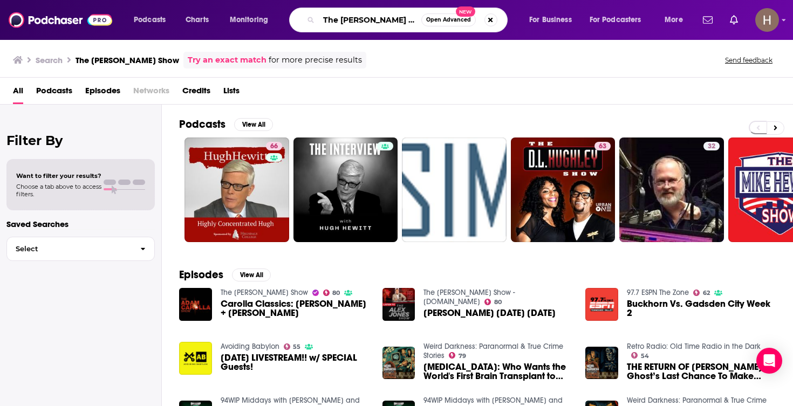
type input "The [PERSON_NAME] Show"
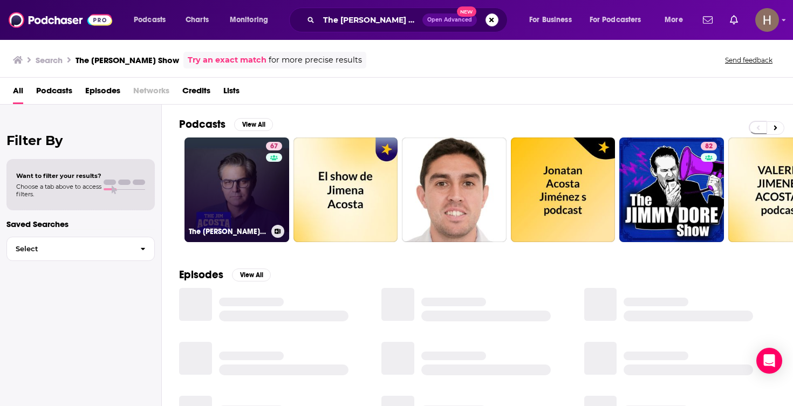
click at [263, 184] on link "67 The [PERSON_NAME] Show" at bounding box center [236, 190] width 105 height 105
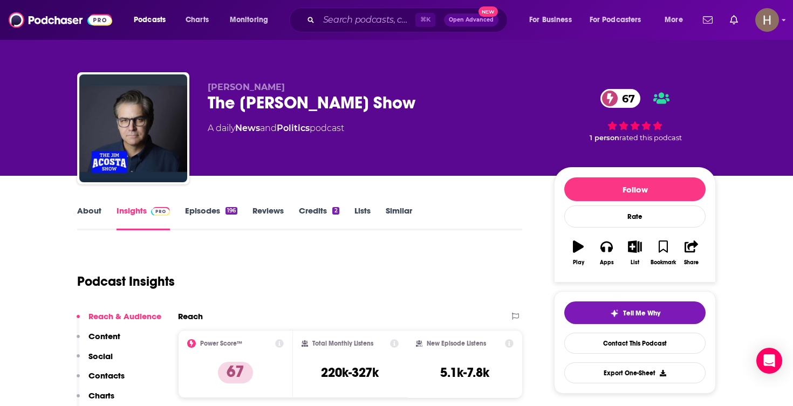
click at [640, 243] on icon "button" at bounding box center [634, 247] width 13 height 12
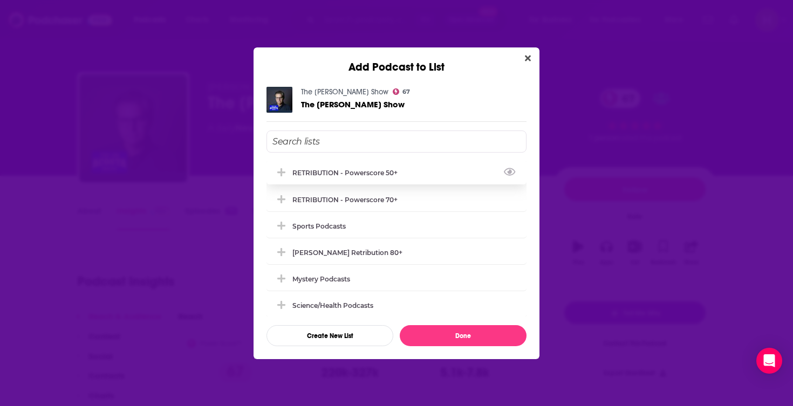
click at [480, 181] on div "RETRIBUTION - Powerscore 50+" at bounding box center [396, 173] width 260 height 24
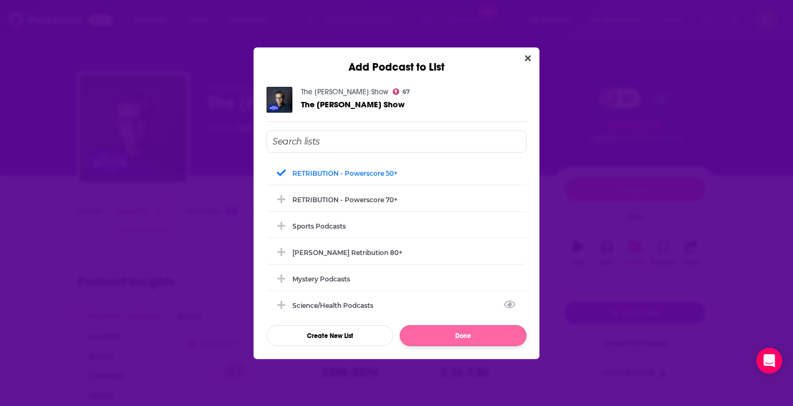
click at [500, 336] on button "Done" at bounding box center [463, 335] width 127 height 21
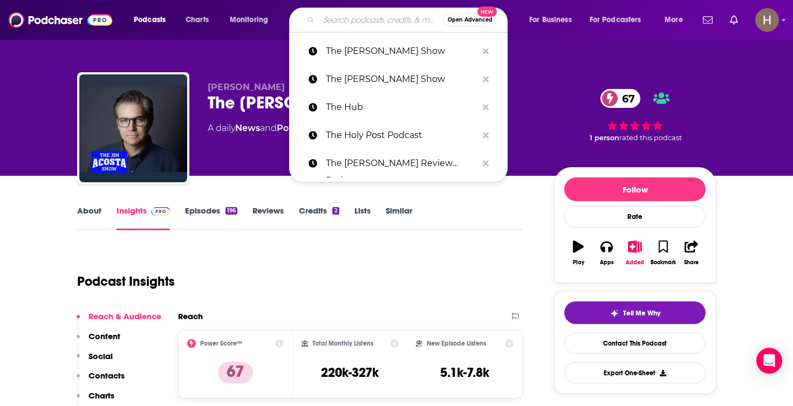
click at [381, 18] on input "Search podcasts, credits, & more..." at bounding box center [381, 19] width 124 height 17
paste input "The Jordan Harbinger Show"
type input "The Jordan Harbinger Show"
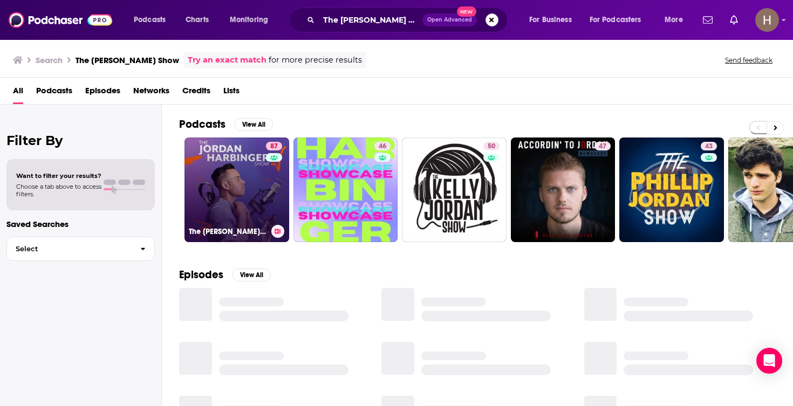
click at [263, 188] on link "87 The Jordan Harbinger Show" at bounding box center [236, 190] width 105 height 105
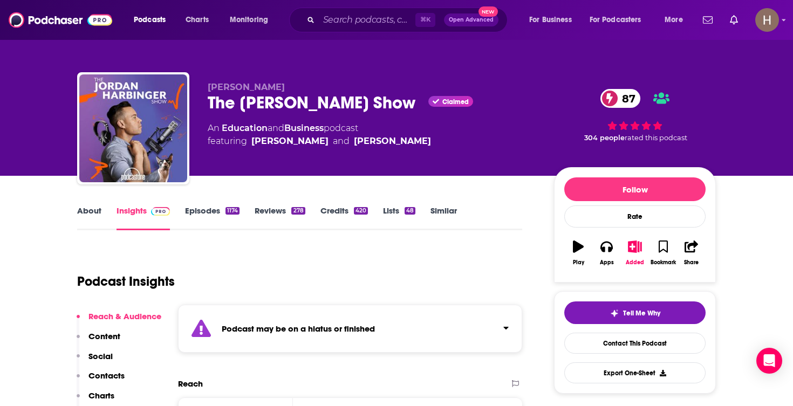
scroll to position [7, 0]
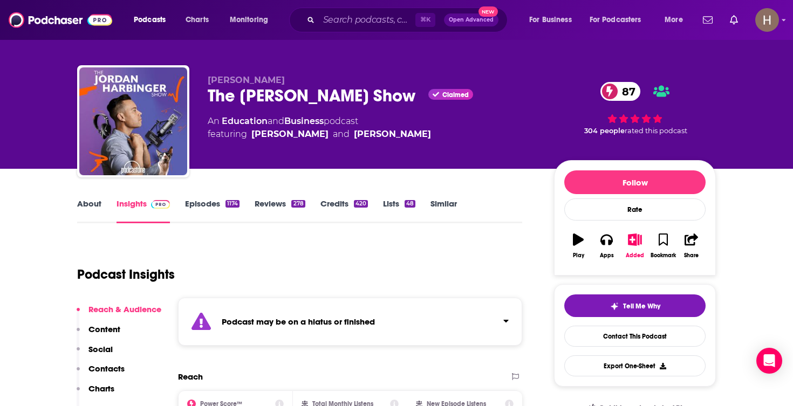
click at [375, 320] on strong "Podcast may be on a hiatus or finished" at bounding box center [298, 322] width 153 height 10
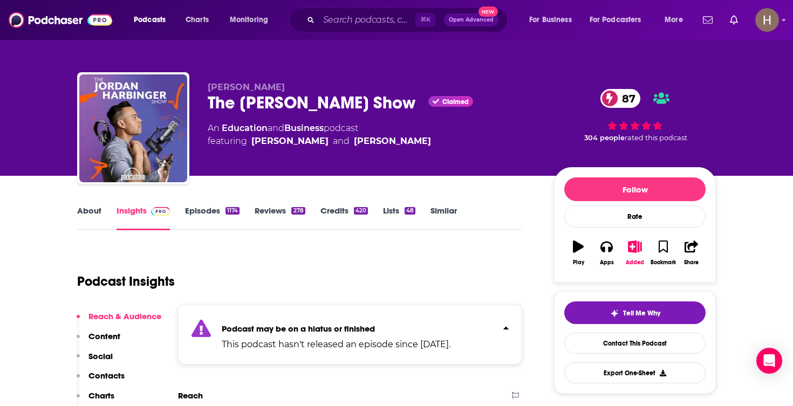
scroll to position [0, 0]
